Goal: Task Accomplishment & Management: Use online tool/utility

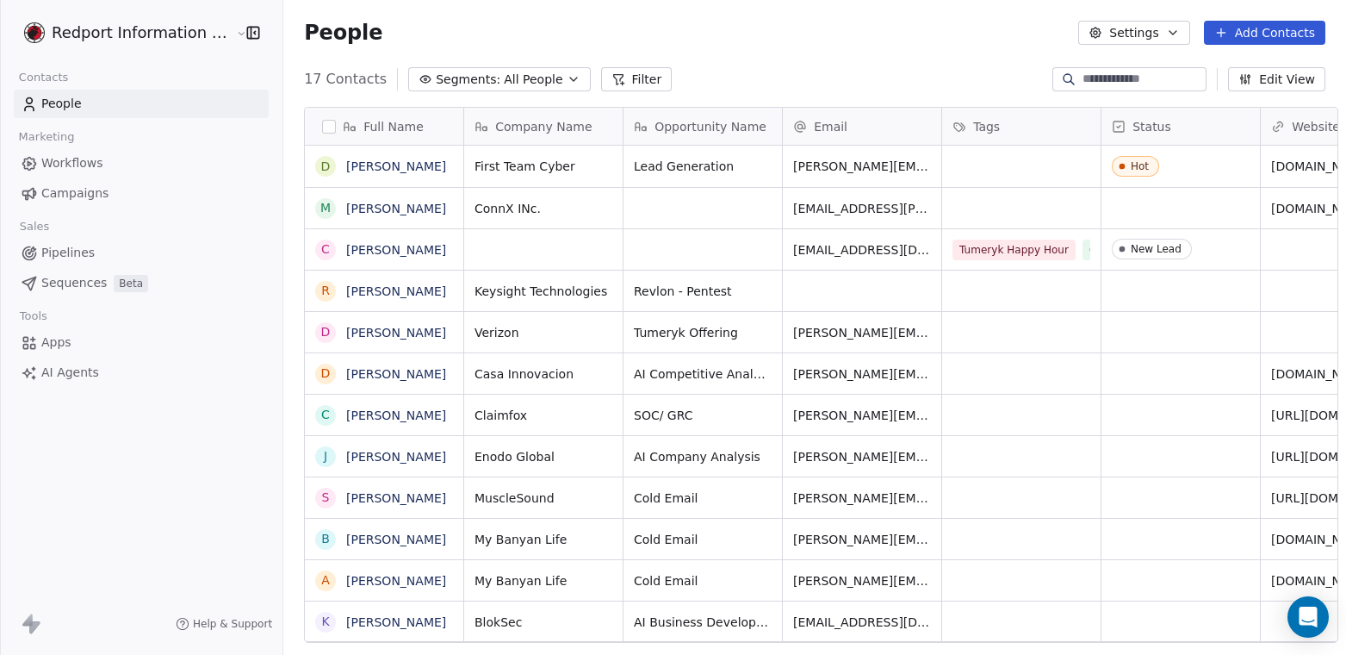
scroll to position [563, 1063]
click at [224, 176] on link "Workflows" at bounding box center [141, 163] width 255 height 28
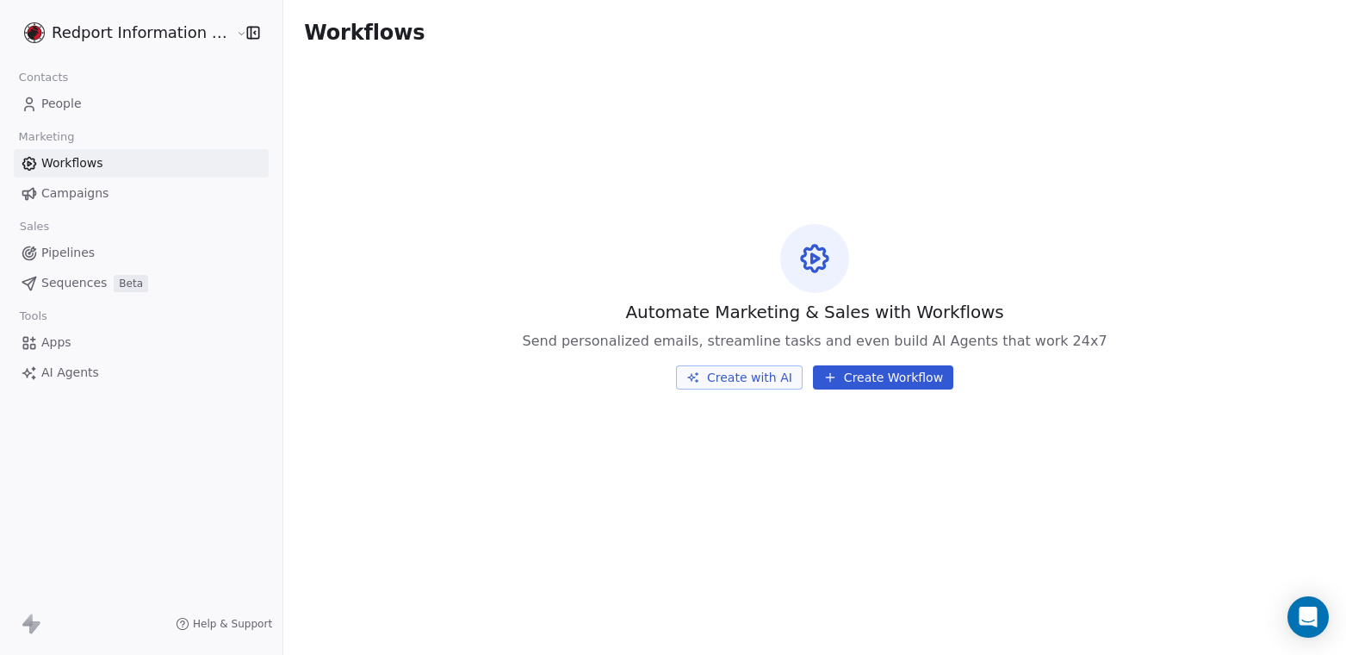
click at [40, 374] on link "AI Agents" at bounding box center [141, 372] width 255 height 28
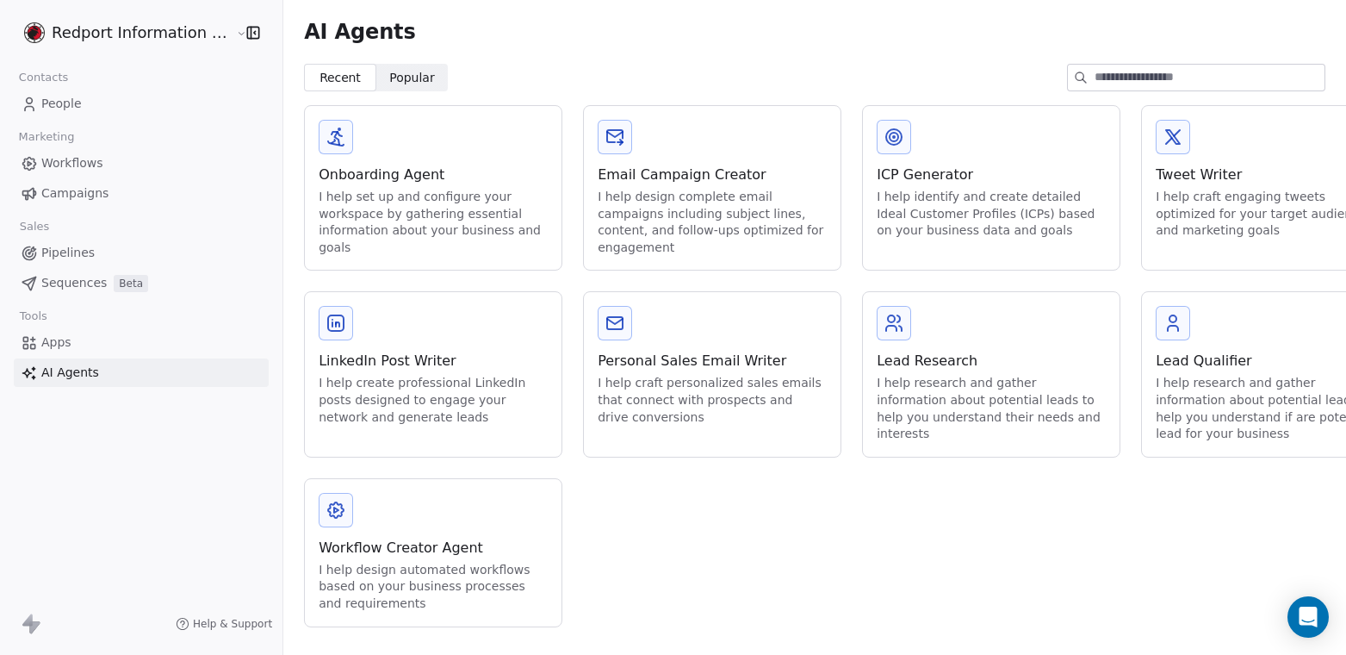
click at [26, 623] on icon at bounding box center [27, 619] width 10 height 12
click at [181, 15] on div "Redport Information Assurance" at bounding box center [141, 32] width 283 height 65
click at [177, 29] on html "Redport Information Assurance Contacts People Marketing Workflows Campaigns Sal…" at bounding box center [673, 327] width 1346 height 655
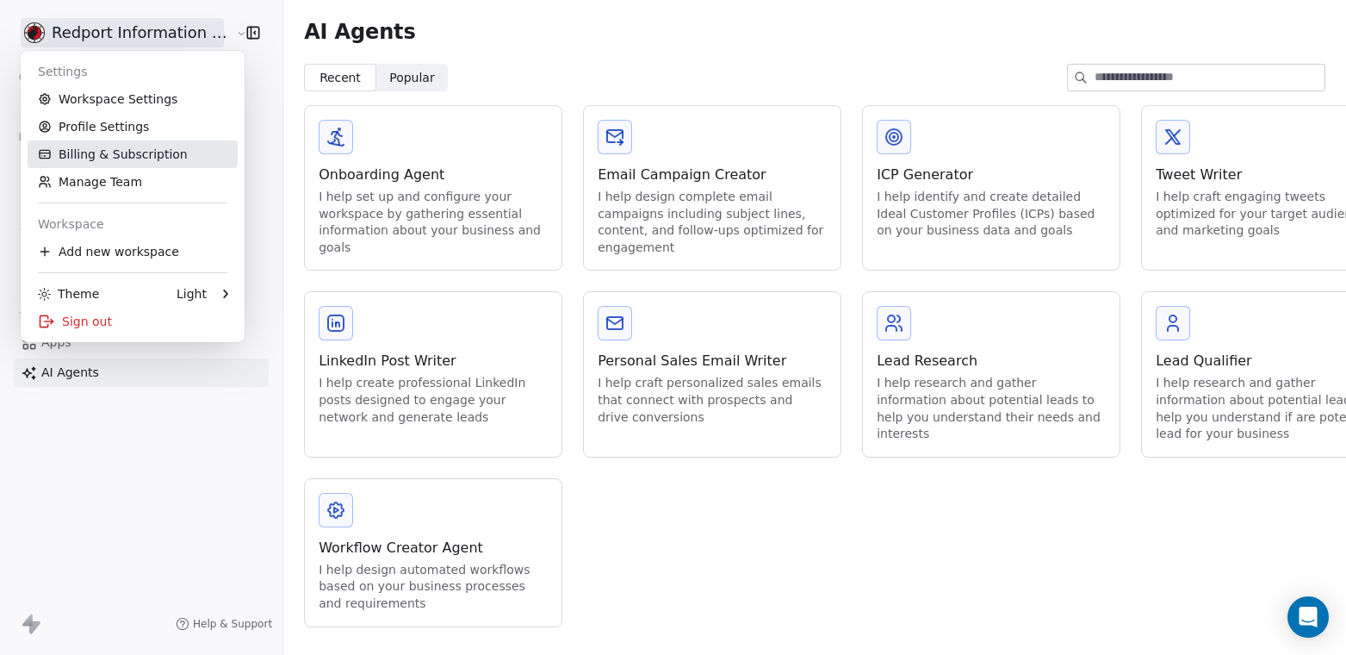
click at [108, 155] on link "Billing & Subscription" at bounding box center [133, 154] width 210 height 28
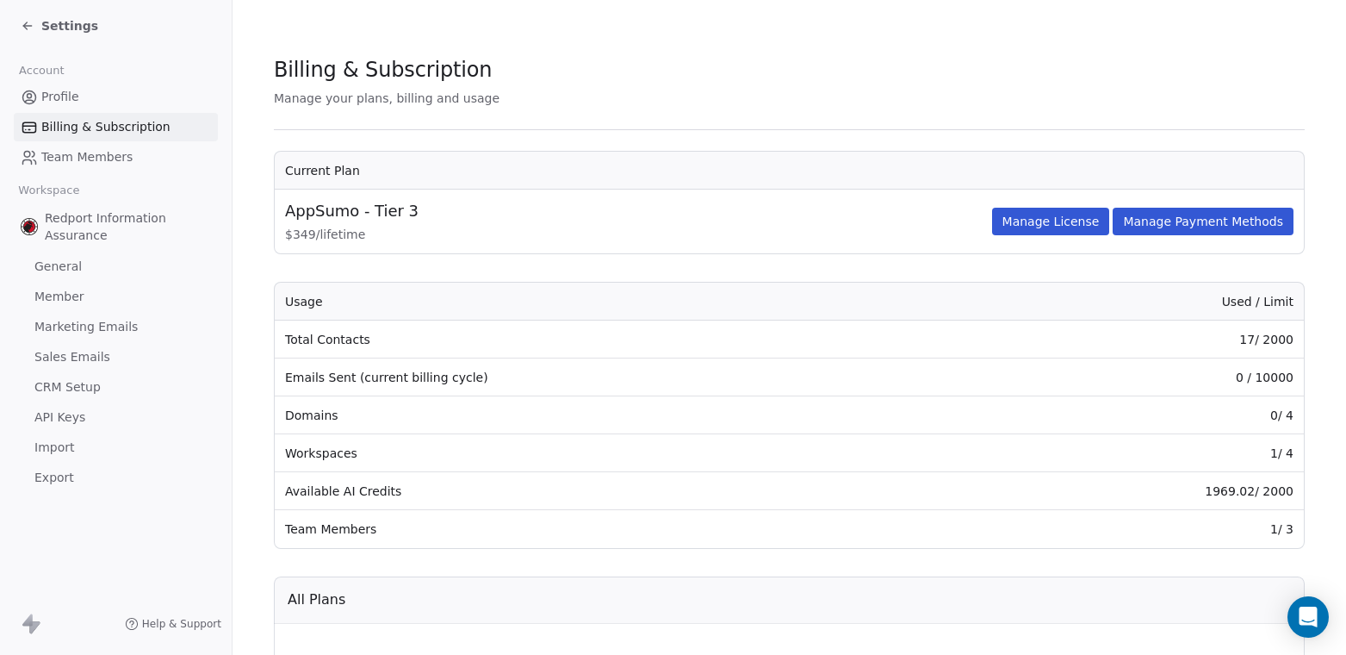
click at [69, 413] on span "API Keys" at bounding box center [59, 417] width 51 height 18
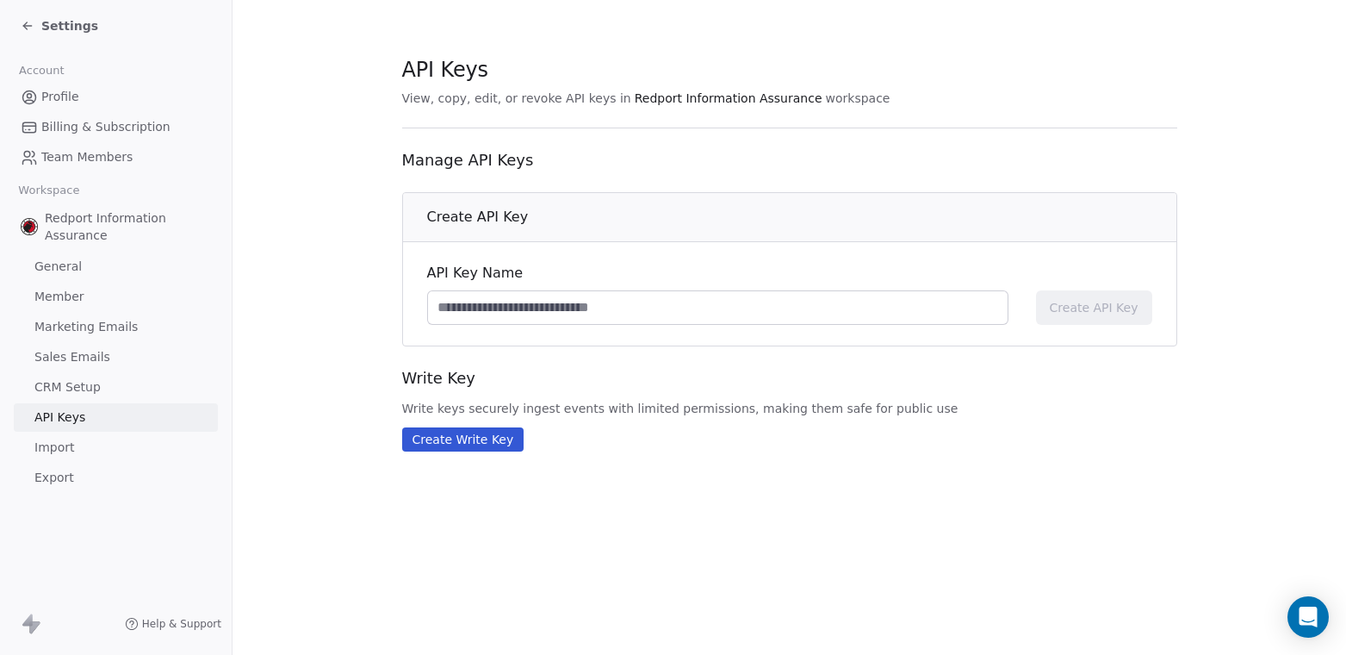
click at [487, 447] on button "Create Write Key" at bounding box center [463, 439] width 122 height 24
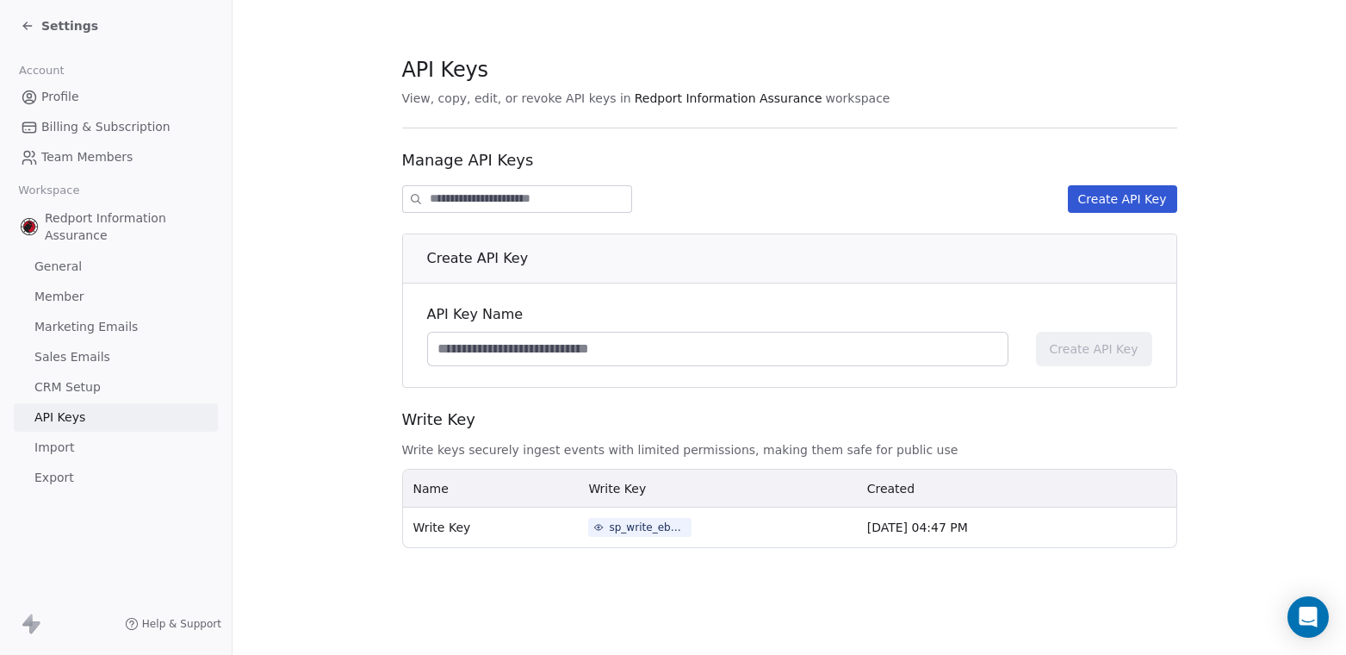
click at [650, 533] on div "sp_write_eb7654e12d0b49fdb3c8be4521c3bc63" at bounding box center [648, 527] width 78 height 16
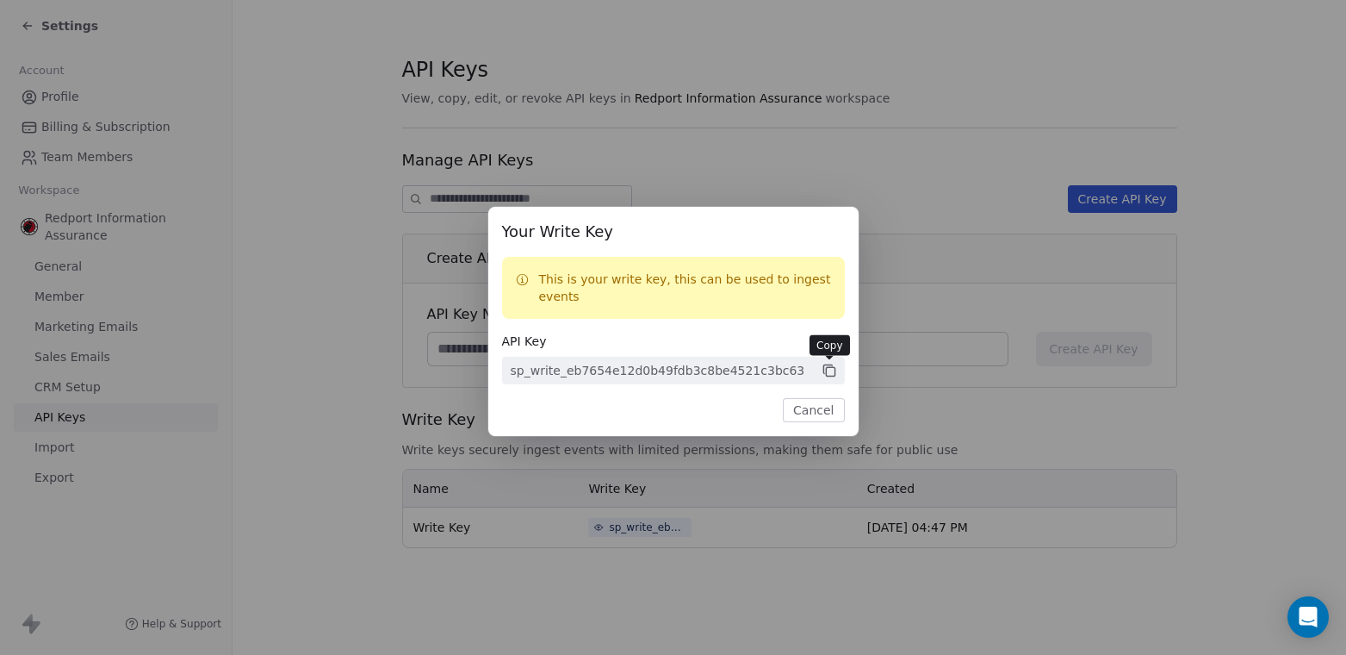
click at [827, 369] on icon at bounding box center [830, 371] width 16 height 16
click at [838, 595] on div "Your Write Key This is your write key, this can be used to ingest events API Ke…" at bounding box center [673, 327] width 1346 height 655
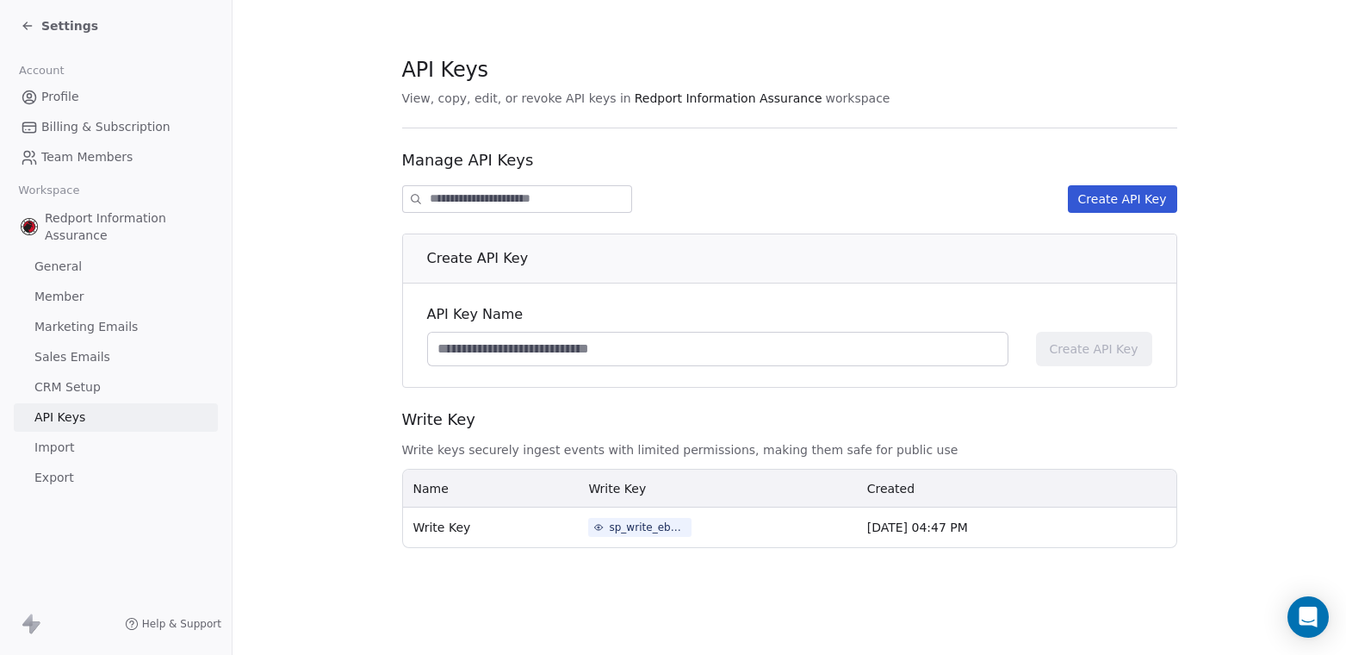
click at [104, 452] on link "Import" at bounding box center [116, 447] width 204 height 28
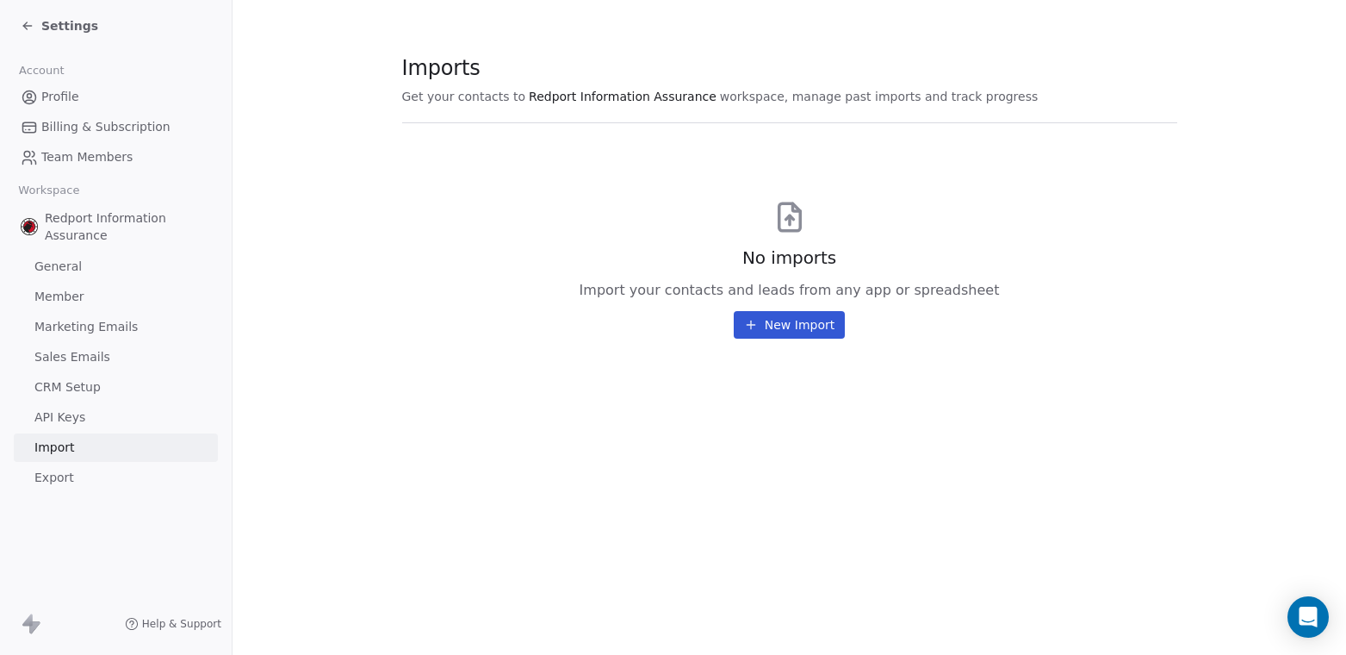
click at [84, 467] on link "Export" at bounding box center [116, 477] width 204 height 28
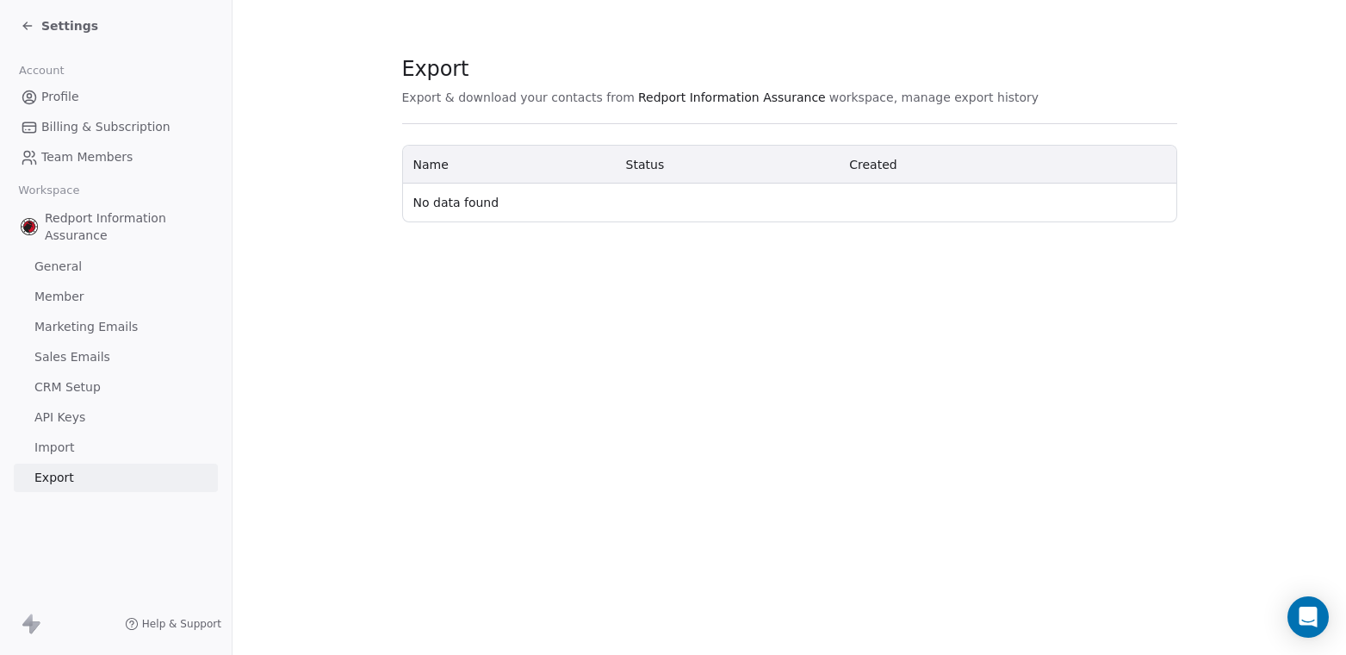
click at [542, 189] on td "No data found" at bounding box center [790, 202] width 774 height 38
click at [65, 388] on span "CRM Setup" at bounding box center [67, 387] width 66 height 18
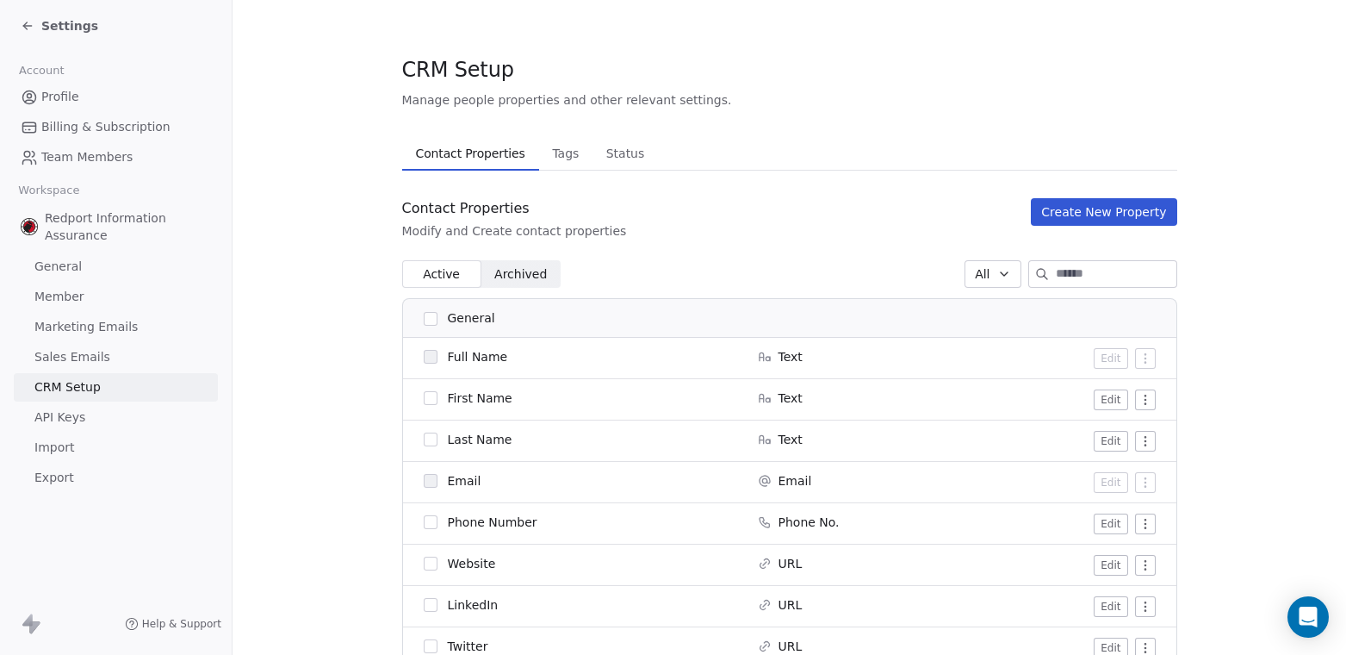
click at [89, 353] on span "Sales Emails" at bounding box center [72, 357] width 76 height 18
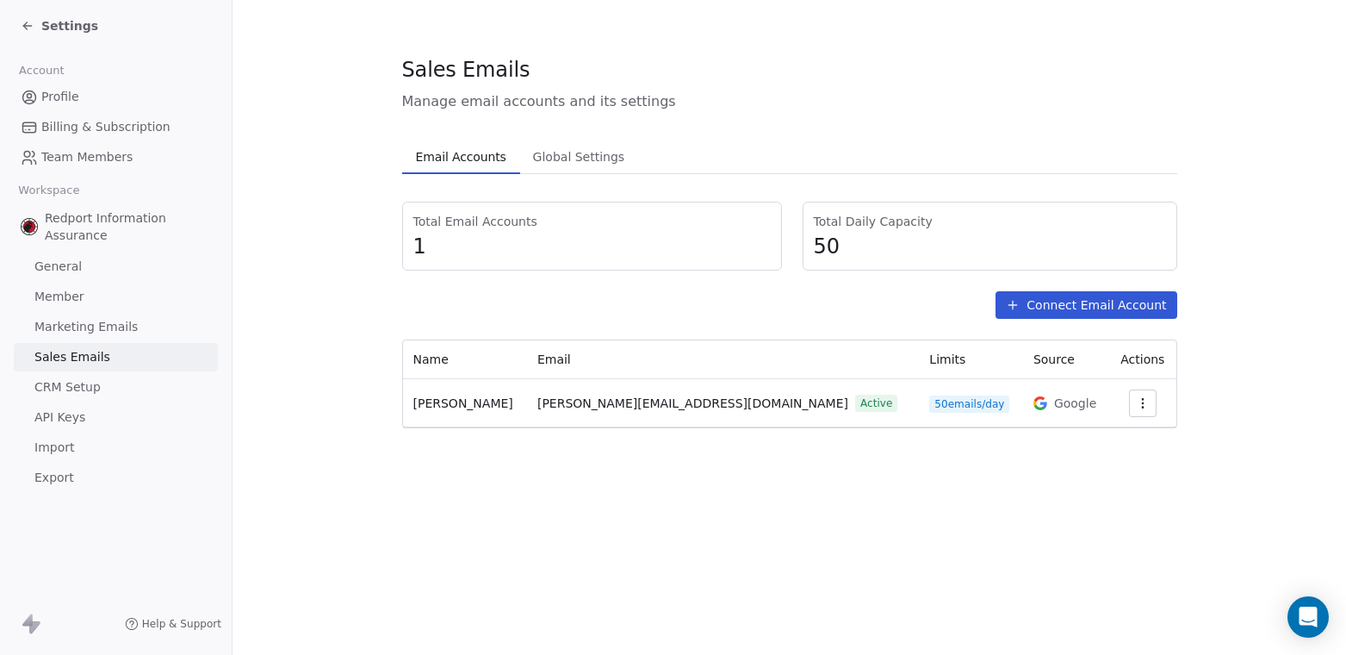
click at [645, 536] on div "Sales Emails Manage email accounts and its settings Email Accounts Email Accoun…" at bounding box center [790, 327] width 1114 height 655
click at [103, 151] on span "Team Members" at bounding box center [86, 157] width 91 height 18
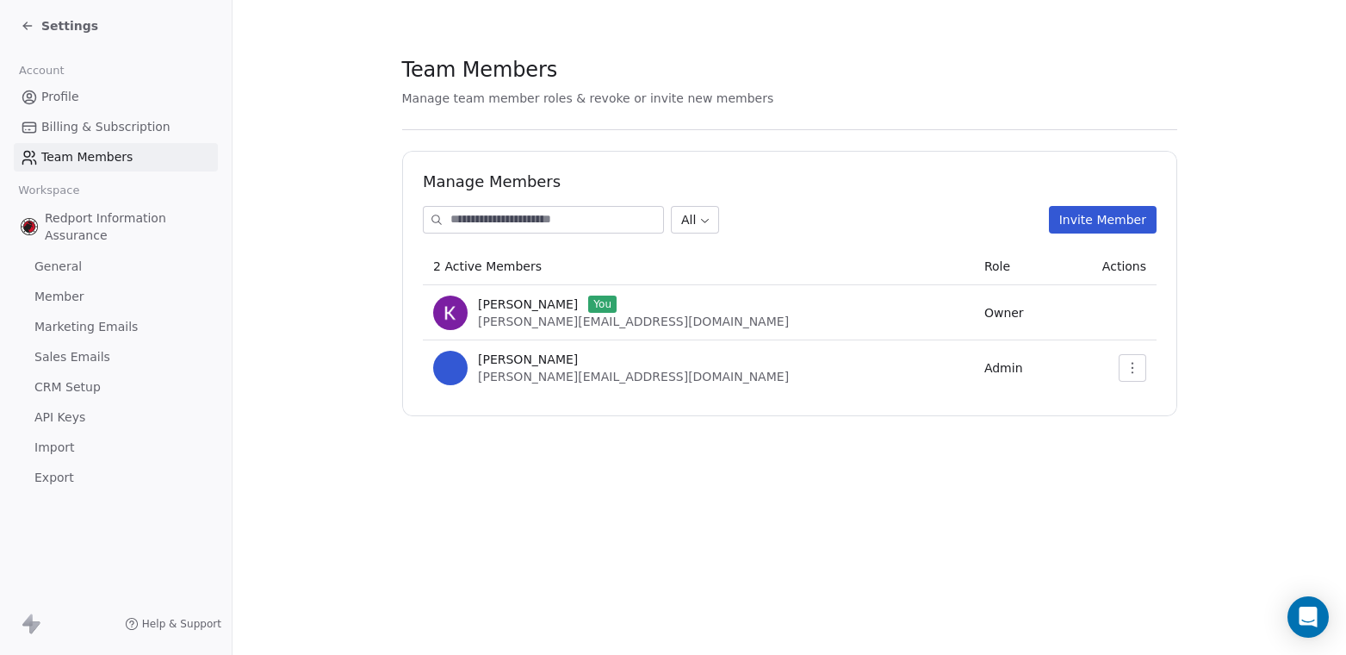
click at [85, 126] on span "Billing & Subscription" at bounding box center [105, 127] width 129 height 18
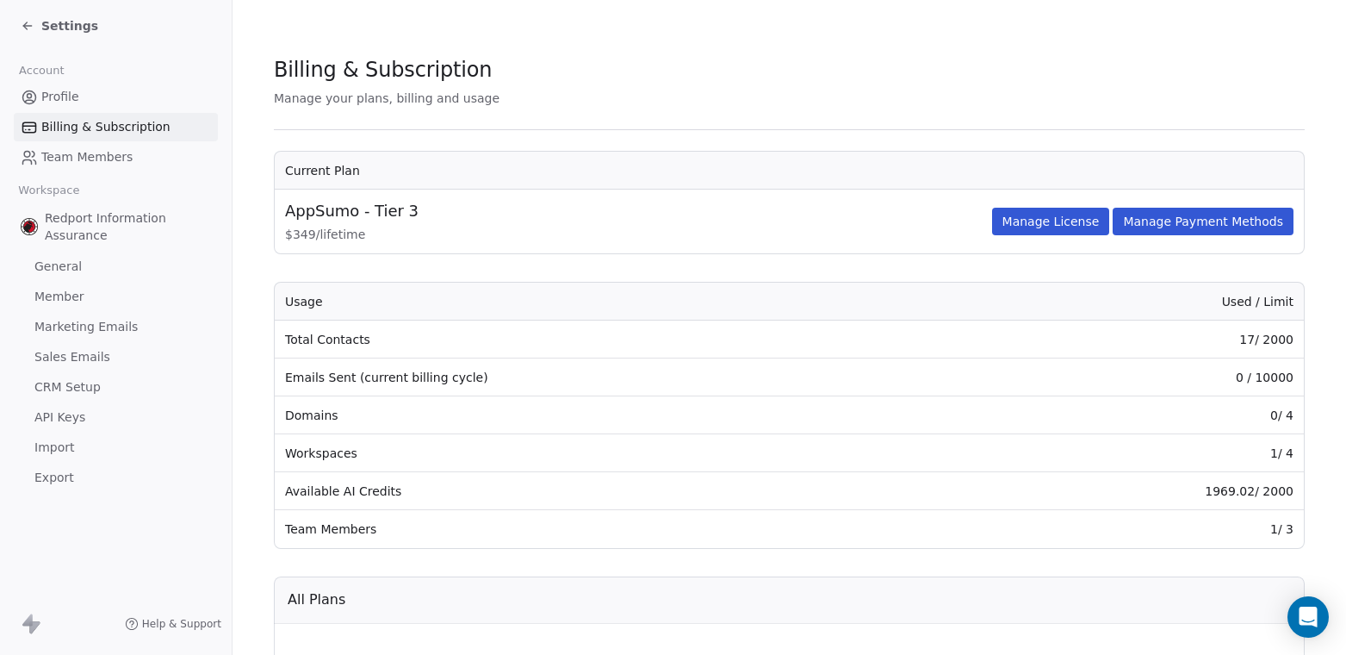
click at [84, 96] on link "Profile" at bounding box center [116, 97] width 204 height 28
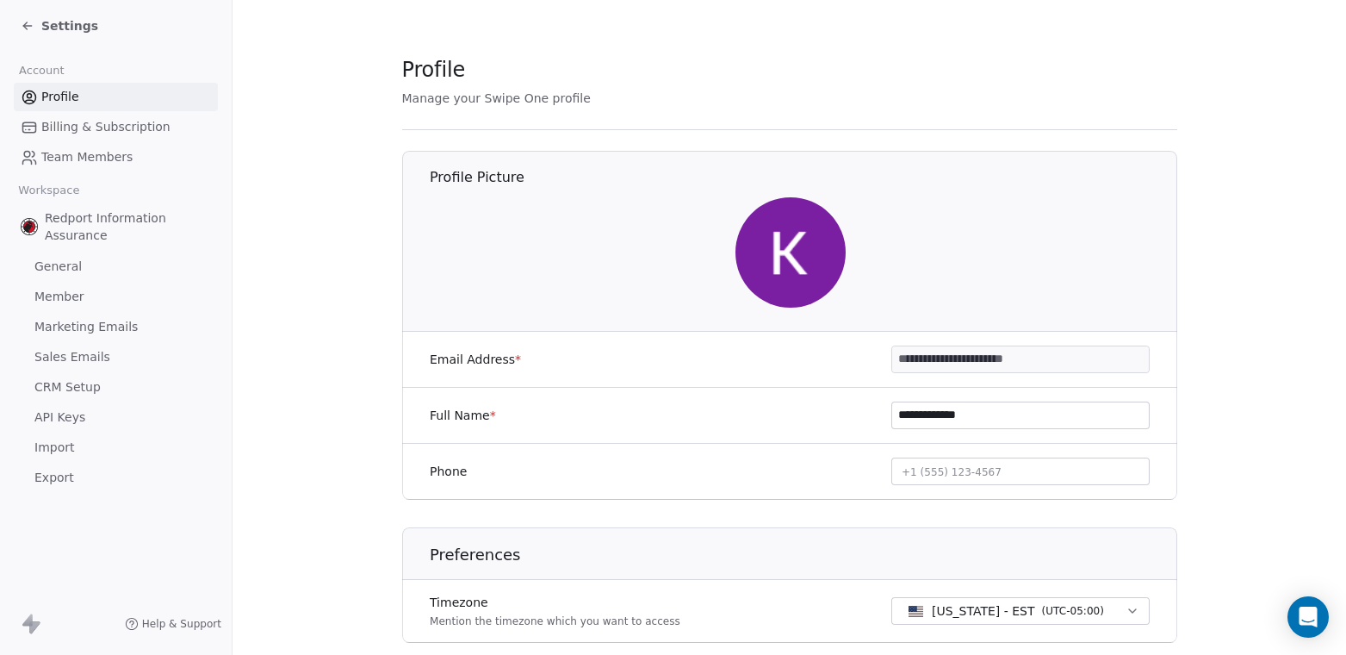
click at [31, 24] on icon at bounding box center [28, 26] width 14 height 14
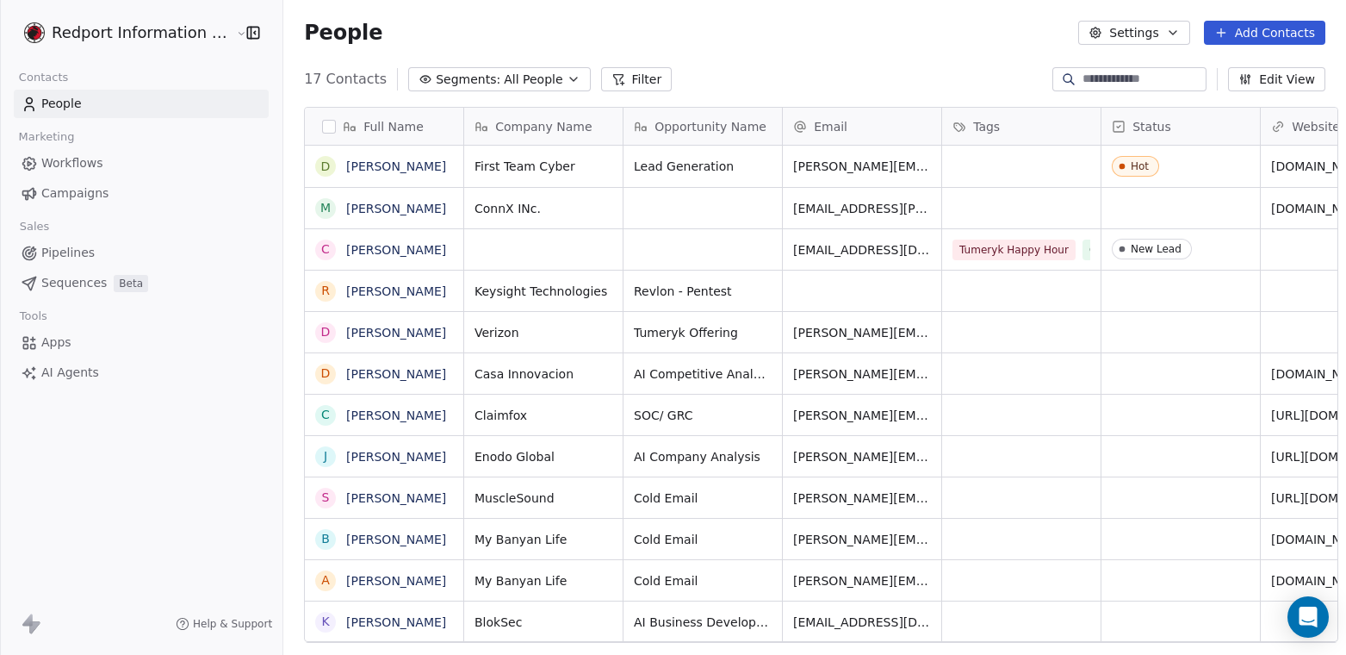
scroll to position [563, 1063]
click at [167, 277] on link "Sequences Beta" at bounding box center [141, 283] width 255 height 28
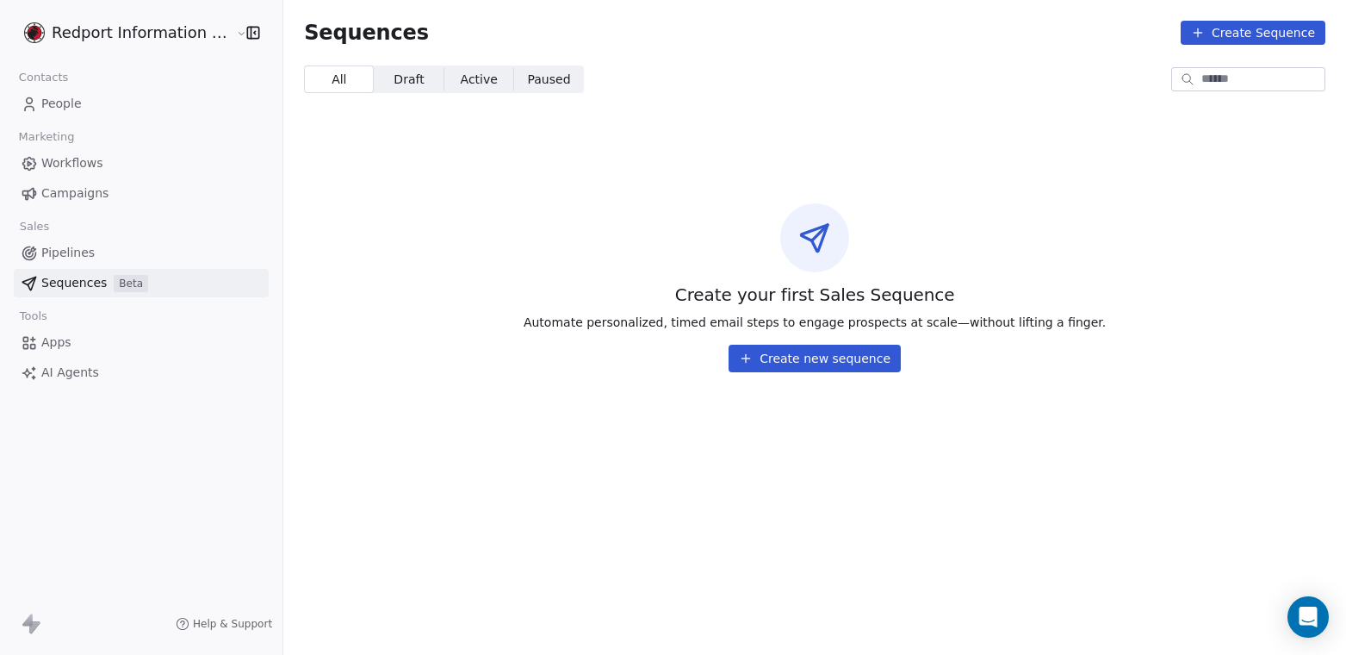
click at [803, 361] on button "Create new sequence" at bounding box center [815, 359] width 172 height 28
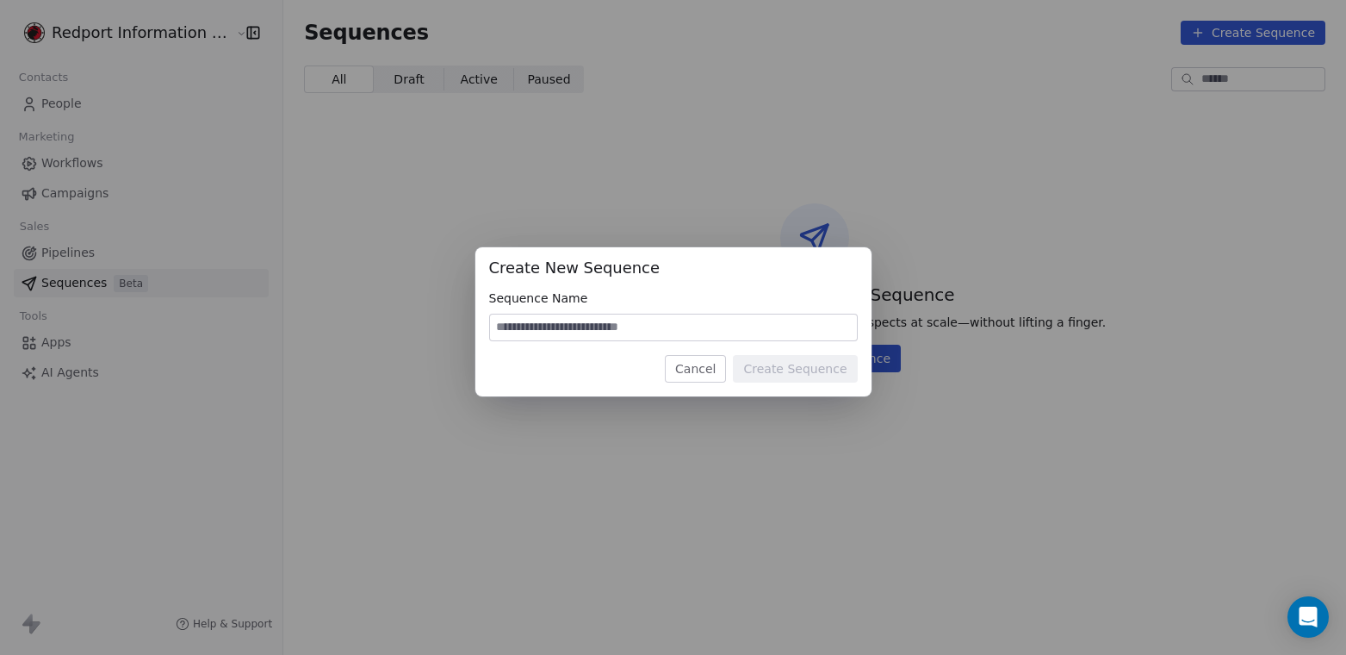
click at [695, 367] on button "Cancel" at bounding box center [695, 369] width 61 height 28
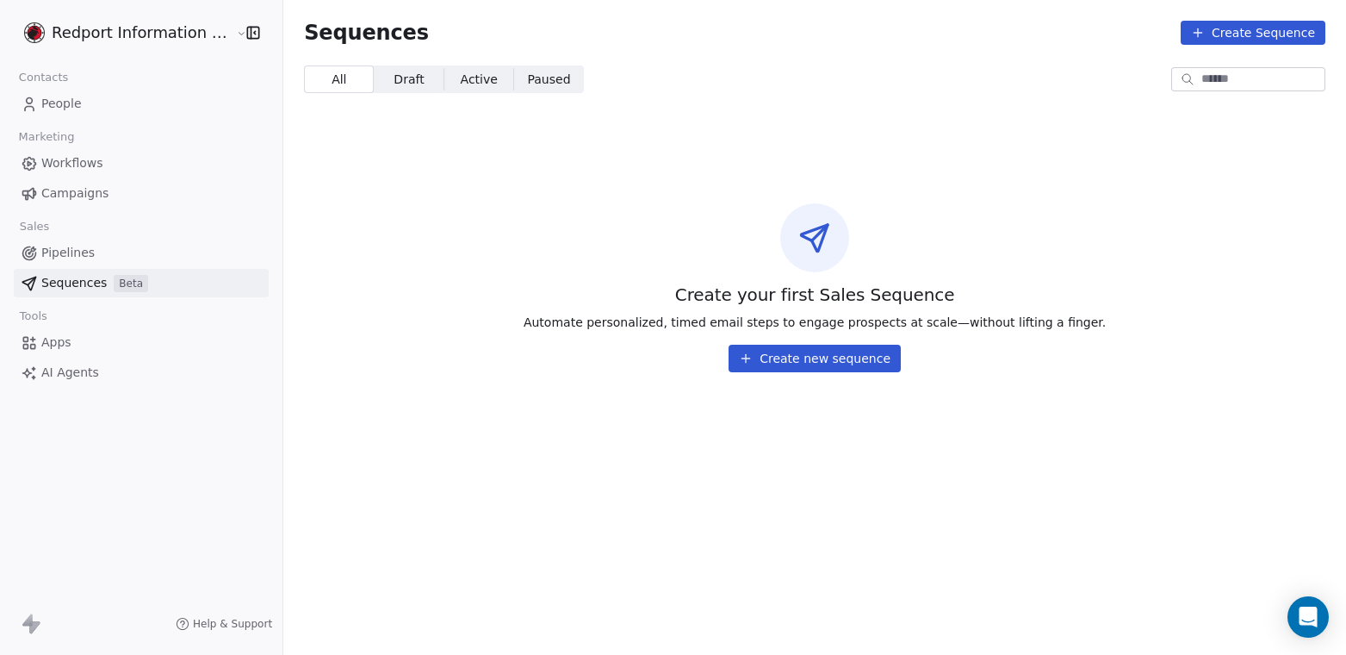
click at [71, 375] on span "AI Agents" at bounding box center [70, 373] width 58 height 18
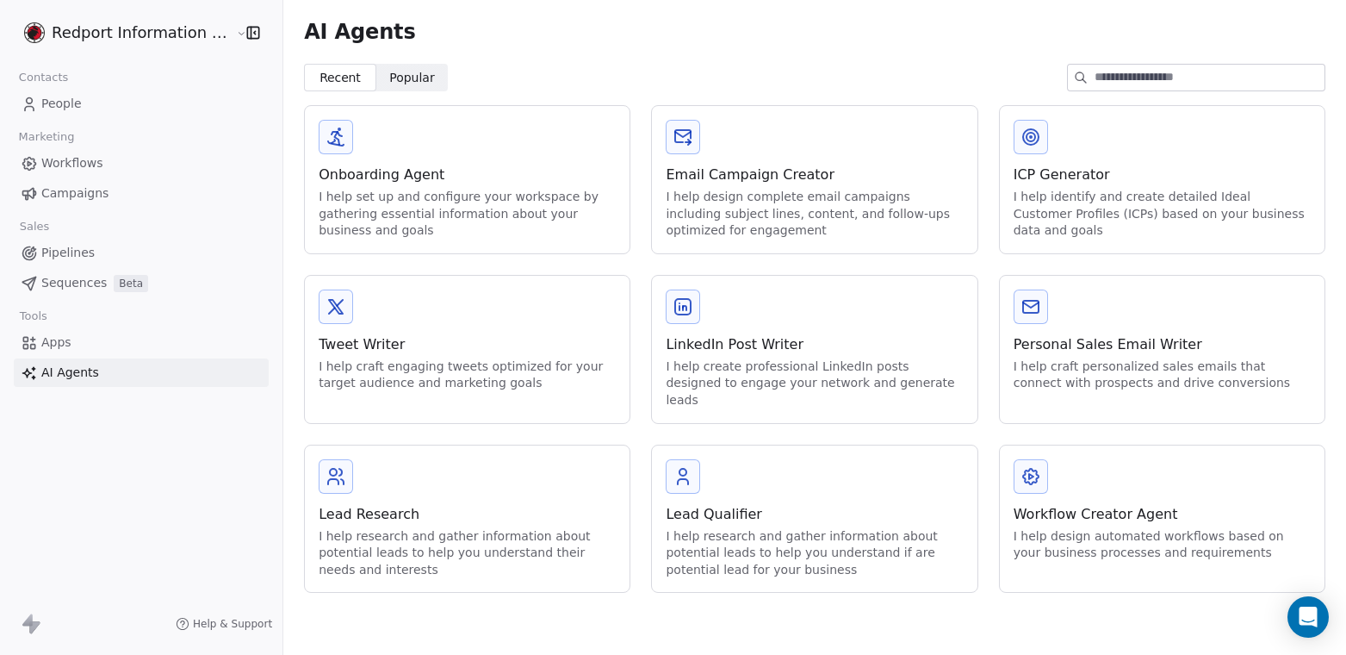
click at [74, 197] on span "Campaigns" at bounding box center [74, 193] width 67 height 18
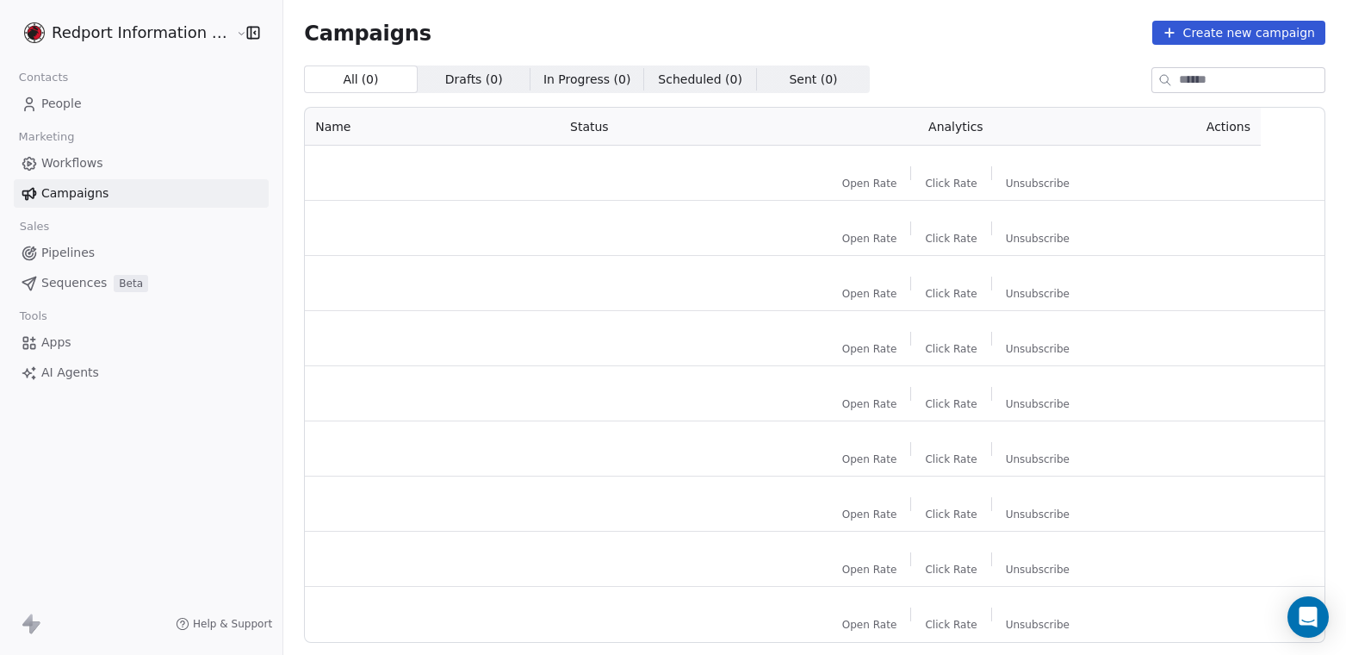
click at [75, 163] on span "Workflows" at bounding box center [72, 163] width 62 height 18
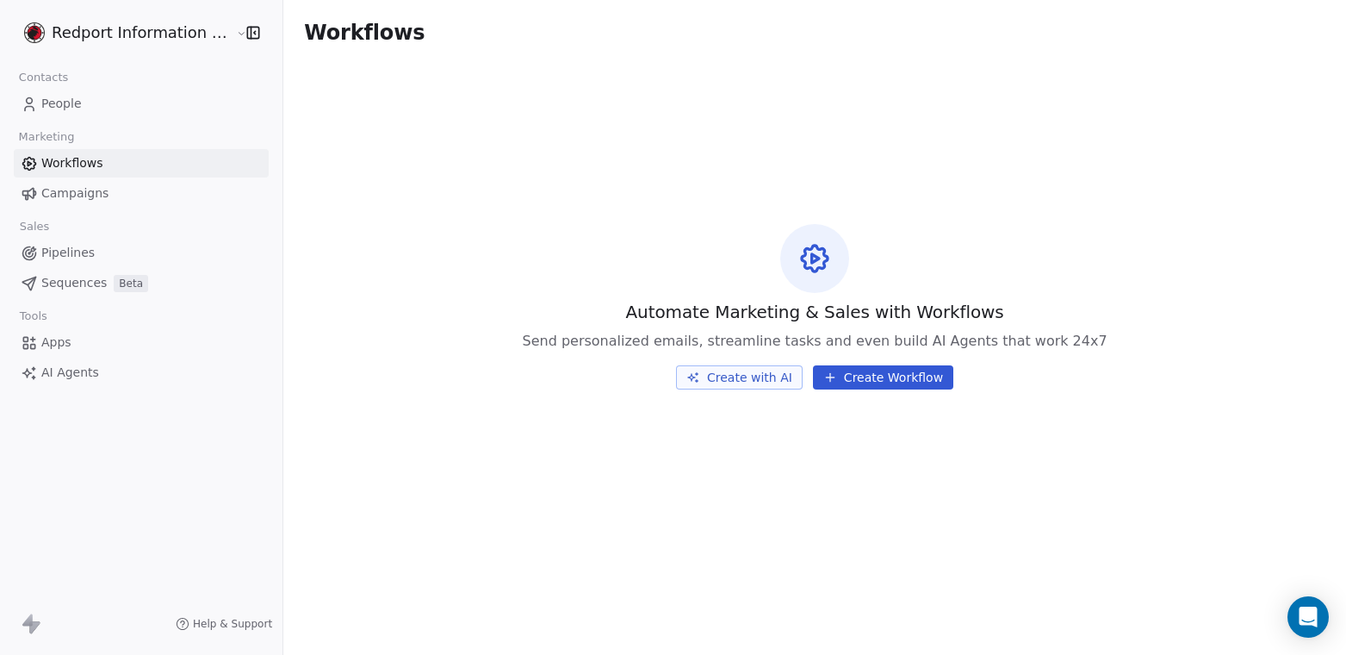
click at [730, 599] on div "Workflows Automate Marketing & Sales with Workflows Send personalized emails, s…" at bounding box center [814, 327] width 1063 height 655
click at [911, 366] on button "Create Workflow" at bounding box center [883, 377] width 140 height 24
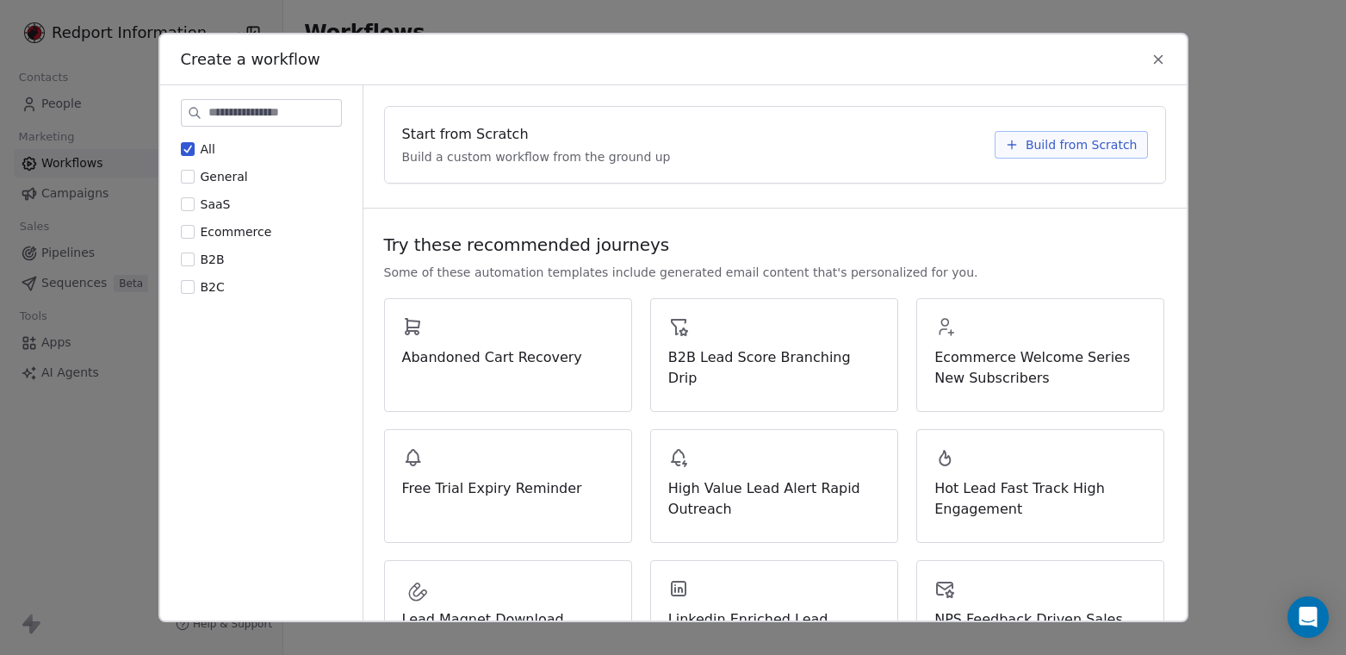
scroll to position [276, 0]
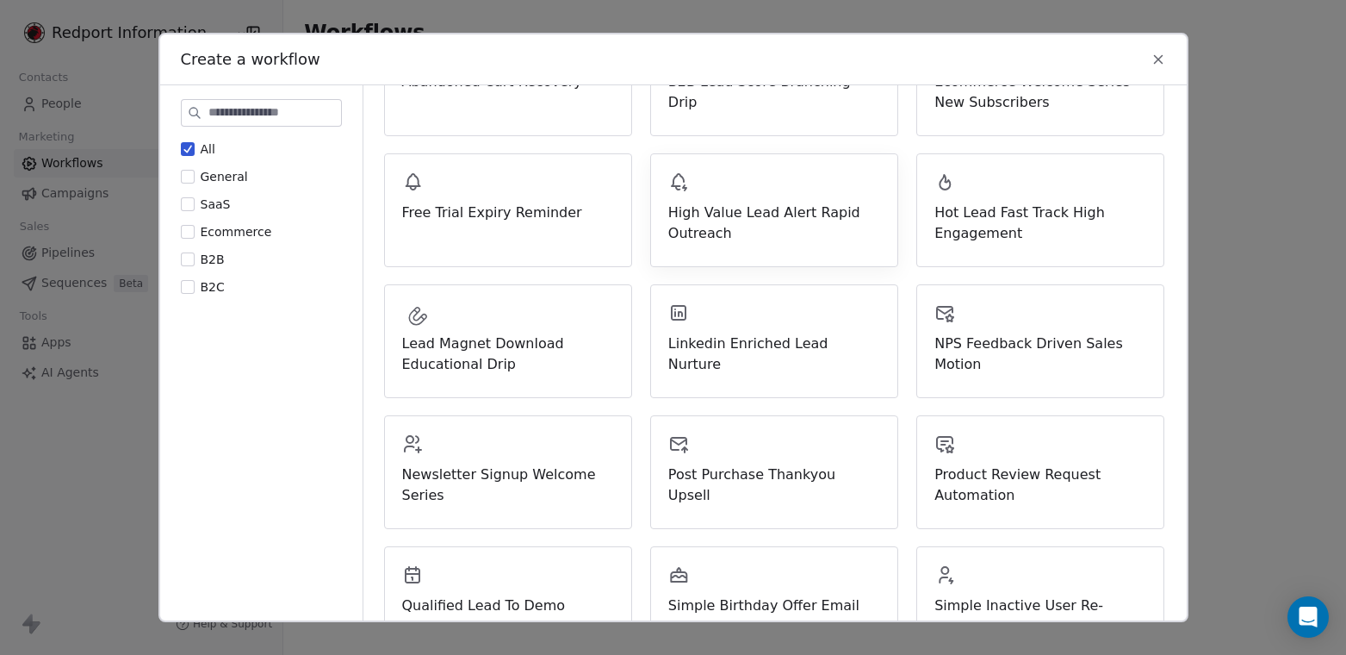
click at [748, 219] on span "High Value Lead Alert Rapid Outreach" at bounding box center [774, 222] width 212 height 41
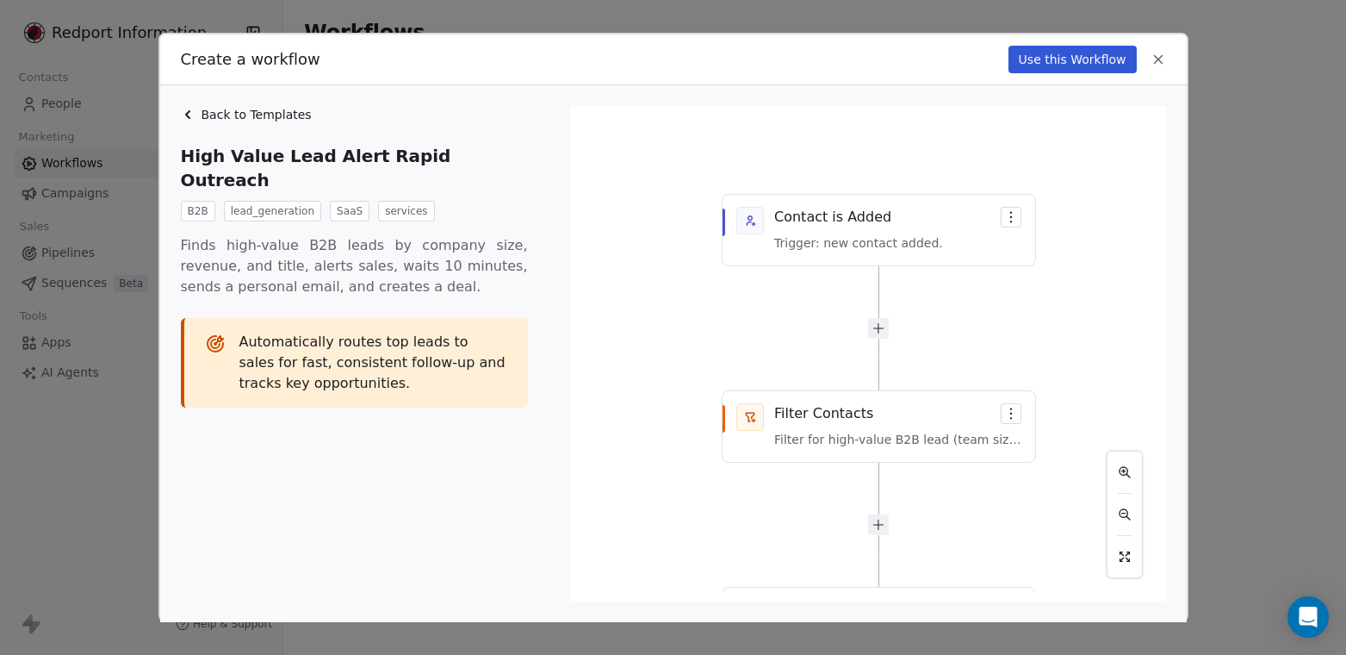
click at [1154, 59] on icon at bounding box center [1159, 60] width 16 height 16
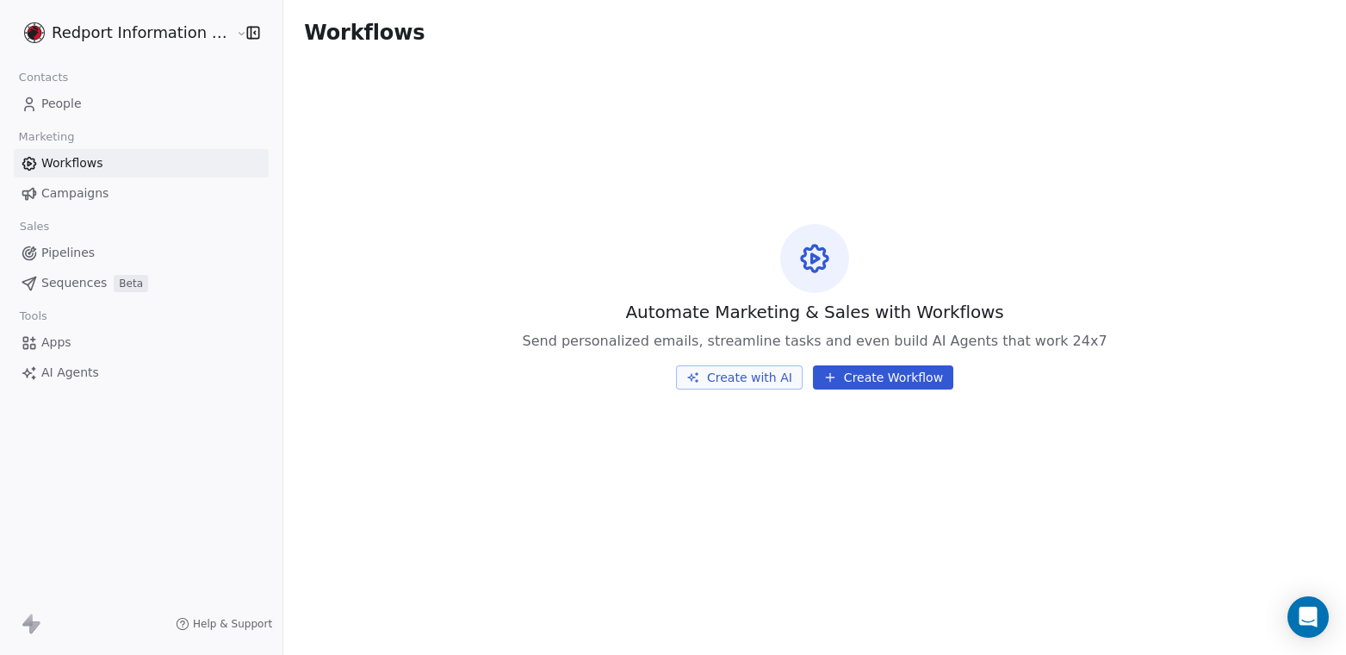
click at [121, 188] on link "Campaigns" at bounding box center [141, 193] width 255 height 28
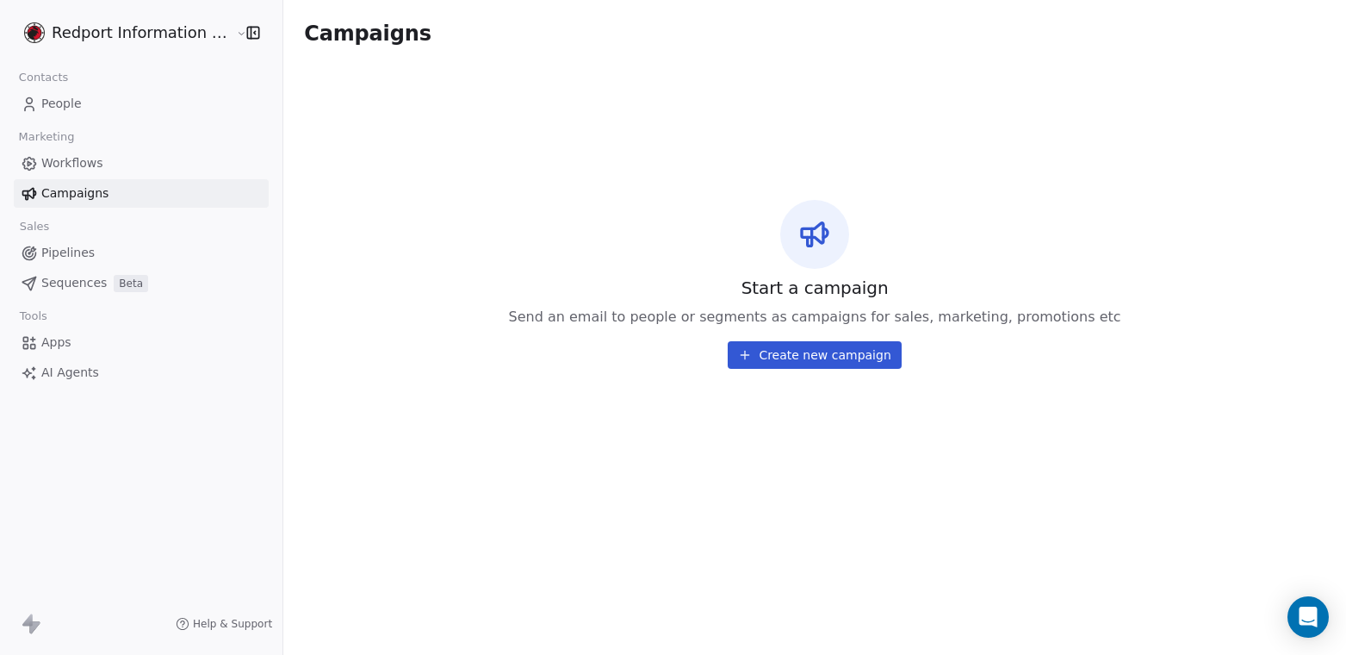
click at [122, 179] on link "Campaigns" at bounding box center [141, 193] width 255 height 28
click at [128, 159] on link "Workflows" at bounding box center [141, 163] width 255 height 28
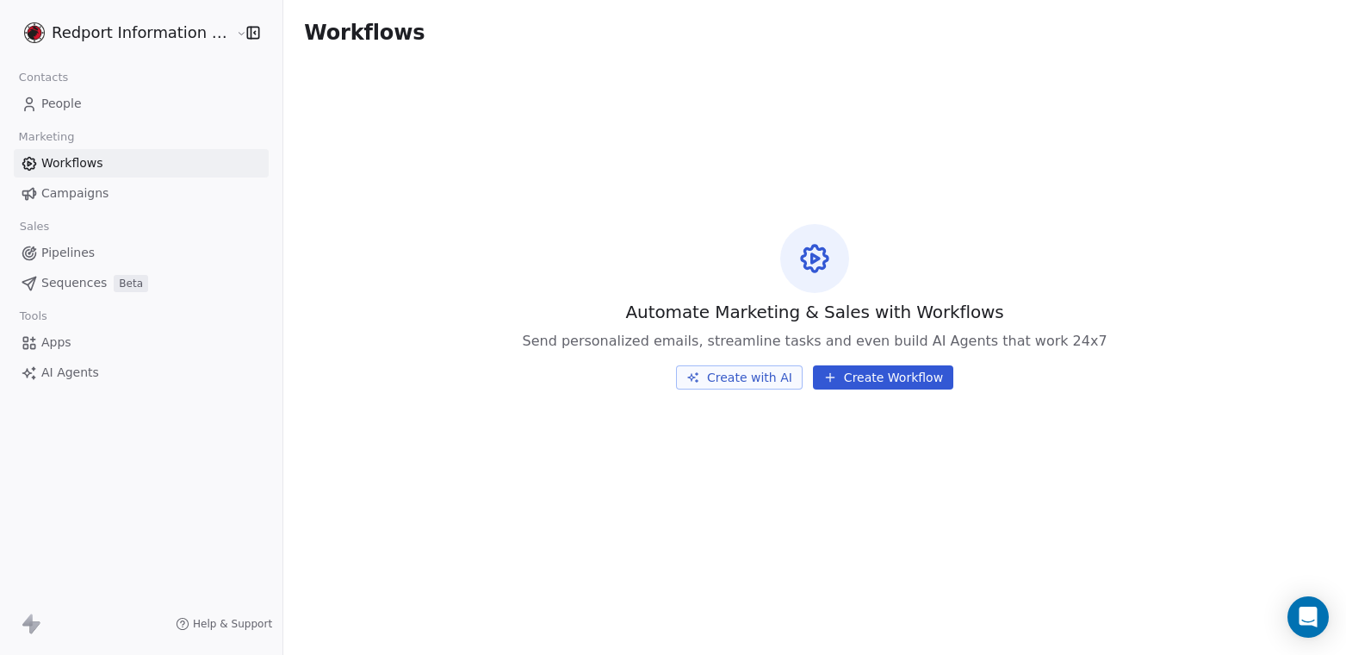
click at [845, 344] on span "Send personalized emails, streamline tasks and even build AI Agents that work 2…" at bounding box center [815, 341] width 585 height 21
click at [837, 377] on button "Create Workflow" at bounding box center [883, 377] width 140 height 24
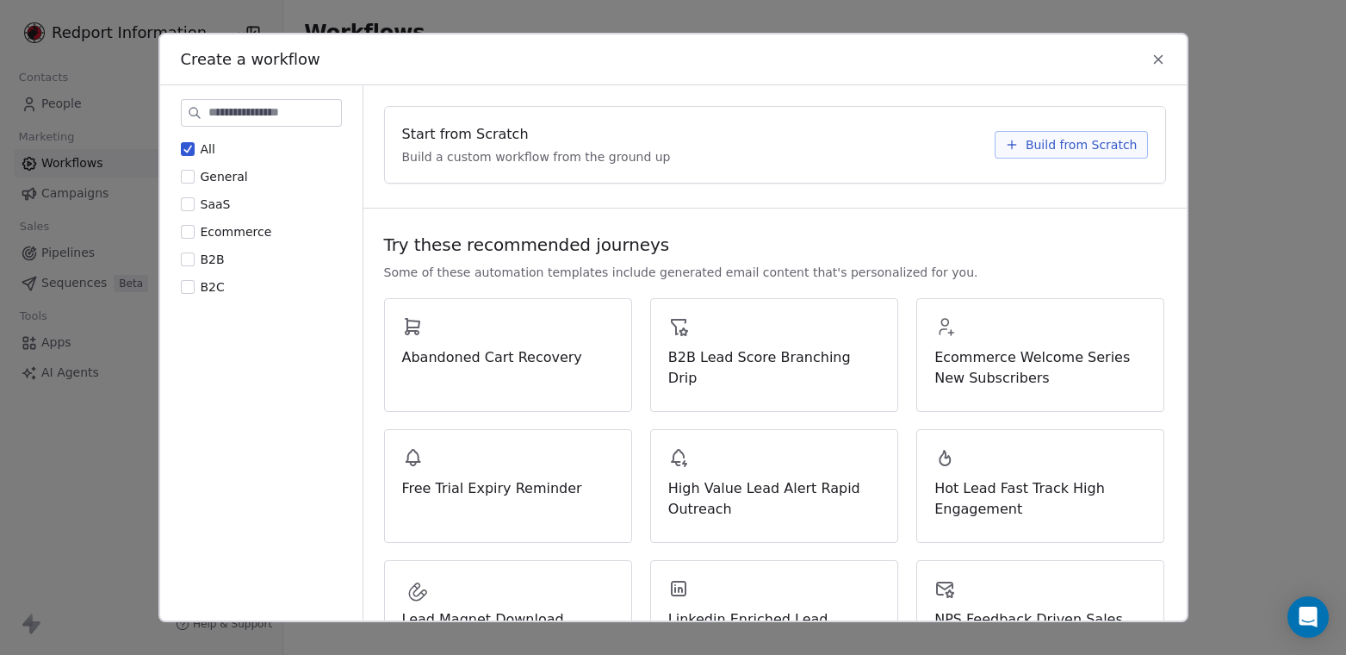
click at [1158, 62] on icon at bounding box center [1159, 60] width 16 height 16
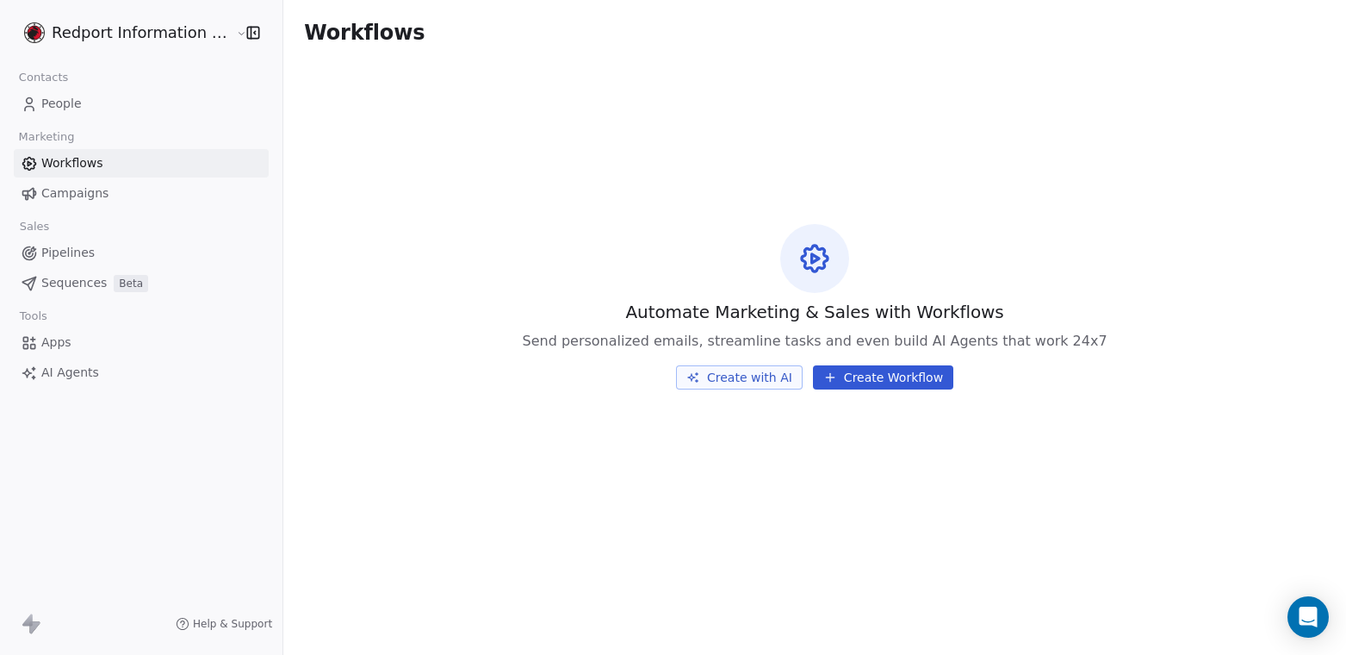
click at [108, 105] on link "People" at bounding box center [141, 104] width 255 height 28
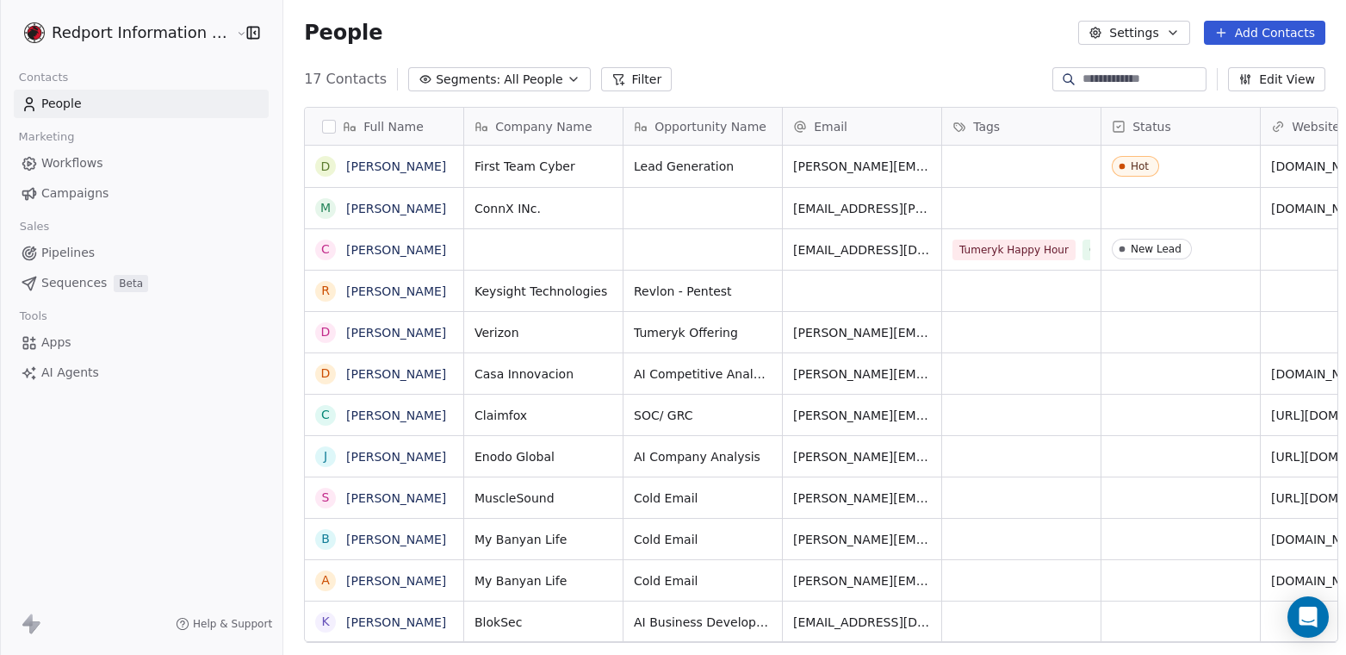
scroll to position [563, 1063]
click at [1117, 29] on button "Settings" at bounding box center [1134, 33] width 111 height 24
click at [1135, 66] on span "Contact Properties" at bounding box center [1179, 70] width 112 height 18
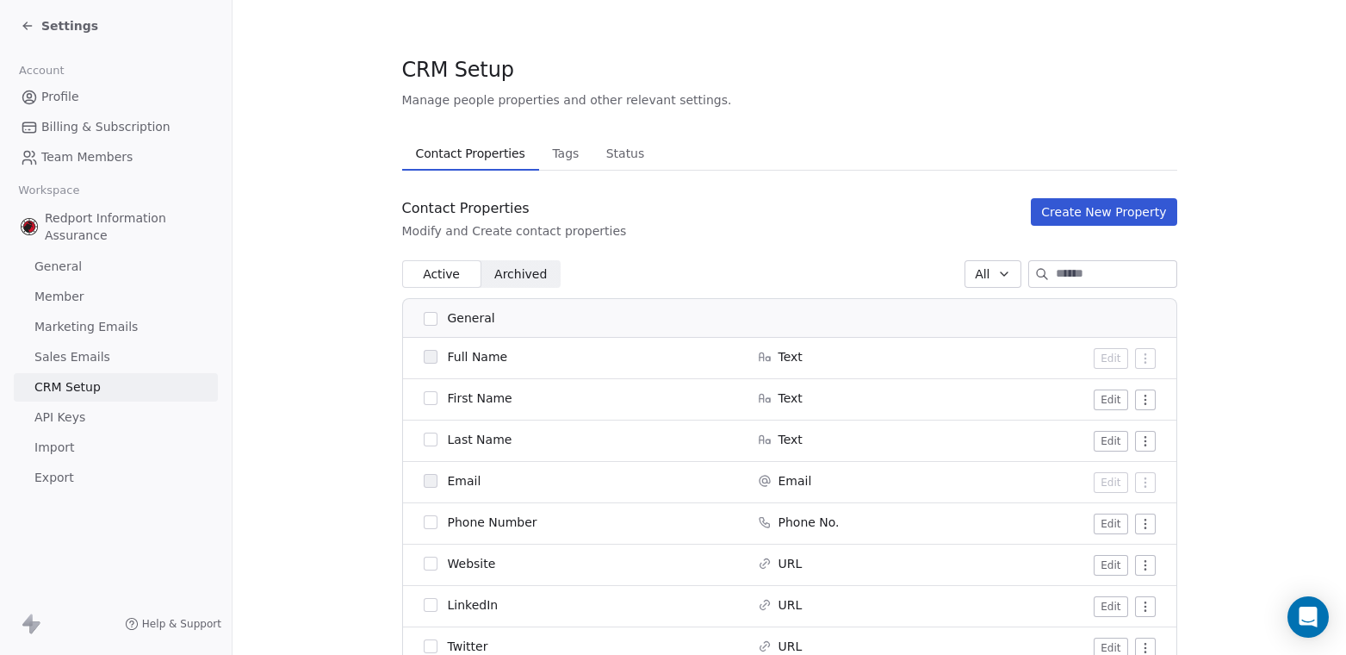
scroll to position [1286, 0]
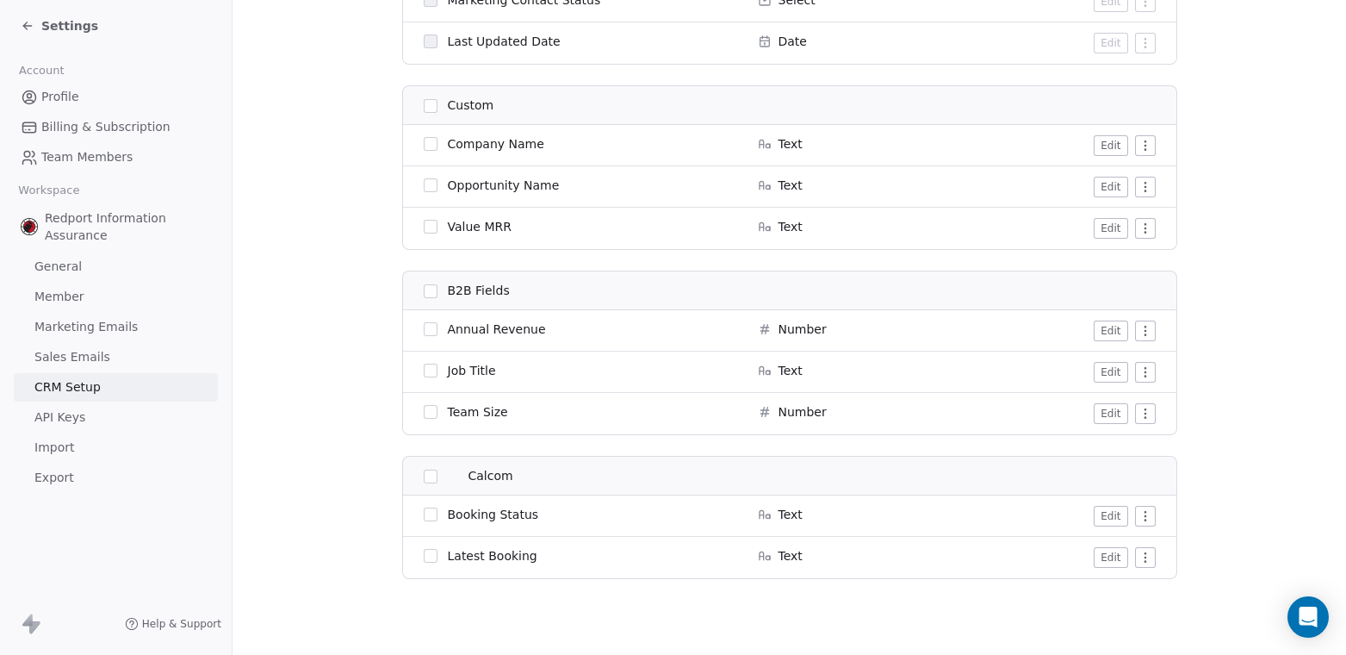
click at [94, 333] on span "Marketing Emails" at bounding box center [85, 327] width 103 height 18
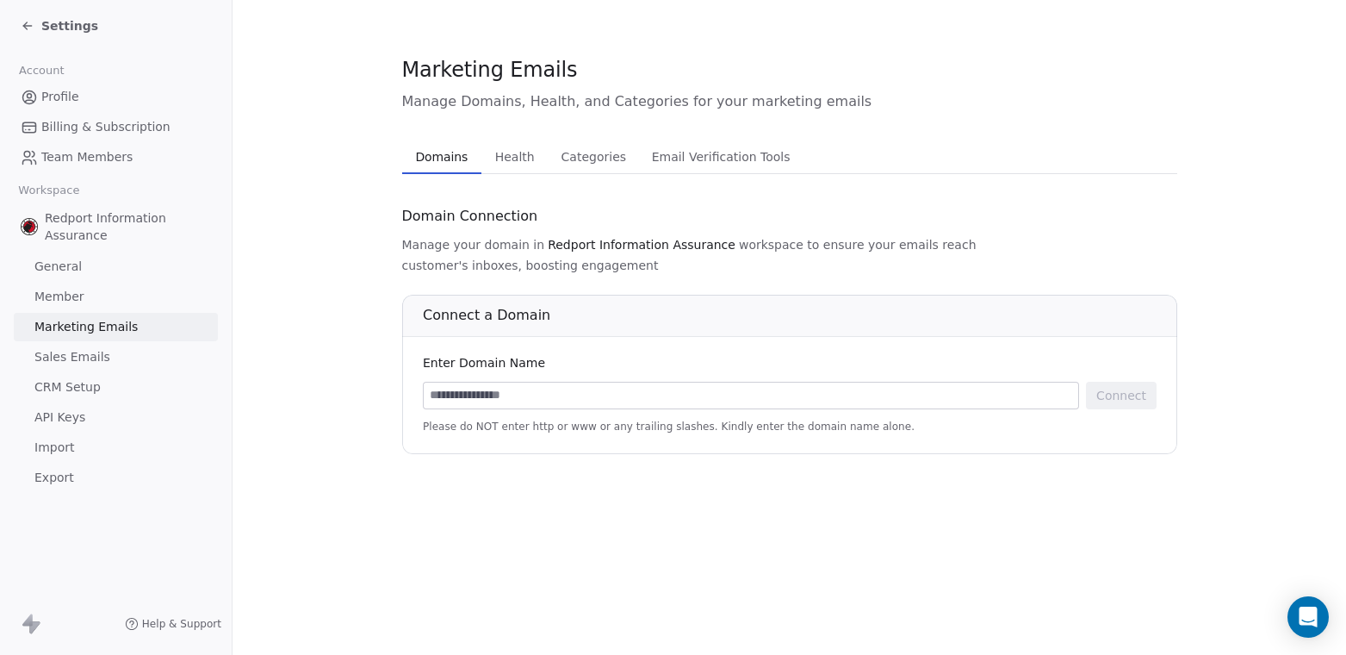
click at [89, 354] on span "Sales Emails" at bounding box center [72, 357] width 76 height 18
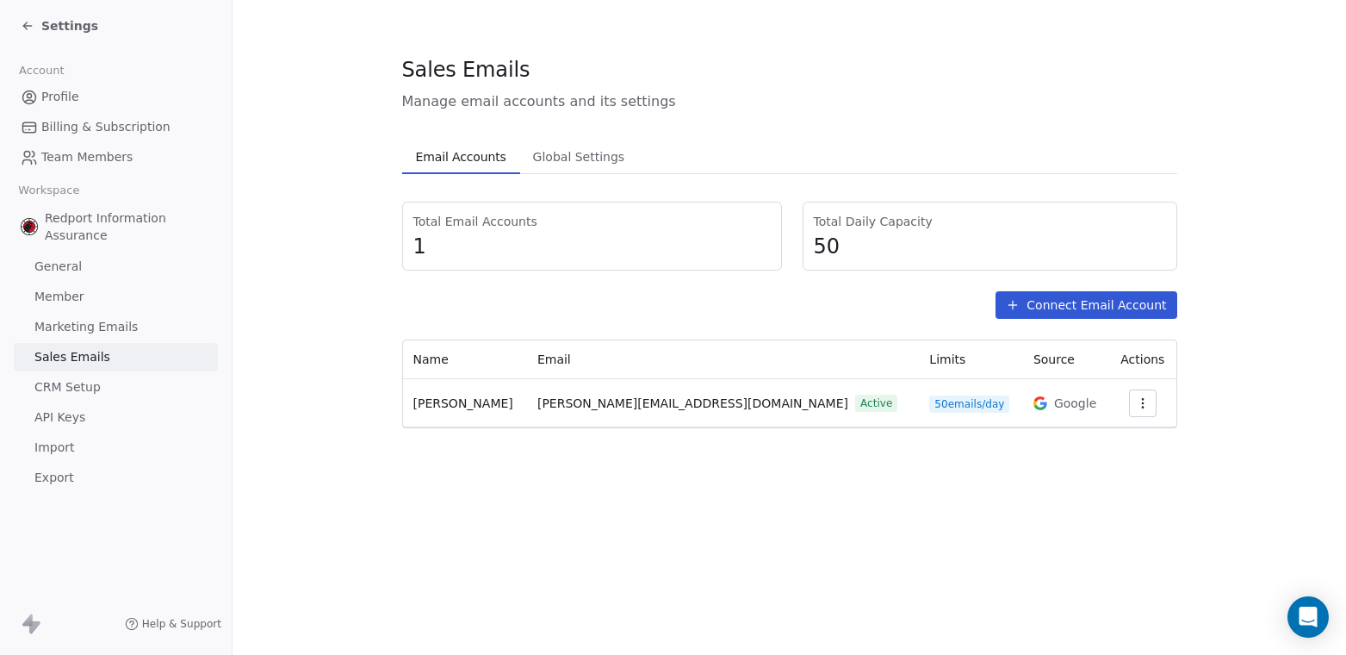
click at [508, 532] on div "Sales Emails Manage email accounts and its settings Email Accounts Email Accoun…" at bounding box center [790, 327] width 1114 height 655
click at [796, 411] on div "[PERSON_NAME][EMAIL_ADDRESS][DOMAIN_NAME] Active" at bounding box center [723, 404] width 371 height 18
click at [929, 398] on span "50 emails/day" at bounding box center [969, 403] width 80 height 17
click at [574, 146] on span "Global Settings" at bounding box center [579, 157] width 106 height 24
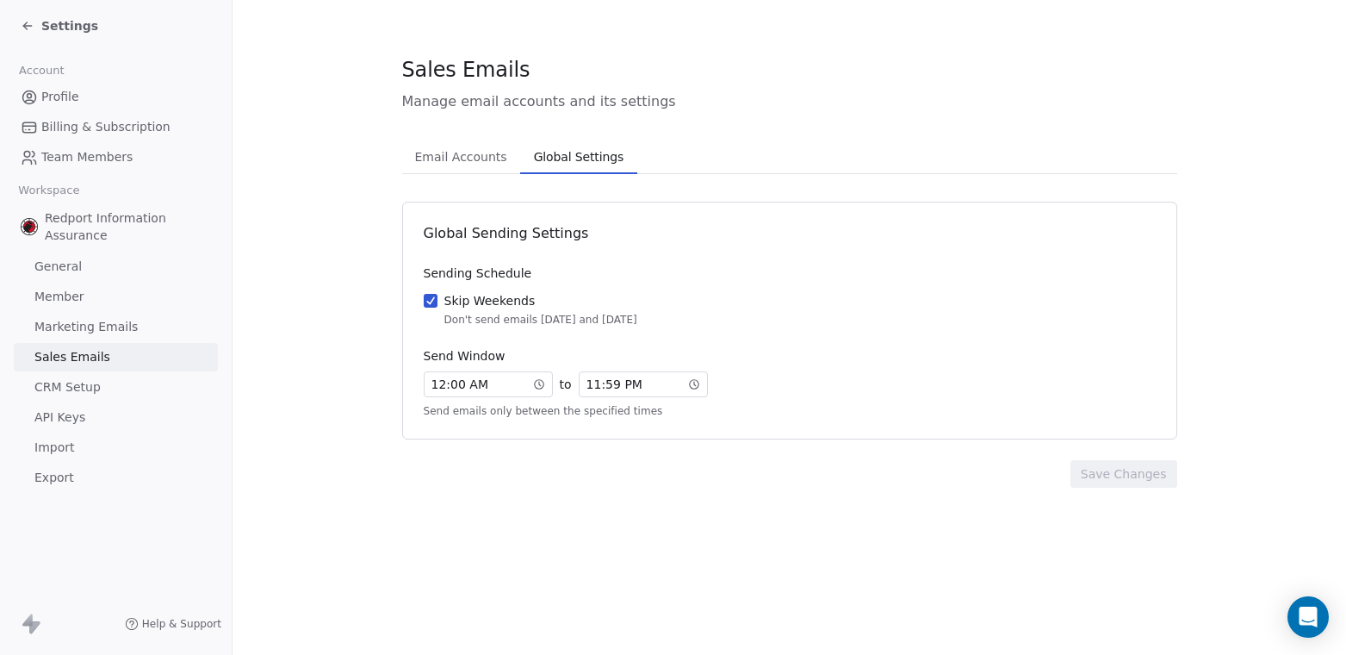
click at [569, 530] on section "Sales Emails Manage email accounts and its settings Email Accounts Email Accoun…" at bounding box center [790, 271] width 1114 height 543
click at [82, 109] on link "Profile" at bounding box center [116, 97] width 204 height 28
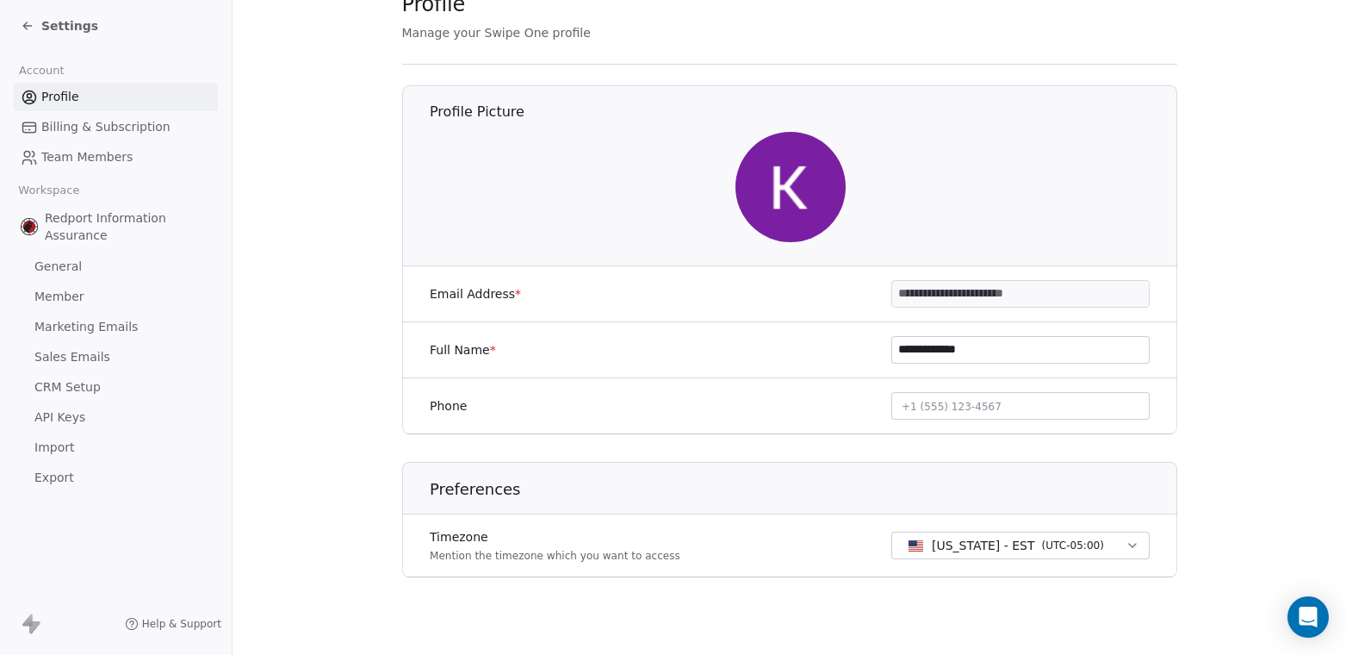
scroll to position [71, 0]
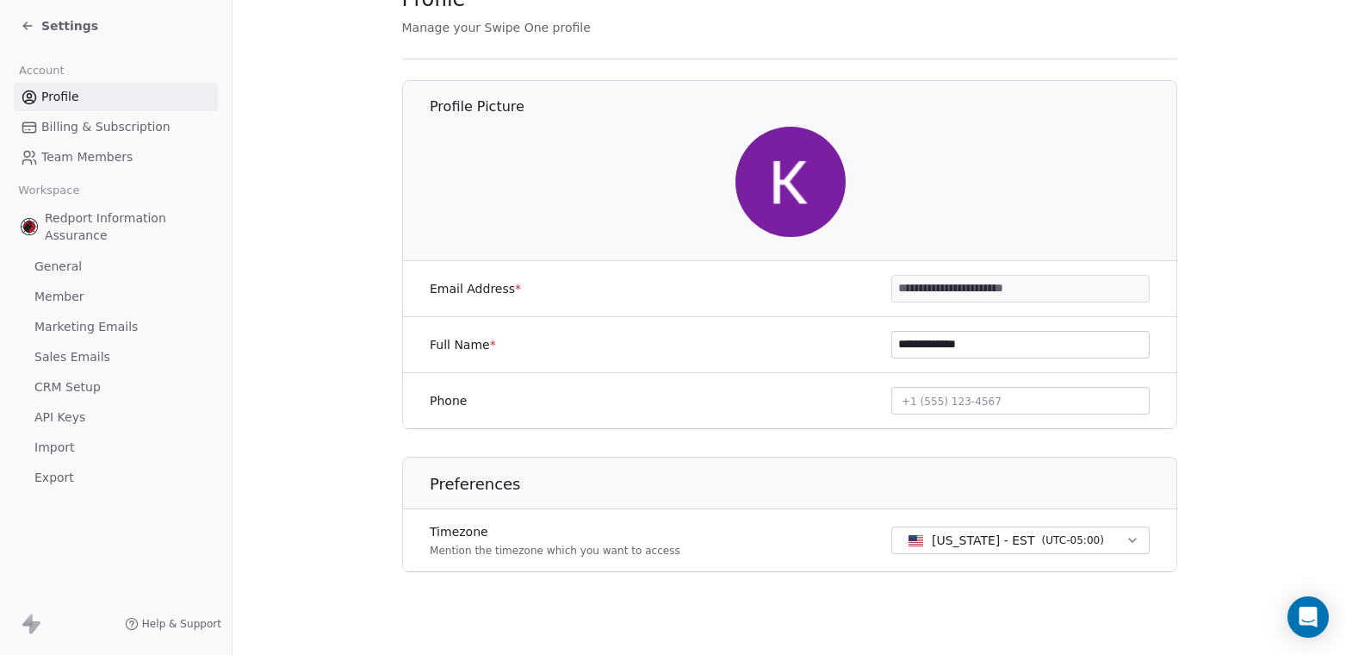
click at [27, 24] on icon at bounding box center [28, 26] width 14 height 14
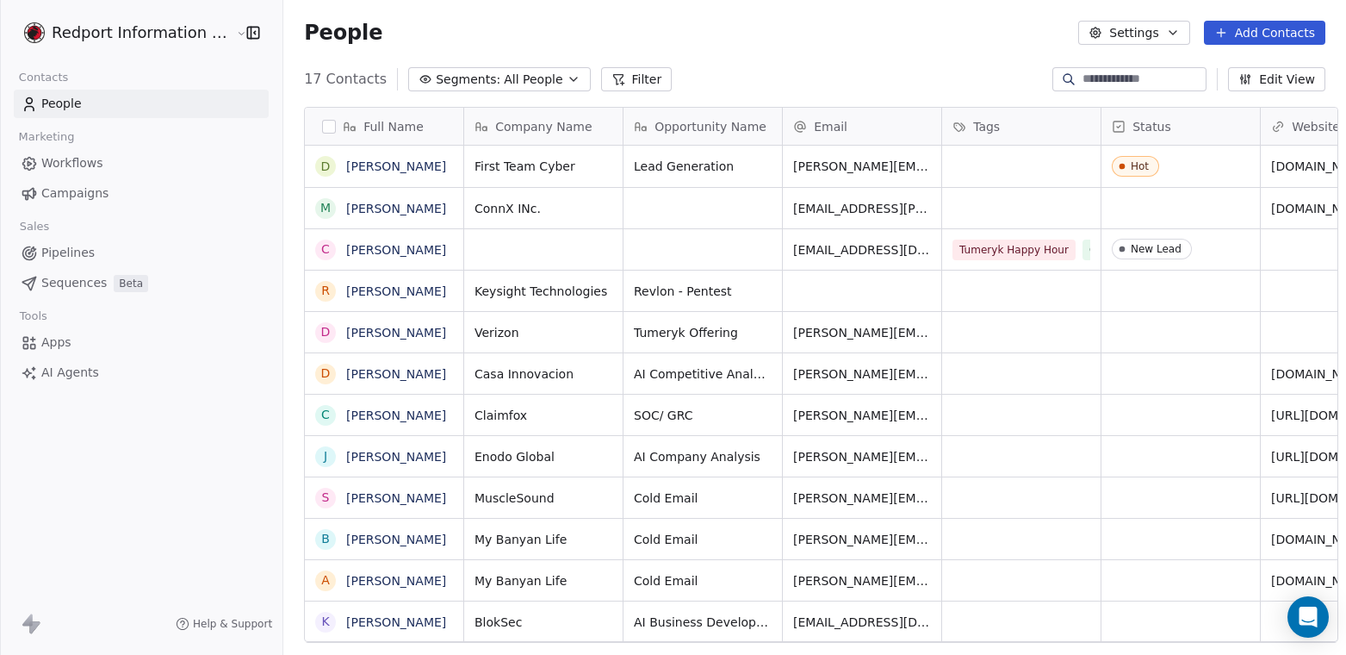
scroll to position [563, 1063]
click at [148, 260] on link "Pipelines" at bounding box center [141, 253] width 255 height 28
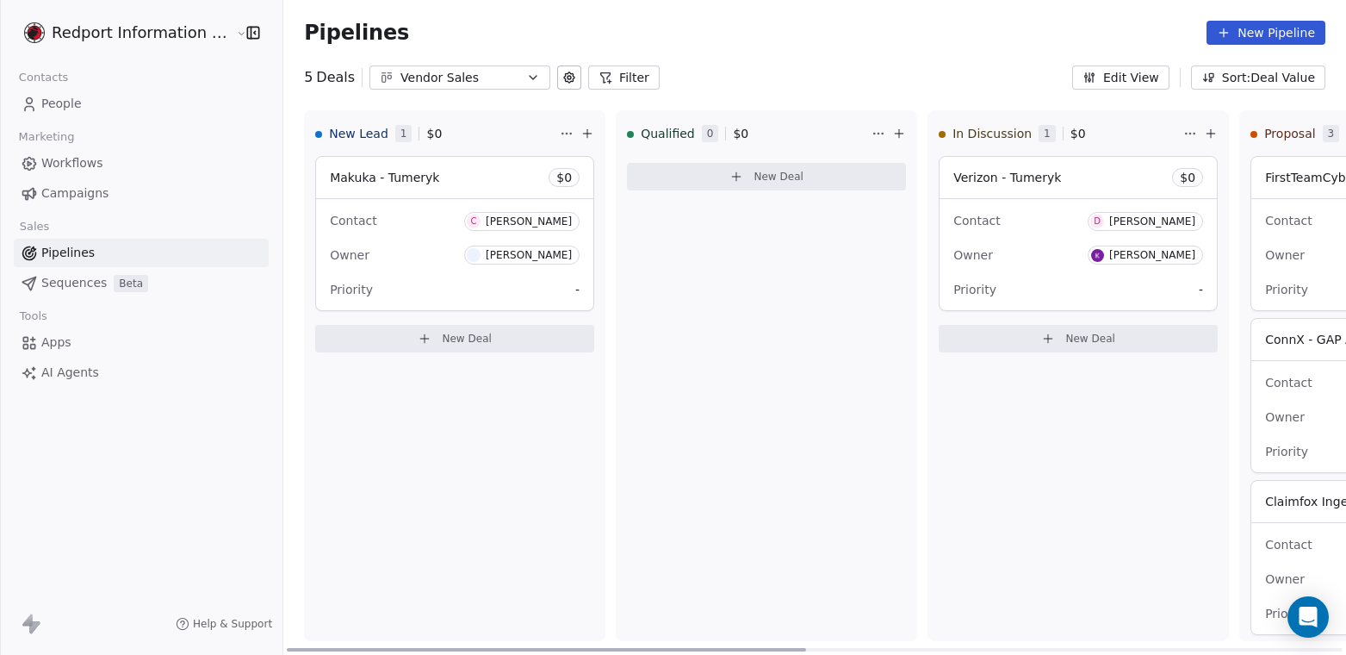
drag, startPoint x: 360, startPoint y: 629, endPoint x: 366, endPoint y: 618, distance: 12.7
click at [361, 630] on div "New Lead 1 $ 0 Makuka - Tumeryk $ 0 Contact C [PERSON_NAME] Owner [PERSON_NAME]…" at bounding box center [454, 375] width 301 height 531
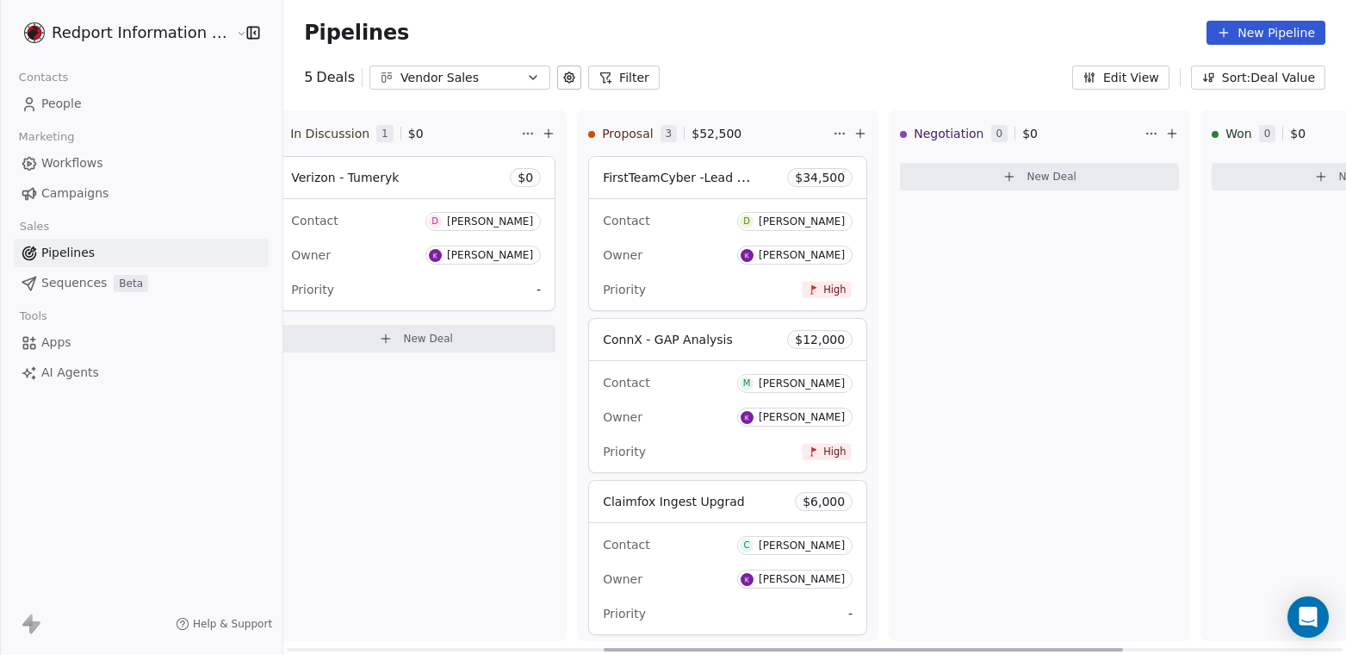
drag, startPoint x: 387, startPoint y: 651, endPoint x: 710, endPoint y: 647, distance: 323.1
click at [707, 651] on div at bounding box center [863, 649] width 519 height 3
click at [768, 286] on div "Priority High" at bounding box center [727, 290] width 250 height 28
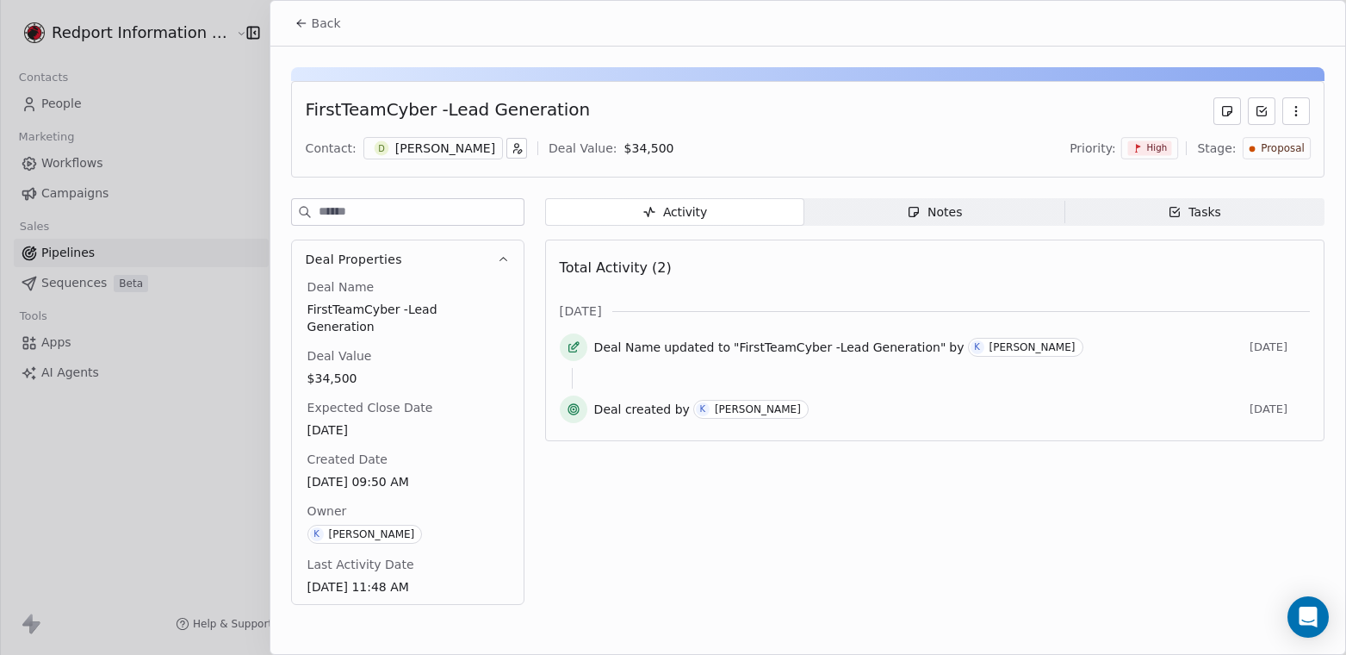
click at [1294, 112] on icon "button" at bounding box center [1297, 111] width 14 height 14
click at [1265, 150] on div "Delete" at bounding box center [1245, 149] width 115 height 28
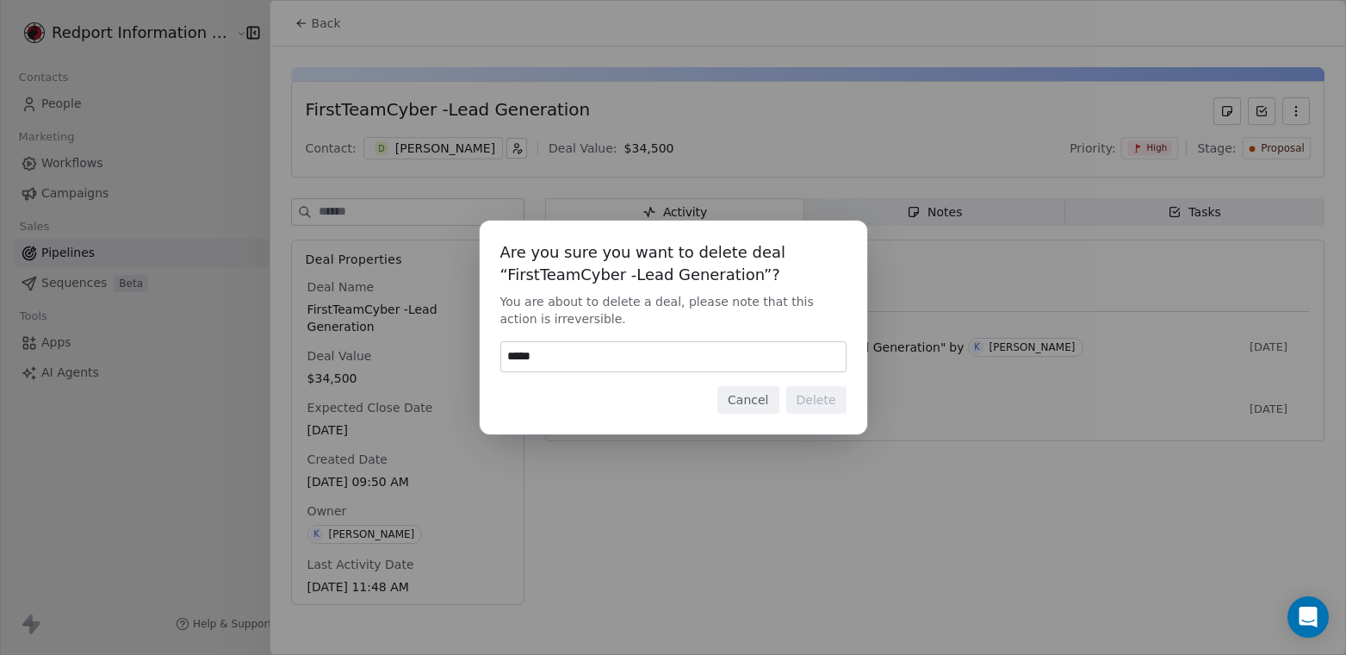
type input "******"
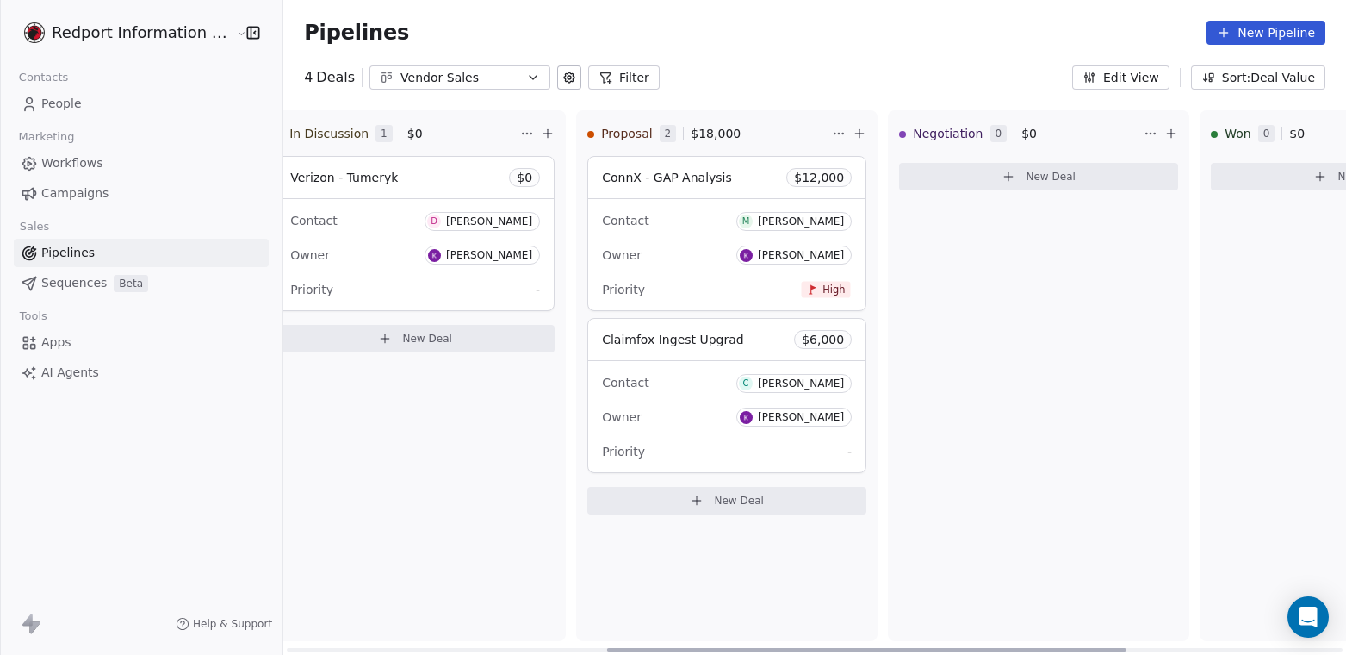
click at [720, 239] on div "Contact M [PERSON_NAME] Owner [PERSON_NAME] Priority High" at bounding box center [726, 254] width 277 height 111
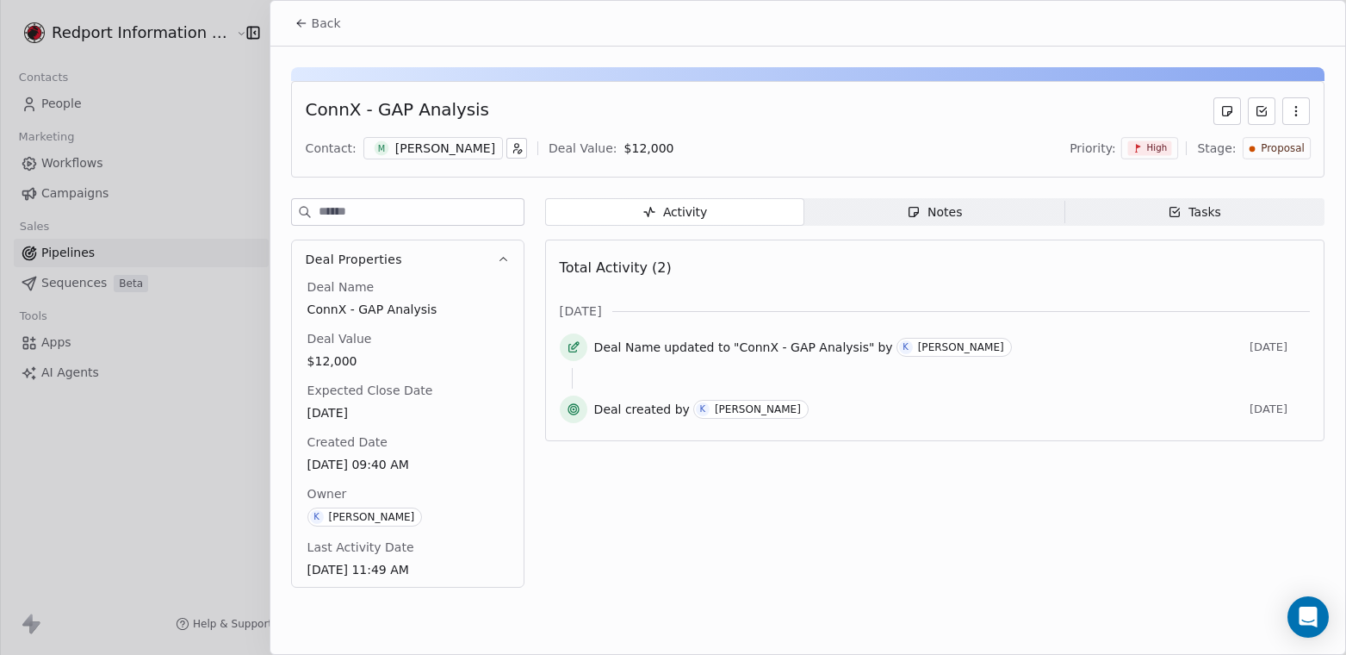
click at [1261, 40] on div "Back" at bounding box center [807, 23] width 1075 height 45
click at [324, 23] on span "Back" at bounding box center [326, 23] width 29 height 17
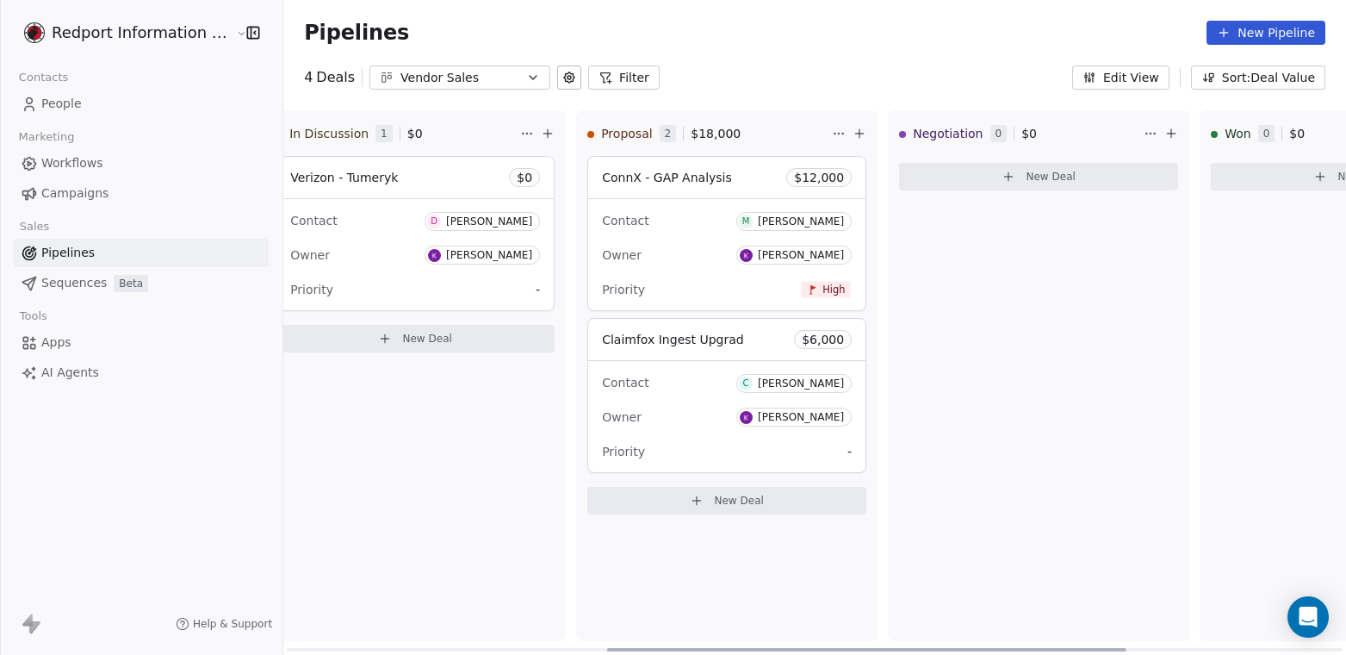
click at [664, 373] on div "Contact C [PERSON_NAME]" at bounding box center [727, 382] width 250 height 28
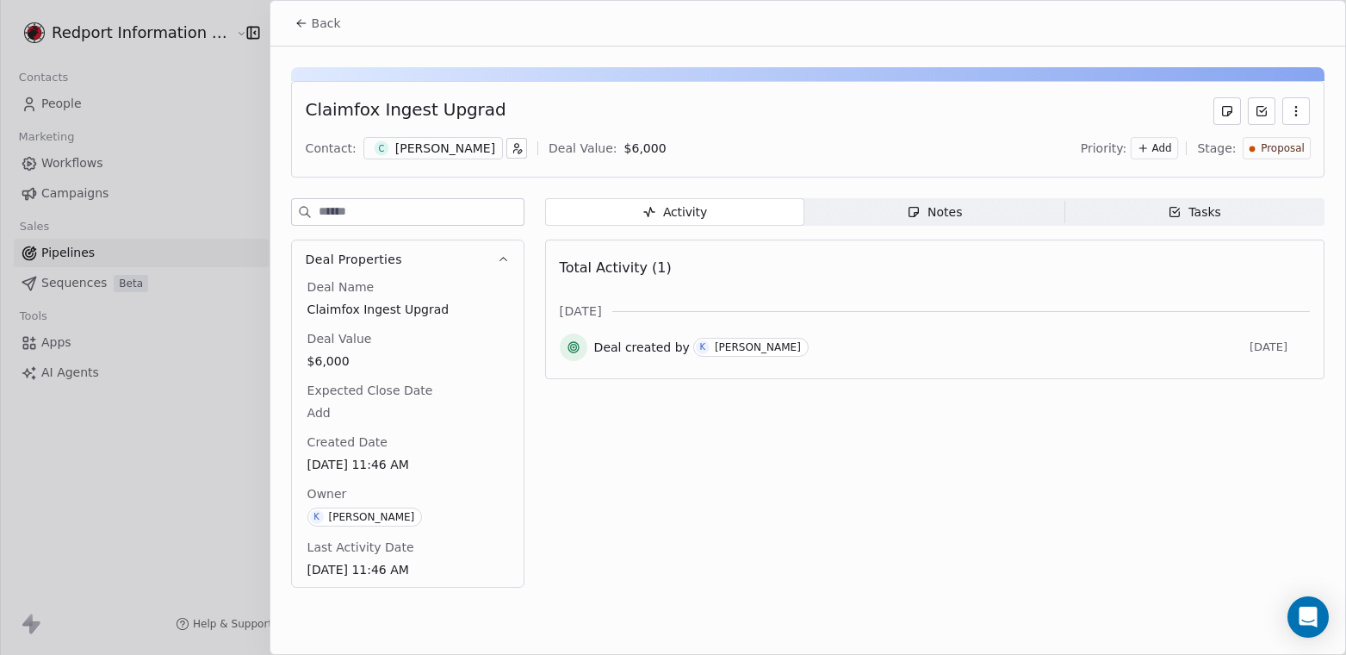
click at [874, 129] on div "Claimfox Ingest Upgrad Contact: C [PERSON_NAME] Deal Value: $ 6,000 Priority: A…" at bounding box center [808, 129] width 1034 height 96
click at [1163, 146] on span "Add" at bounding box center [1163, 148] width 20 height 15
click at [1128, 469] on html "Redport Information Assurance Contacts People Marketing Workflows Campaigns Sal…" at bounding box center [673, 327] width 1346 height 655
click at [764, 52] on div "Claimfox Ingest Upgrad Contact: C [PERSON_NAME] Deal Value: $ 6,000 Priority: A…" at bounding box center [807, 322] width 1075 height 551
click at [818, 440] on div "Activity Activity Notes Notes Tasks Tasks Total Activity (1) [DATE] Deal create…" at bounding box center [935, 398] width 780 height 400
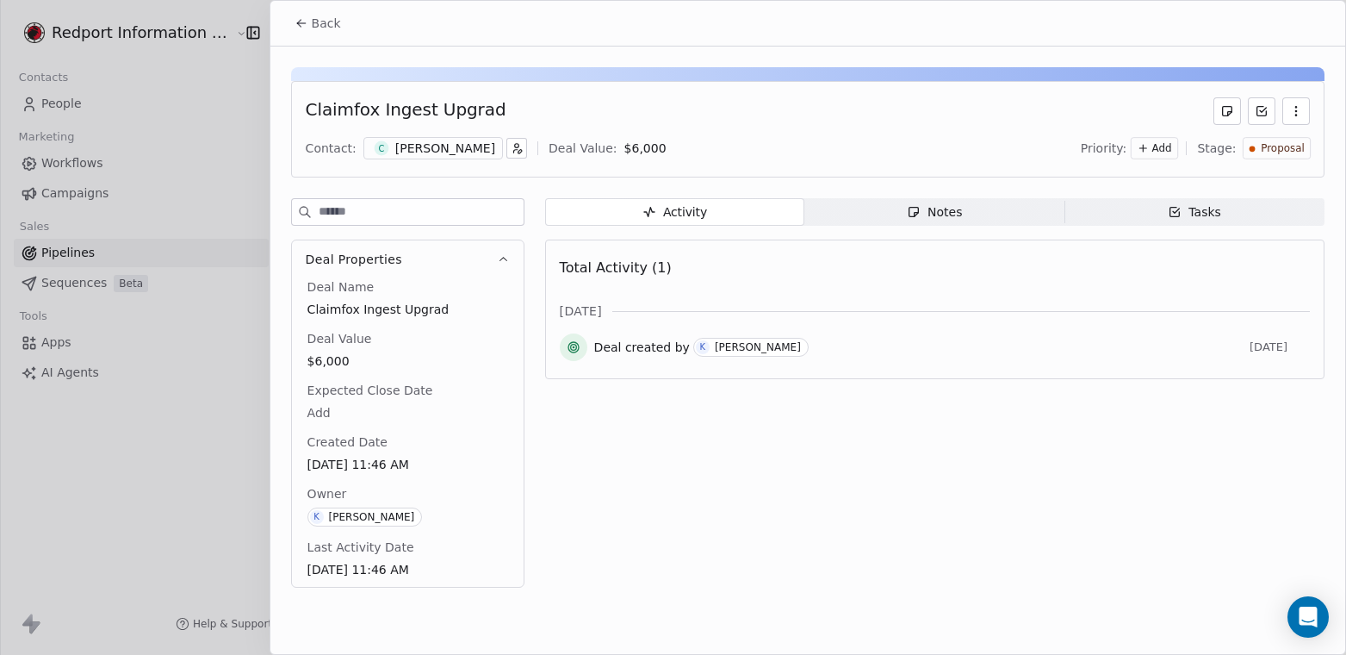
click at [308, 26] on button "Back" at bounding box center [317, 23] width 67 height 31
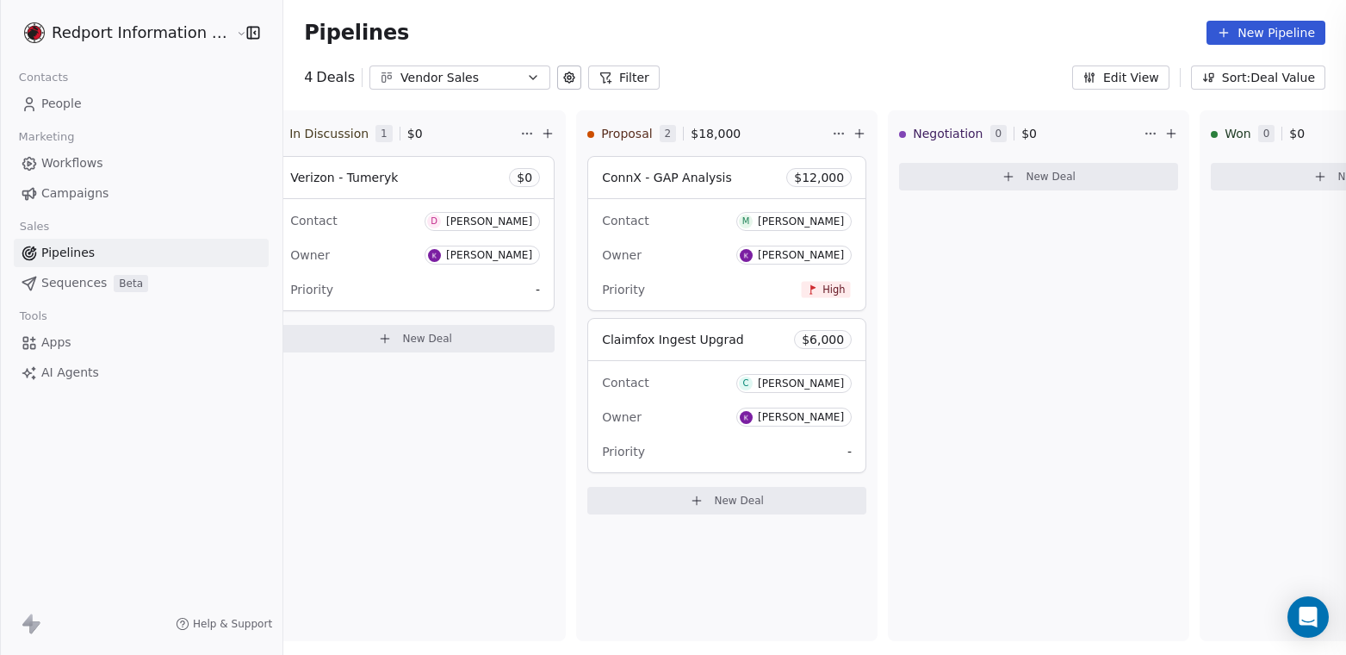
click at [69, 91] on link "People" at bounding box center [141, 104] width 255 height 28
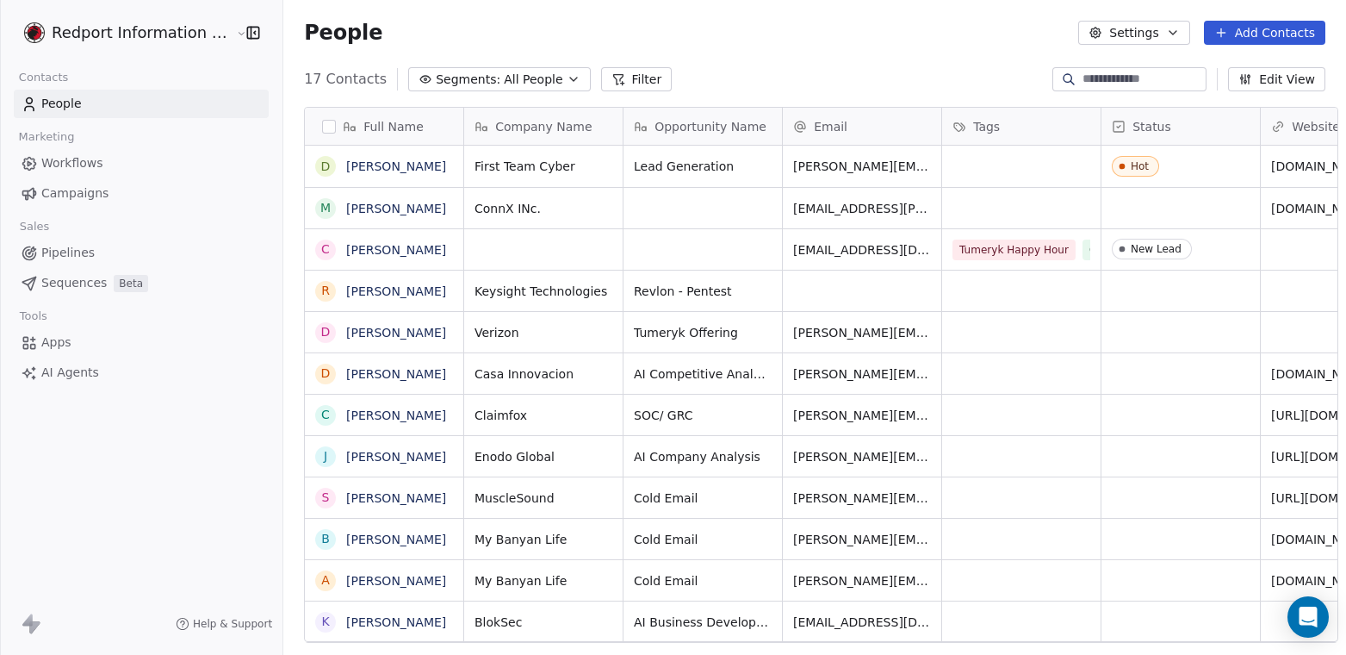
scroll to position [563, 1063]
click at [401, 408] on link "[PERSON_NAME]" at bounding box center [396, 415] width 100 height 14
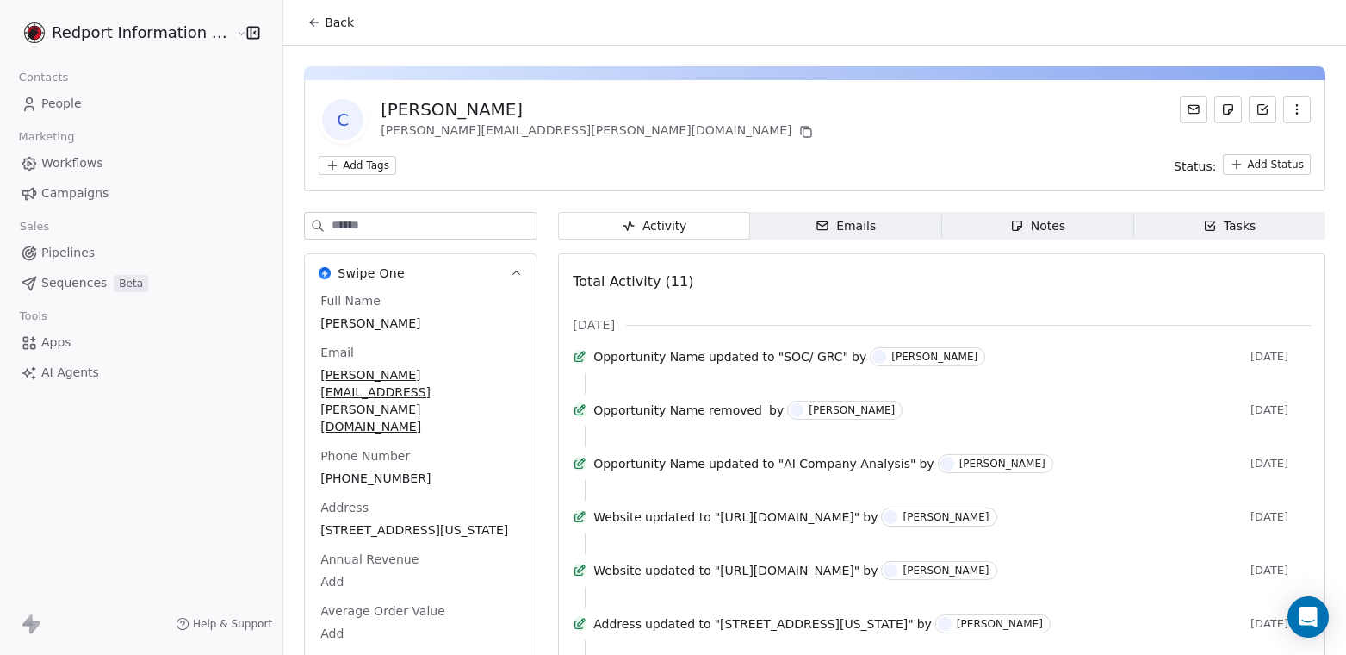
click at [817, 227] on icon "button" at bounding box center [822, 225] width 10 height 8
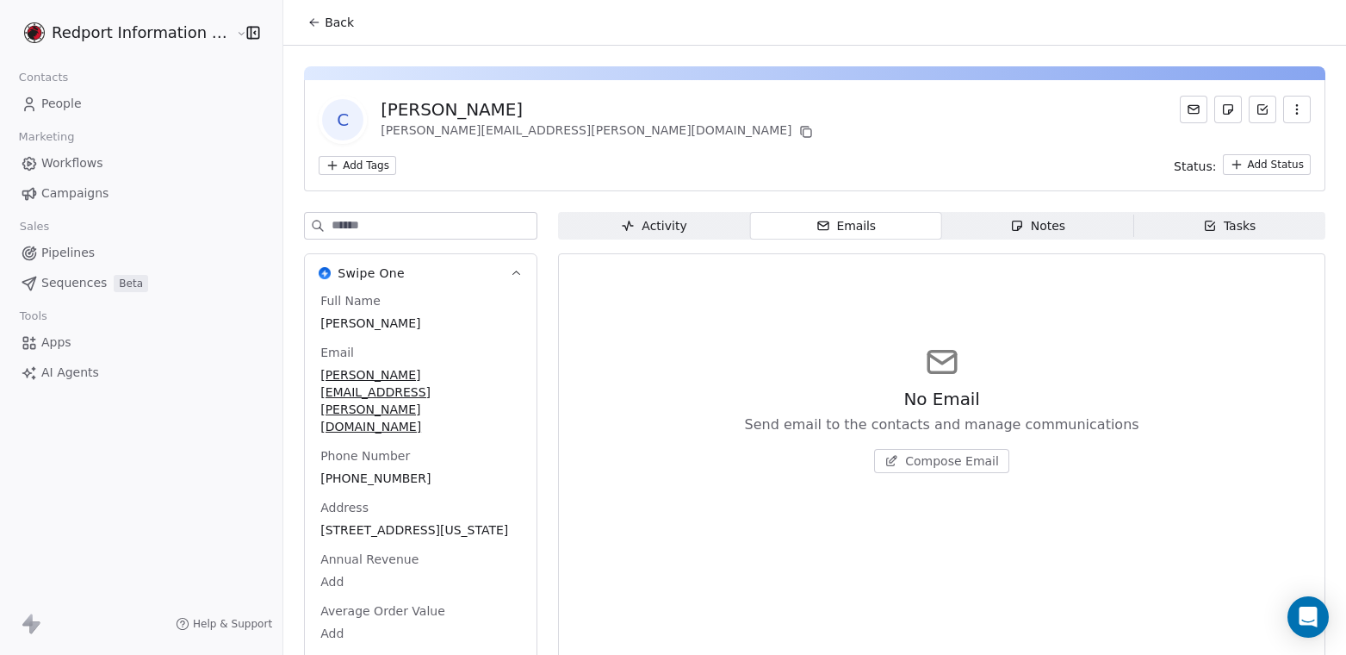
click at [72, 105] on span "People" at bounding box center [61, 104] width 40 height 18
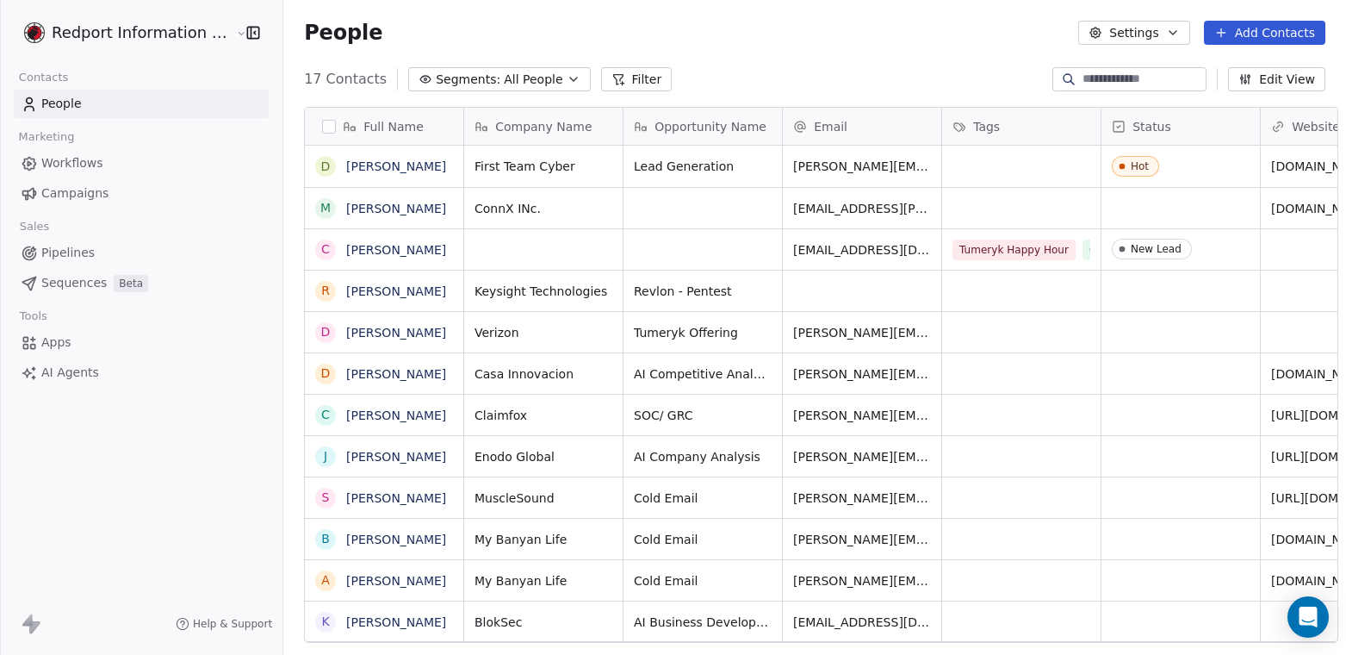
scroll to position [563, 1063]
click at [392, 171] on link "[PERSON_NAME]" at bounding box center [396, 166] width 100 height 14
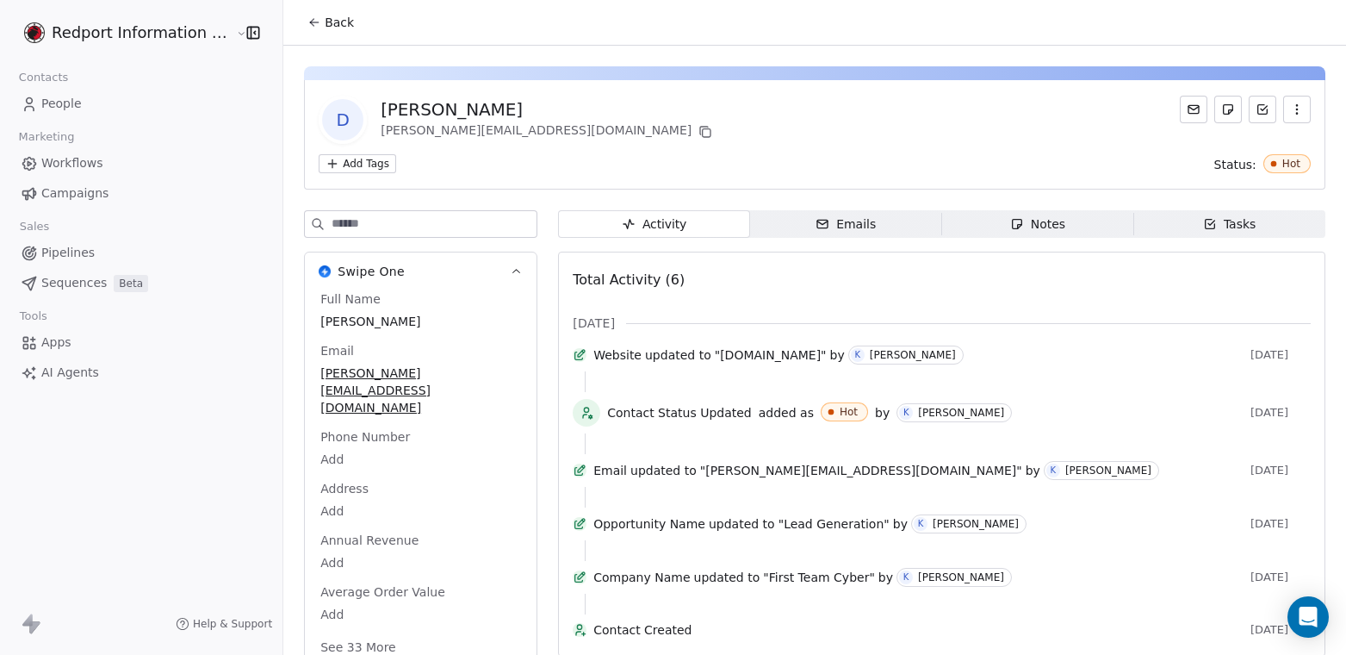
click at [846, 230] on div "Emails" at bounding box center [846, 224] width 60 height 18
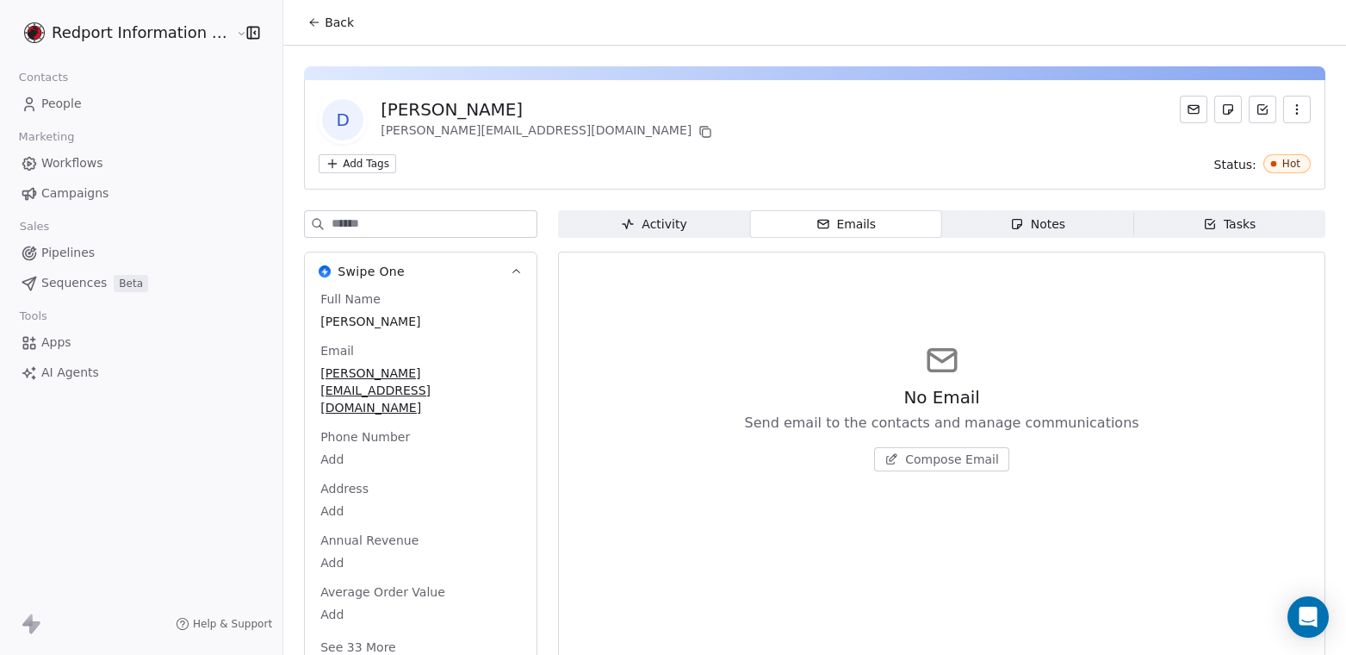
click at [812, 355] on div "No Email Send email to the contacts and manage communications Compose Email" at bounding box center [942, 407] width 738 height 212
click at [90, 109] on link "People" at bounding box center [141, 104] width 255 height 28
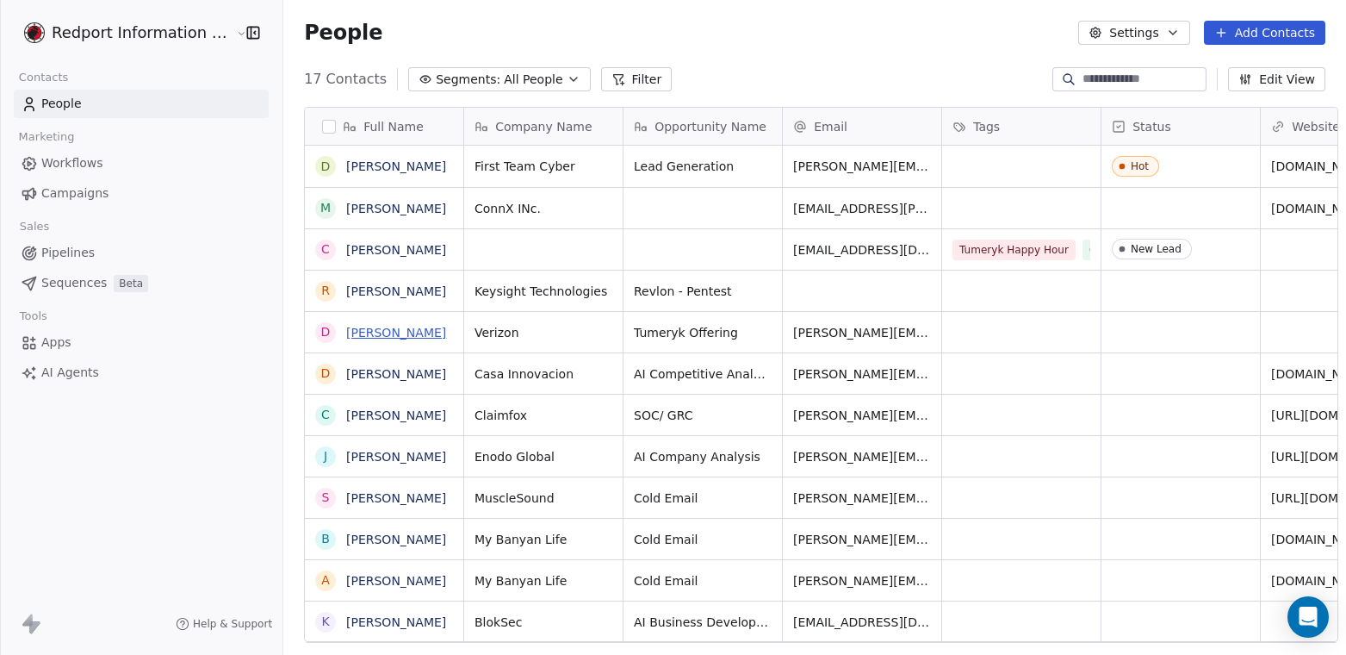
click at [357, 326] on link "[PERSON_NAME]" at bounding box center [396, 333] width 100 height 14
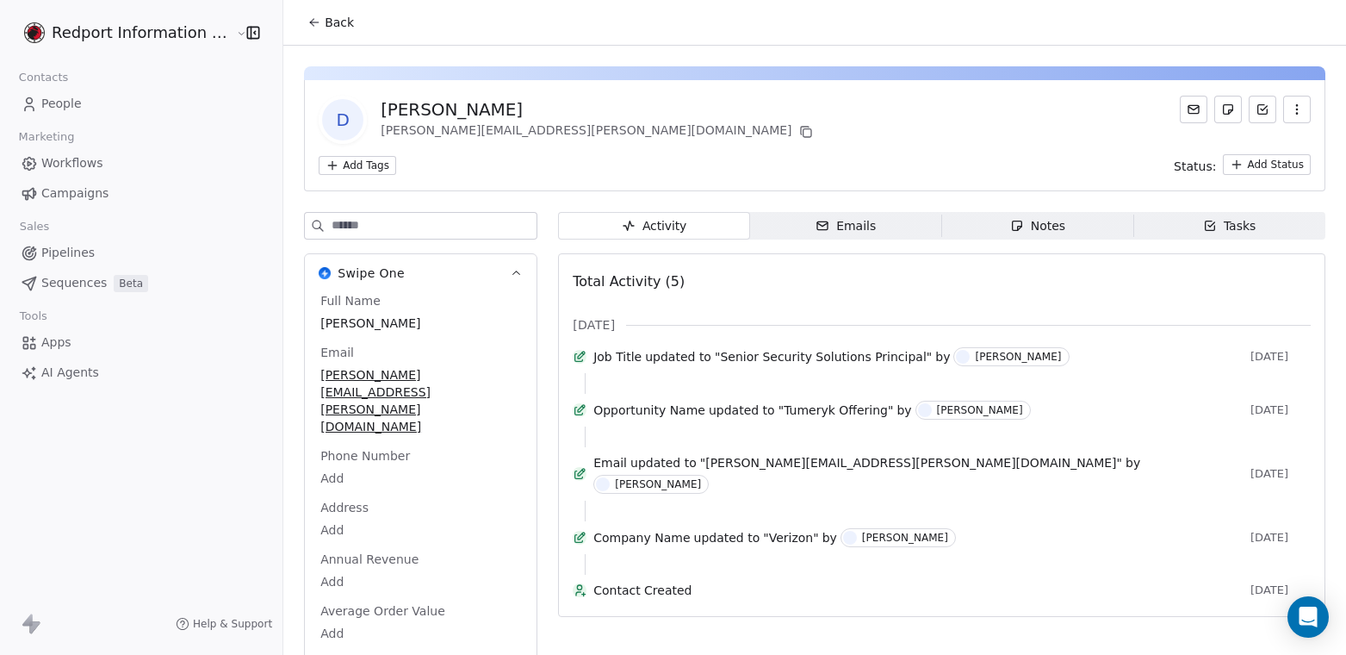
click at [855, 227] on div "Emails" at bounding box center [846, 226] width 60 height 18
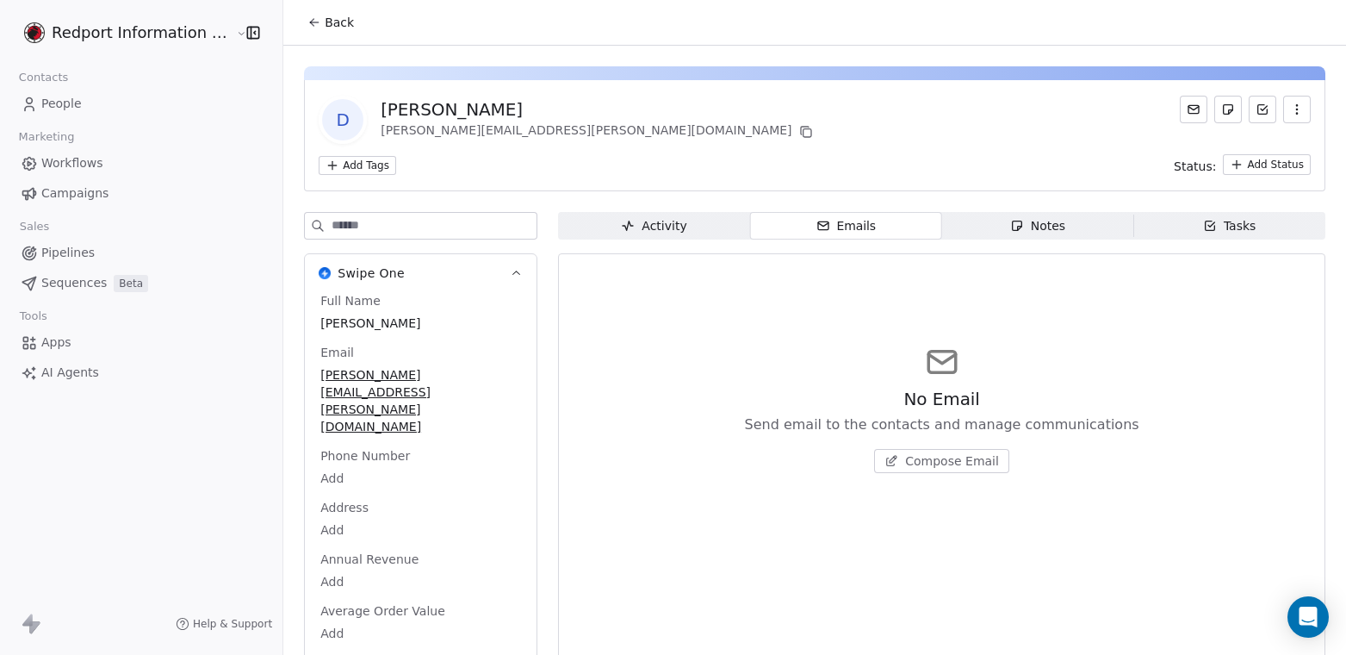
click at [639, 492] on div "No Email Send email to the contacts and manage communications Compose Email" at bounding box center [942, 408] width 738 height 212
click at [60, 101] on span "People" at bounding box center [61, 104] width 40 height 18
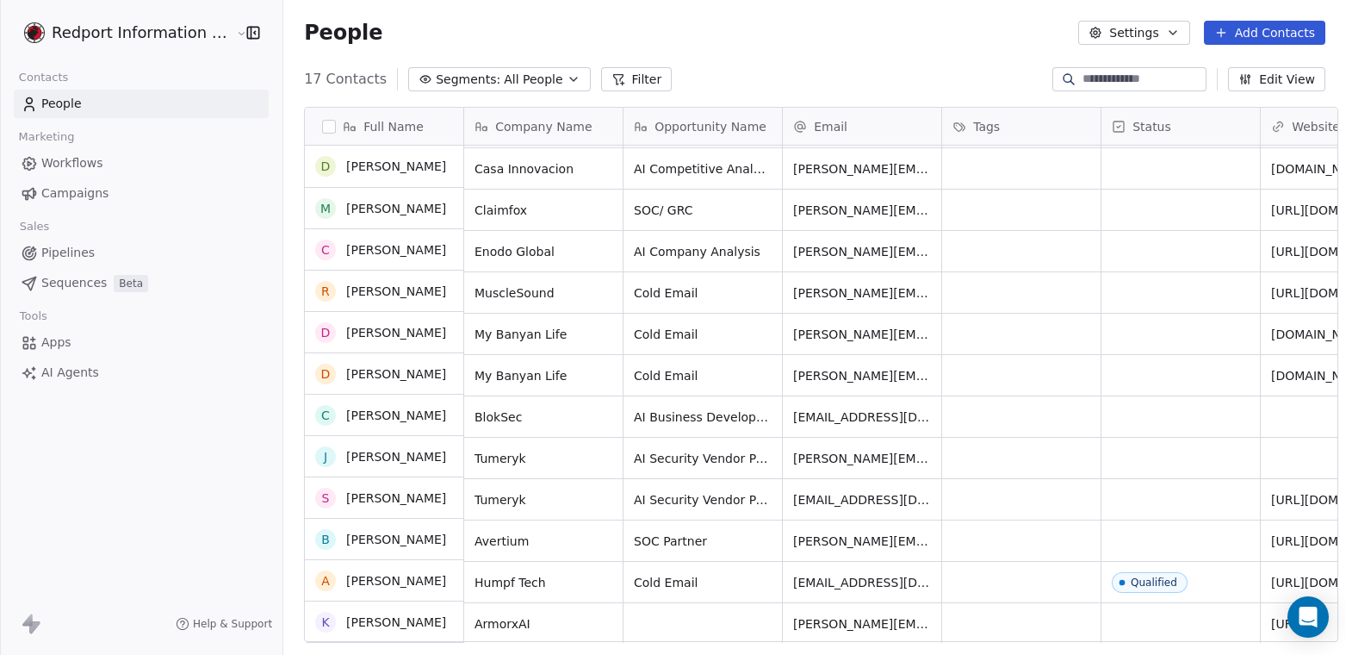
scroll to position [206, 0]
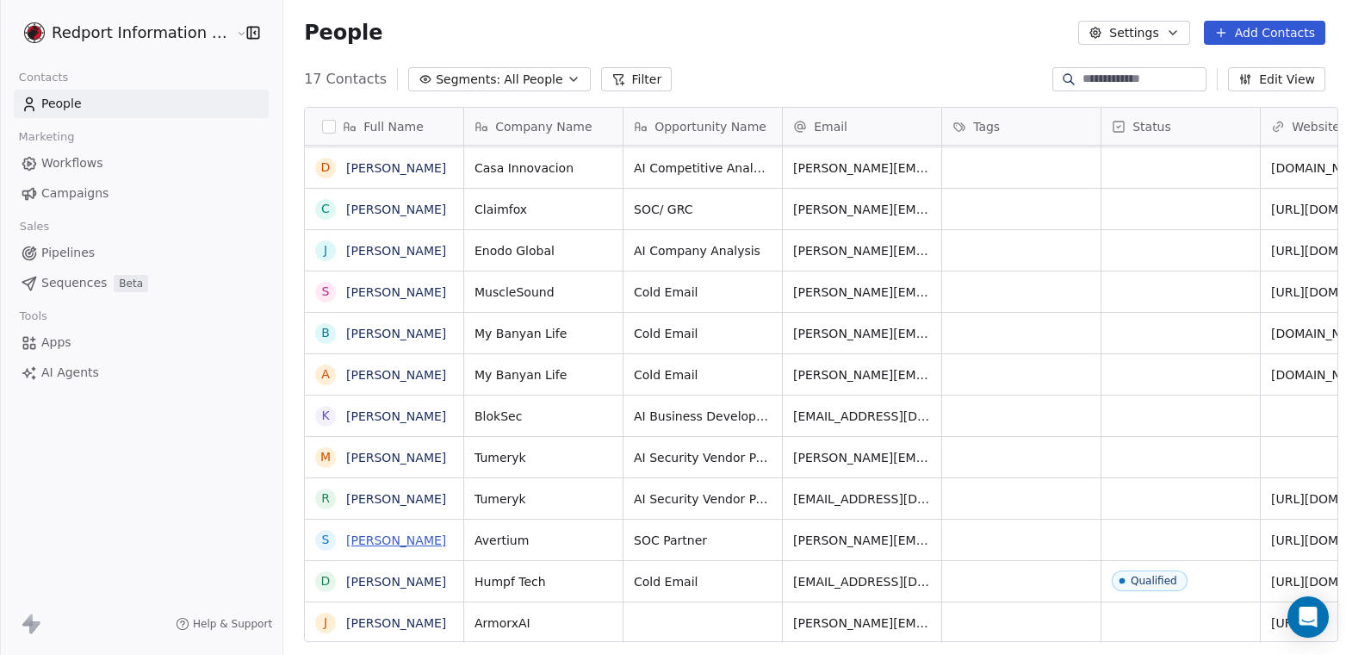
click at [348, 533] on link "[PERSON_NAME]" at bounding box center [396, 540] width 100 height 14
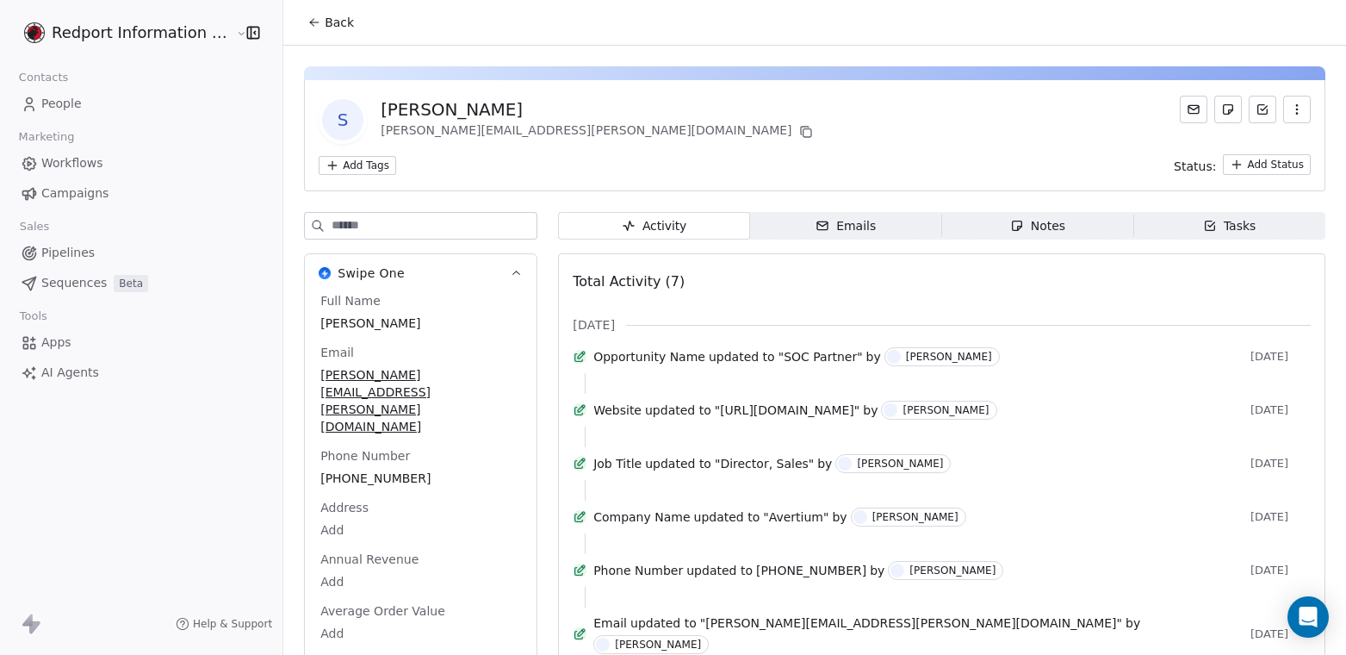
click at [822, 227] on div "Emails" at bounding box center [846, 226] width 60 height 18
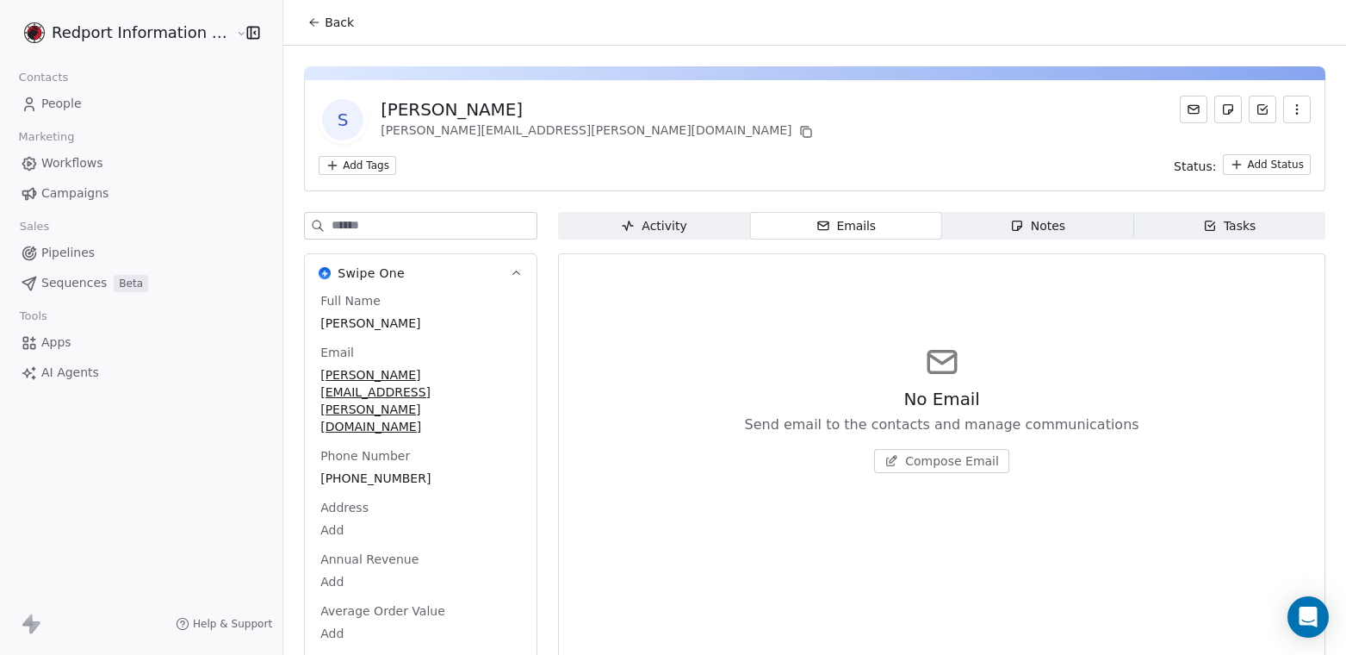
click at [793, 285] on div "No Email Send email to the contacts and manage communications Compose Email" at bounding box center [942, 460] width 738 height 393
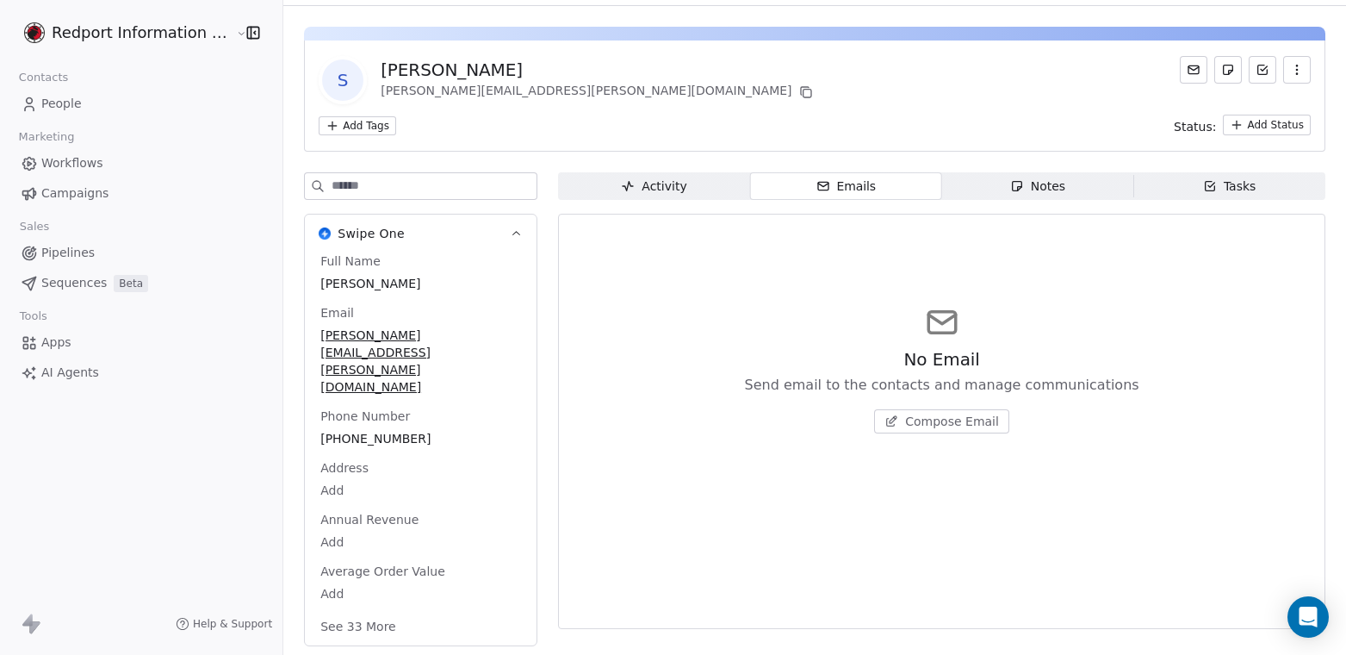
scroll to position [43, 0]
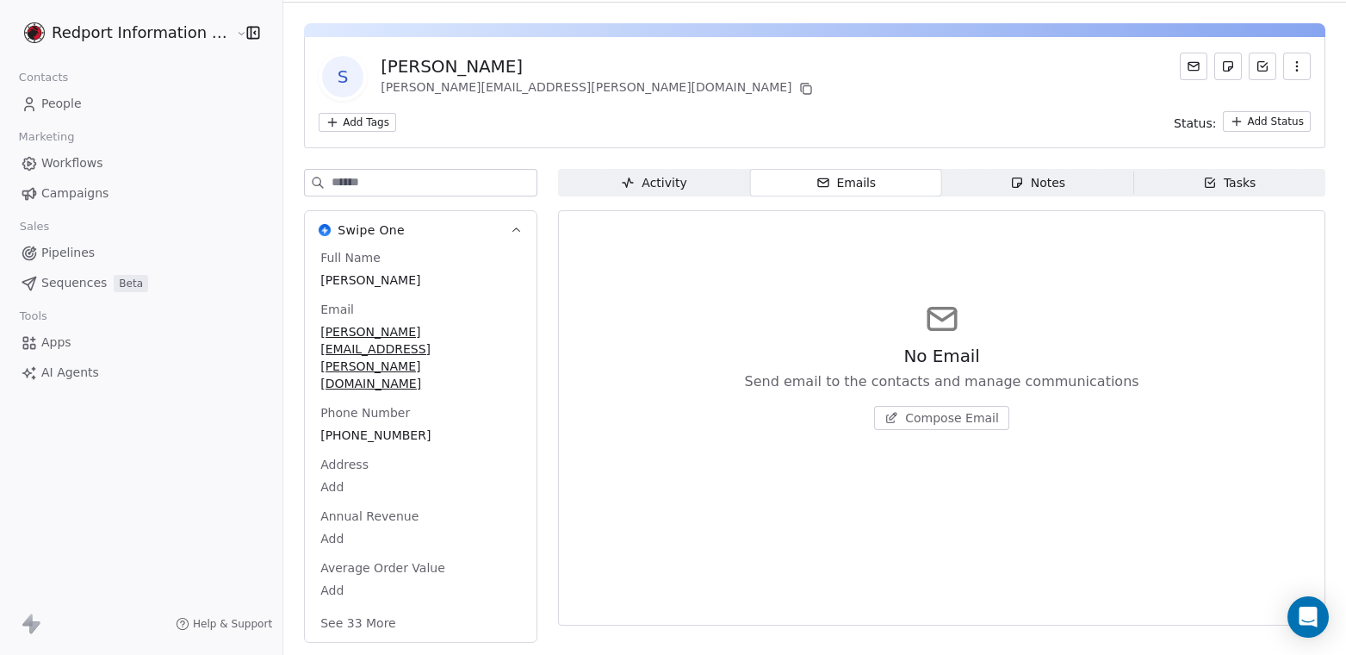
click at [598, 467] on div "No Email Send email to the contacts and manage communications Compose Email" at bounding box center [942, 365] width 738 height 212
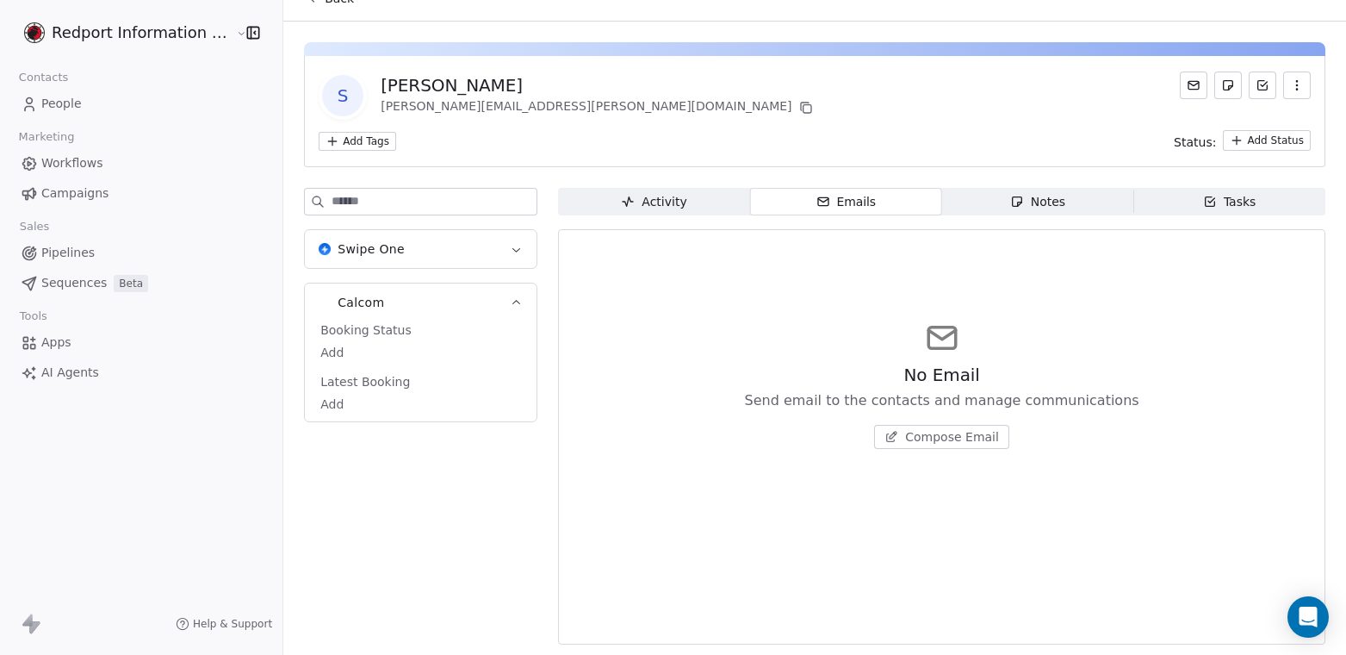
click at [399, 326] on div "Booking Status Add" at bounding box center [421, 341] width 208 height 41
click at [688, 349] on div "No Email Send email to the contacts and manage communications Compose Email" at bounding box center [942, 384] width 738 height 212
click at [390, 513] on div "Swipe One Calcom Booking Status Add Latest Booking Add" at bounding box center [420, 421] width 233 height 467
click at [82, 106] on link "People" at bounding box center [141, 104] width 255 height 28
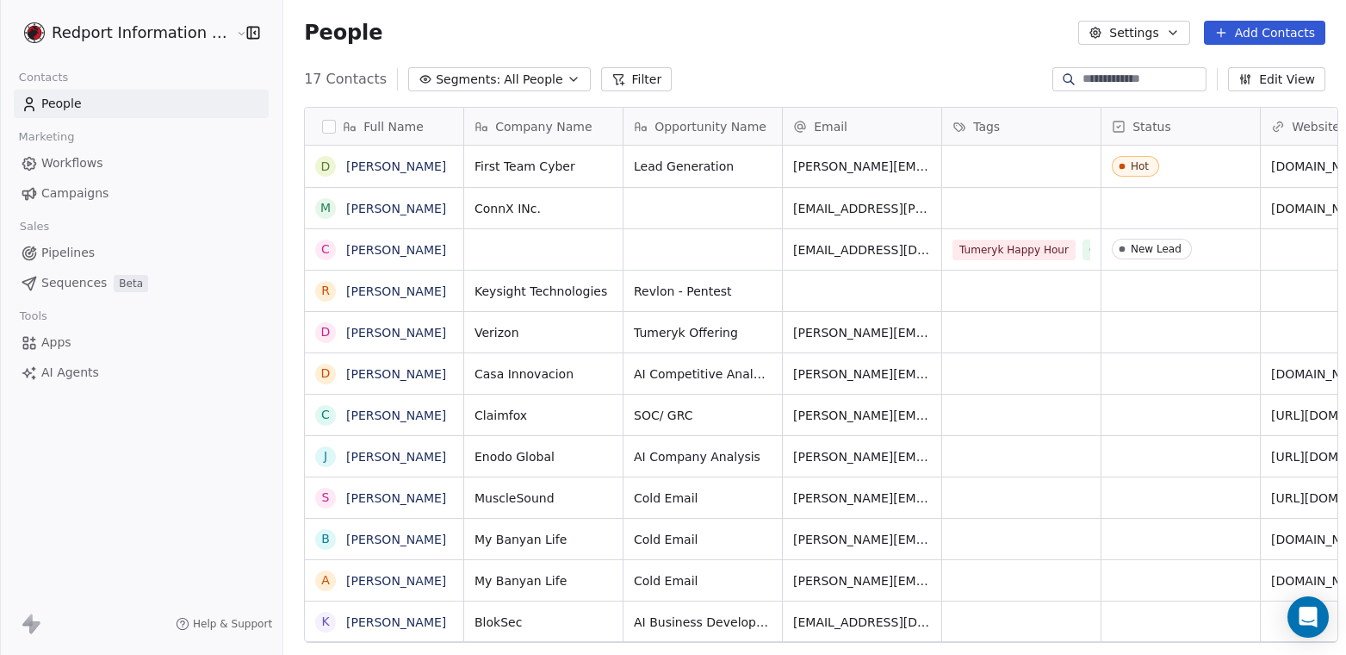
scroll to position [563, 1063]
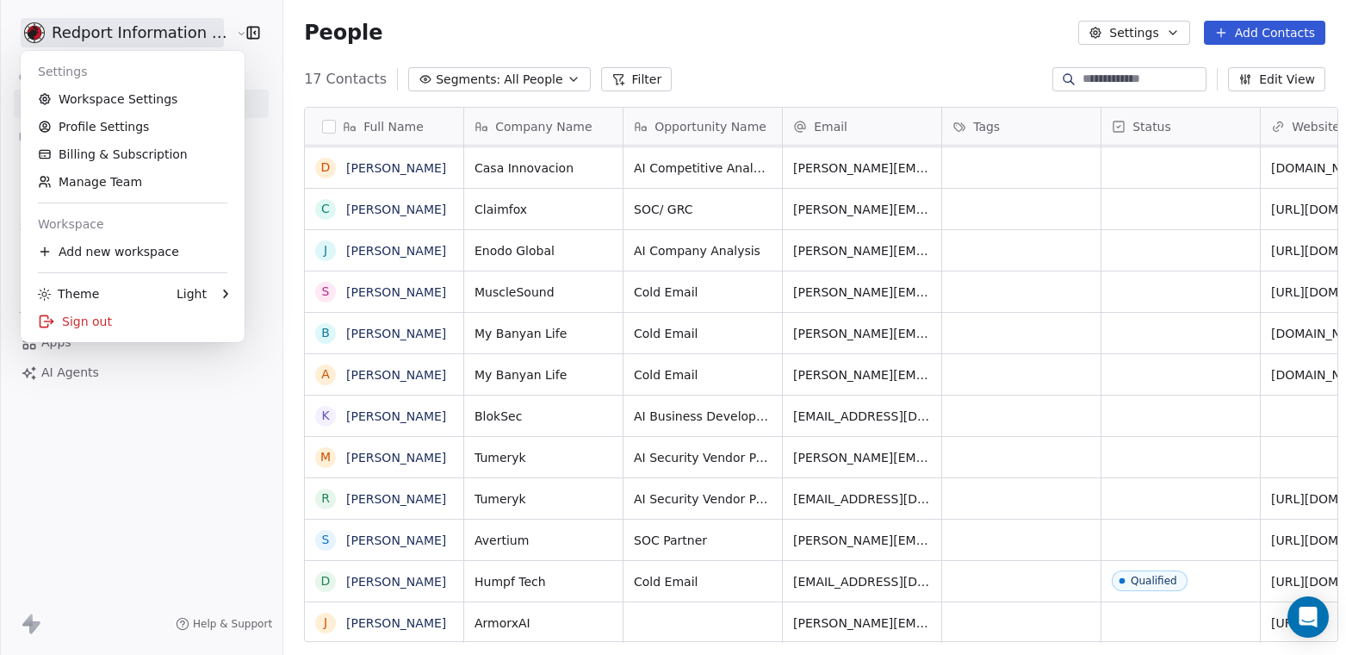
click at [181, 29] on html "Redport Information Assurance Contacts People Marketing Workflows Campaigns Sal…" at bounding box center [673, 327] width 1346 height 655
click at [125, 90] on link "Workspace Settings" at bounding box center [133, 99] width 210 height 28
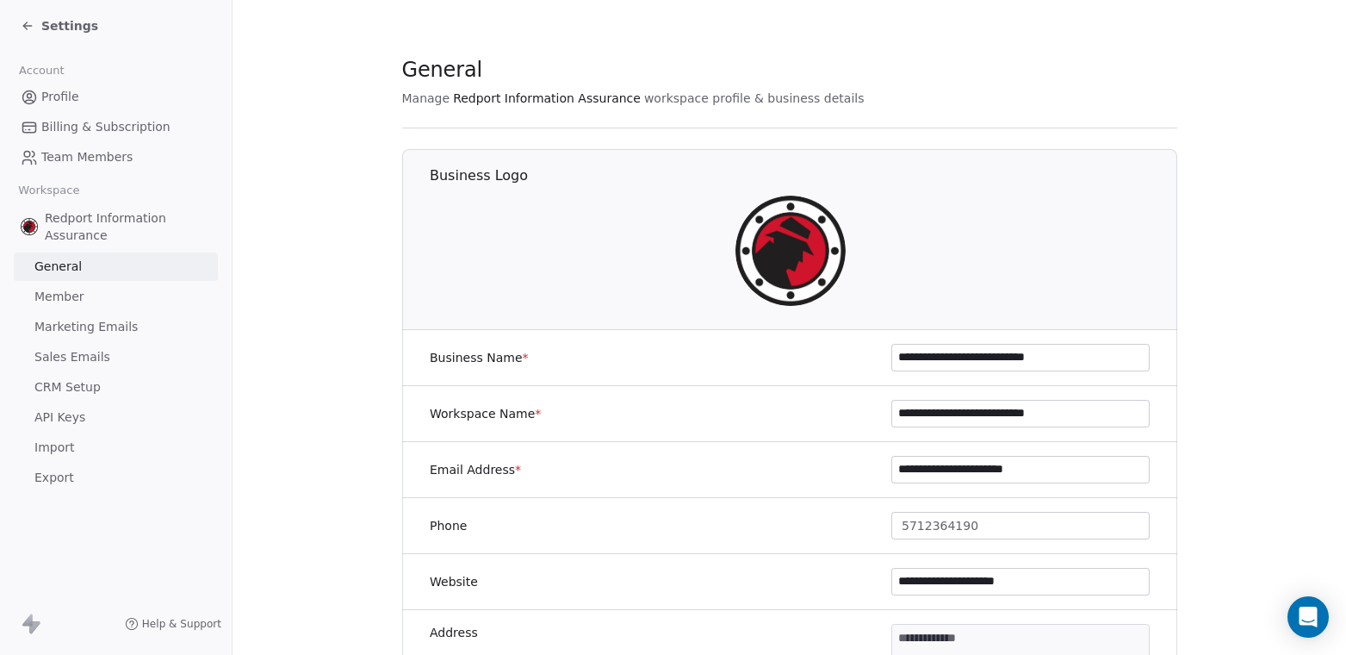
click at [118, 397] on link "CRM Setup" at bounding box center [116, 387] width 204 height 28
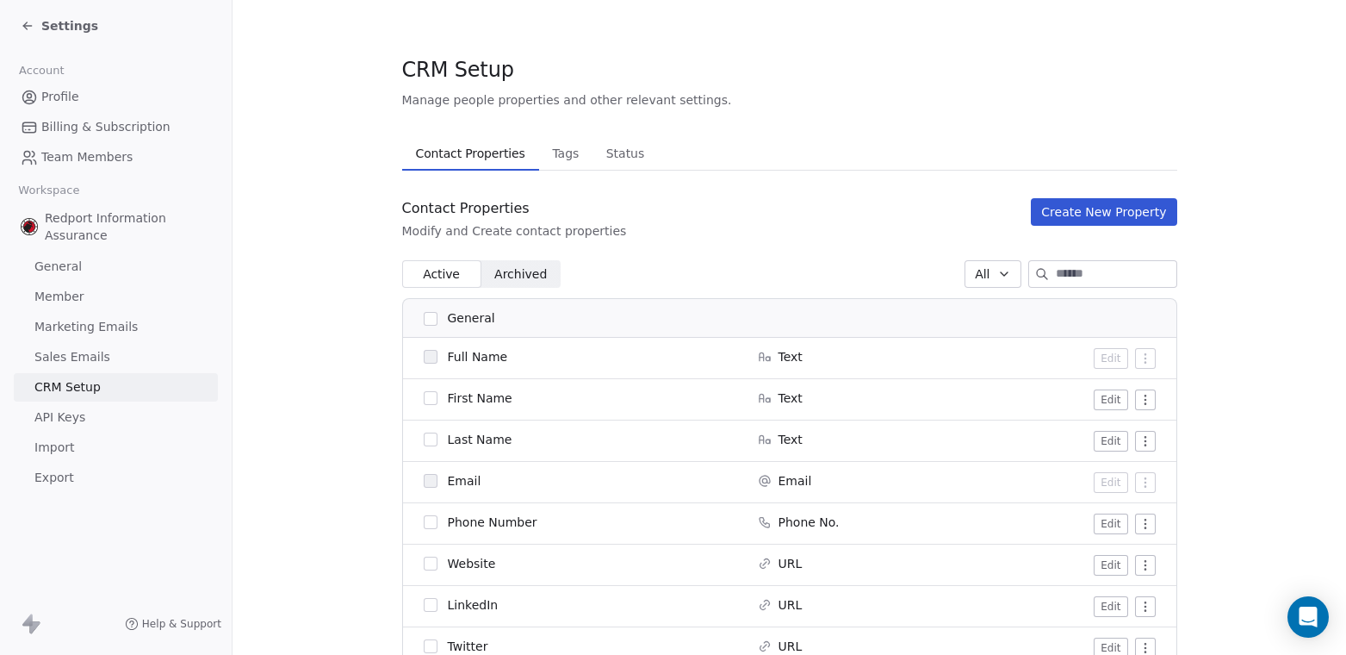
click at [107, 427] on link "API Keys" at bounding box center [116, 417] width 204 height 28
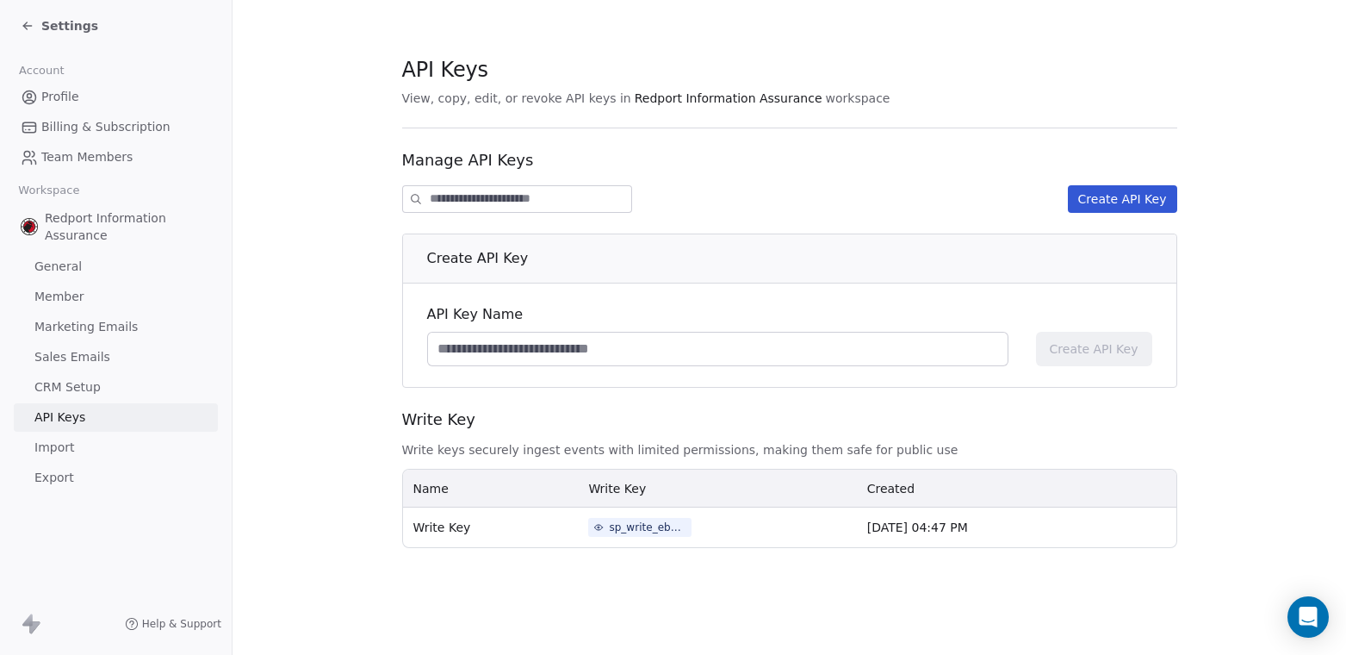
click at [20, 26] on div "Settings" at bounding box center [116, 26] width 232 height 52
click at [30, 20] on icon at bounding box center [28, 26] width 14 height 14
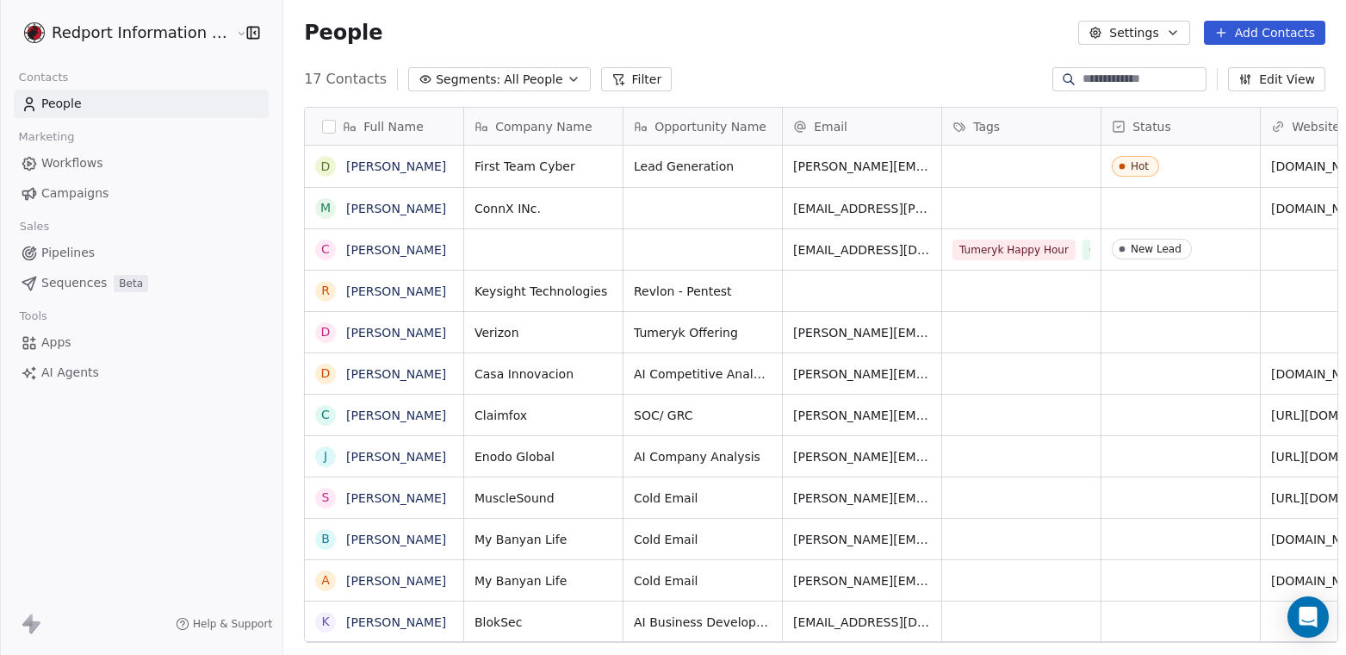
scroll to position [563, 1063]
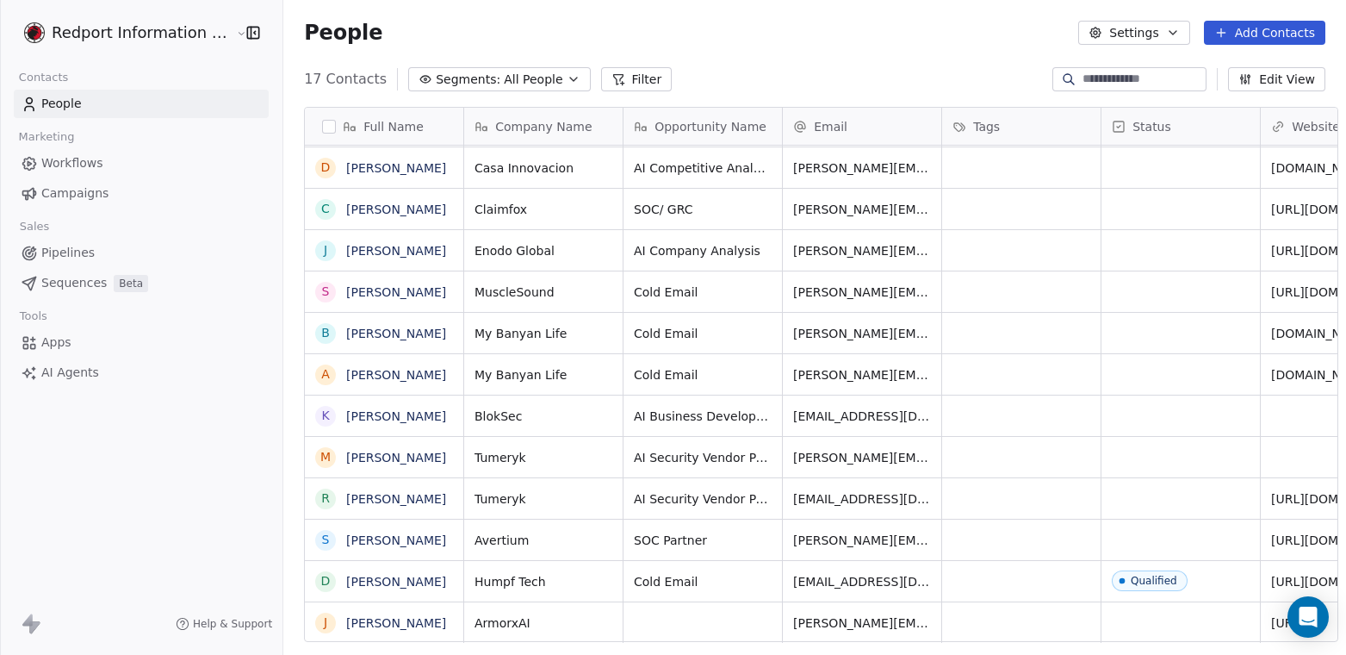
click at [1067, 22] on div "People Settings Add Contacts" at bounding box center [815, 33] width 1022 height 24
click at [1080, 67] on div at bounding box center [1130, 79] width 154 height 24
click at [52, 339] on span "Apps" at bounding box center [56, 342] width 30 height 18
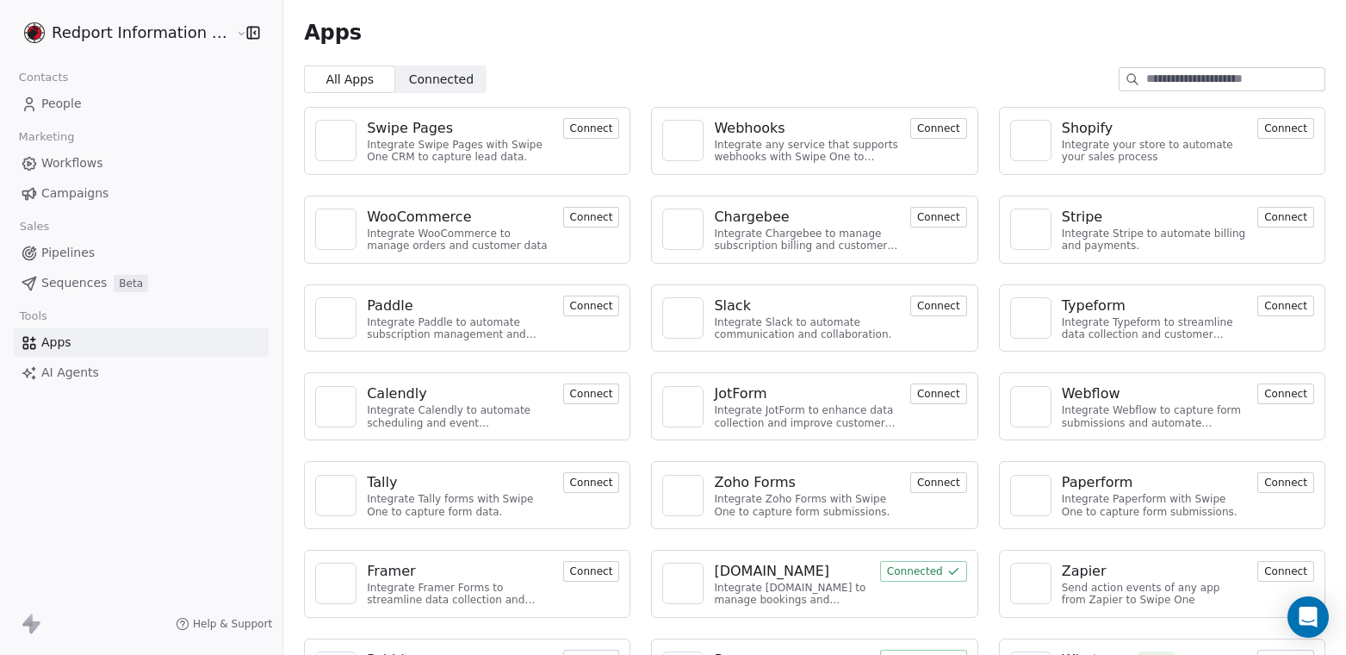
click at [670, 144] on img at bounding box center [683, 140] width 26 height 26
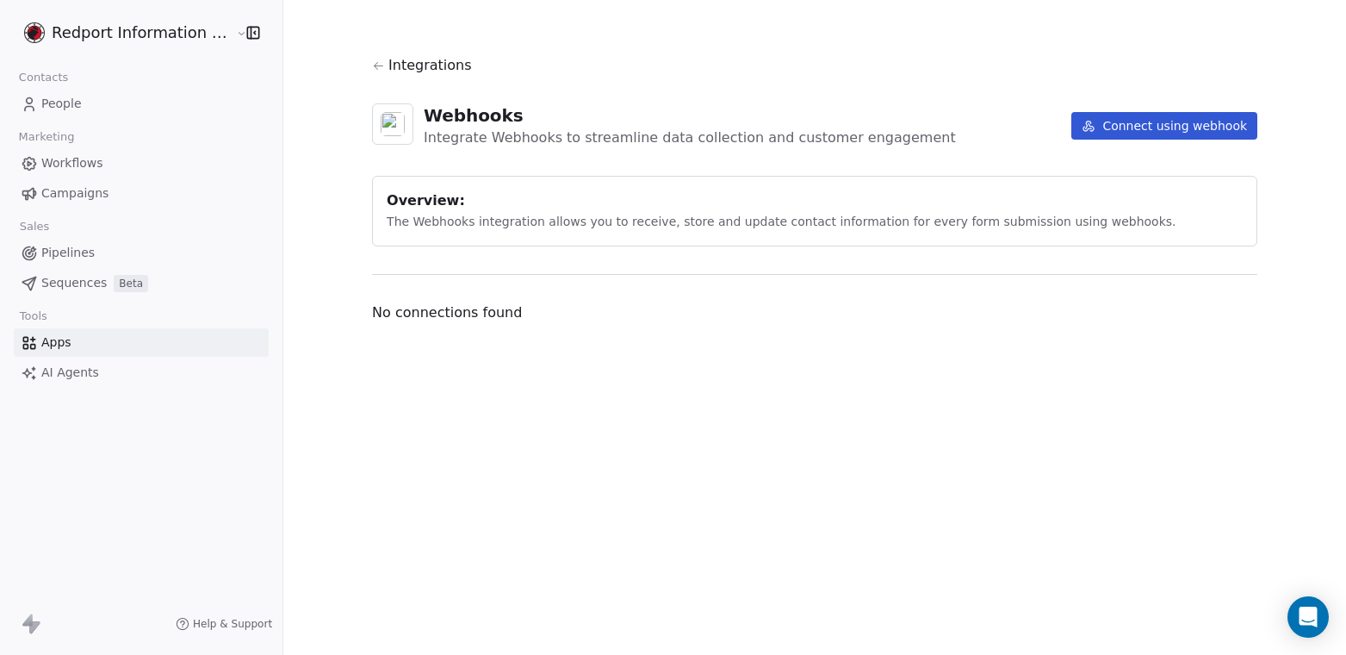
click at [58, 346] on span "Apps" at bounding box center [56, 342] width 30 height 18
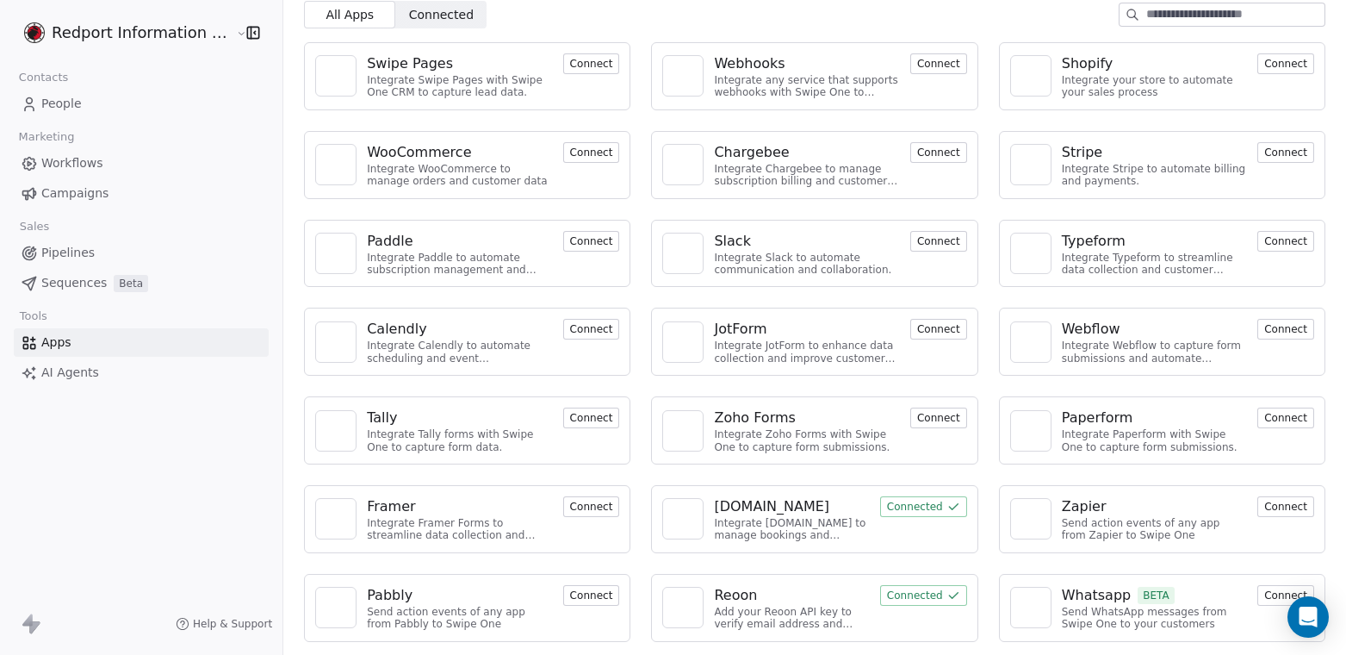
scroll to position [65, 0]
click at [1143, 618] on div "Send WhatsApp messages from Swipe One to your customers" at bounding box center [1154, 618] width 185 height 25
drag, startPoint x: 1255, startPoint y: 594, endPoint x: 1235, endPoint y: 557, distance: 41.2
click at [1258, 594] on button "Connect" at bounding box center [1286, 595] width 57 height 21
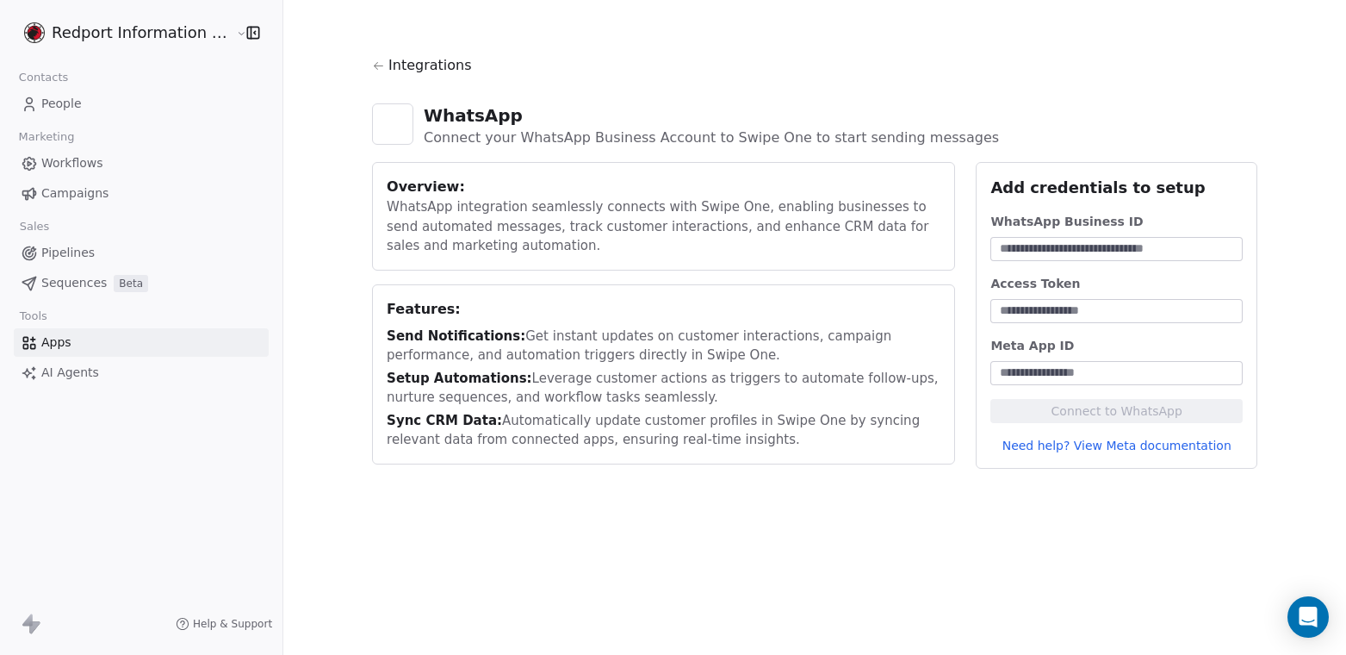
click at [1129, 447] on link "Need help? View Meta documentation" at bounding box center [1117, 445] width 252 height 17
